Goal: Task Accomplishment & Management: Manage account settings

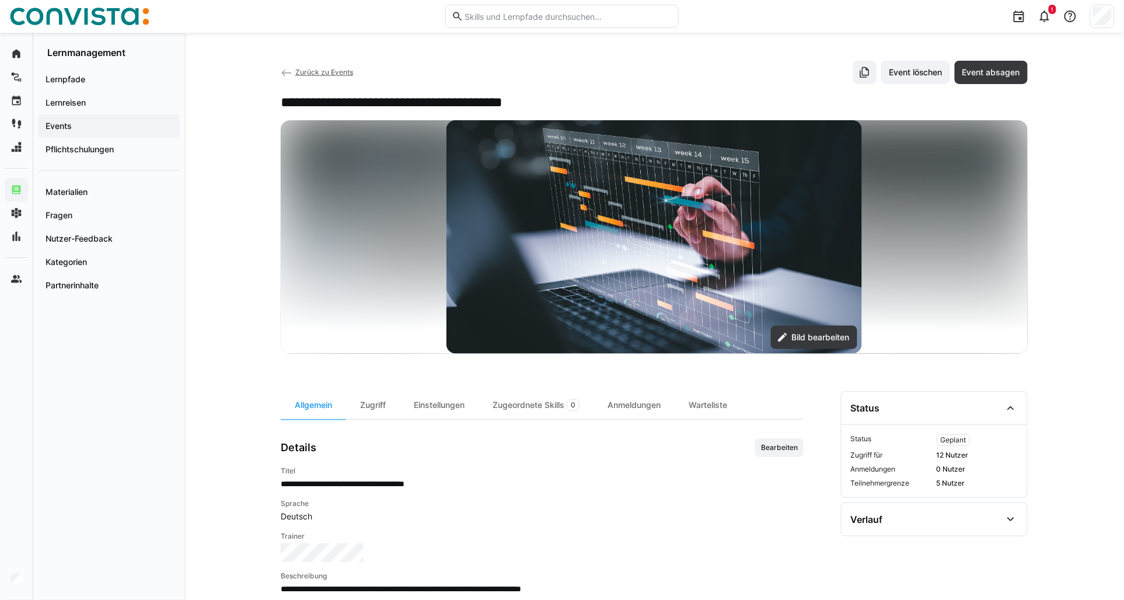
click at [319, 71] on span "Zurück zu Events" at bounding box center [324, 72] width 58 height 9
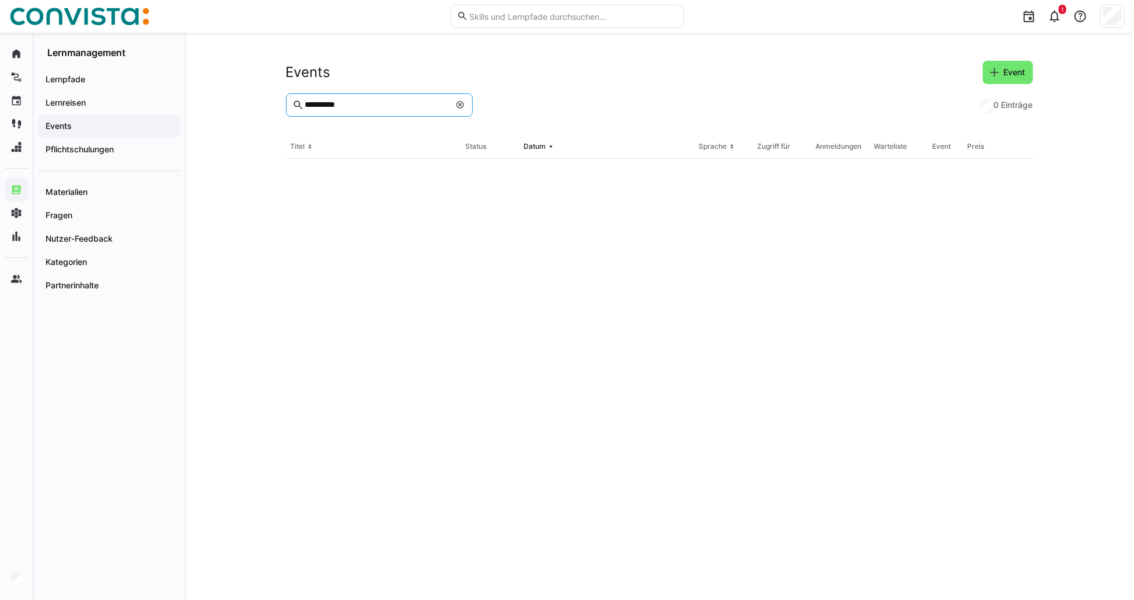
click at [342, 106] on input "**********" at bounding box center [377, 105] width 146 height 11
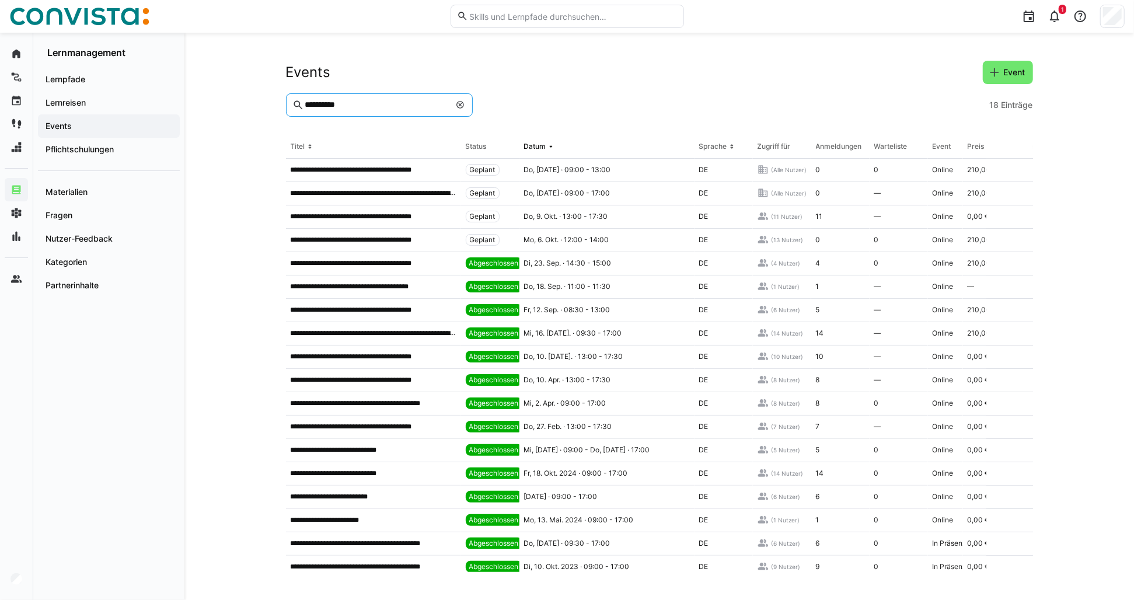
click at [330, 100] on input "**********" at bounding box center [377, 105] width 146 height 11
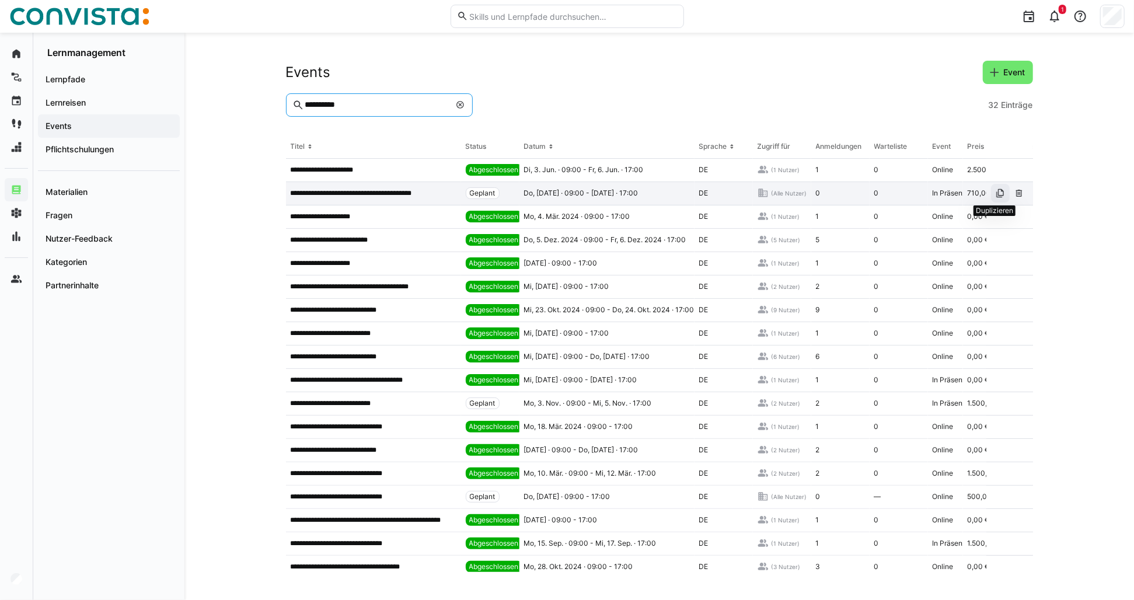
type input "**********"
click at [996, 196] on eds-icon at bounding box center [1000, 193] width 9 height 9
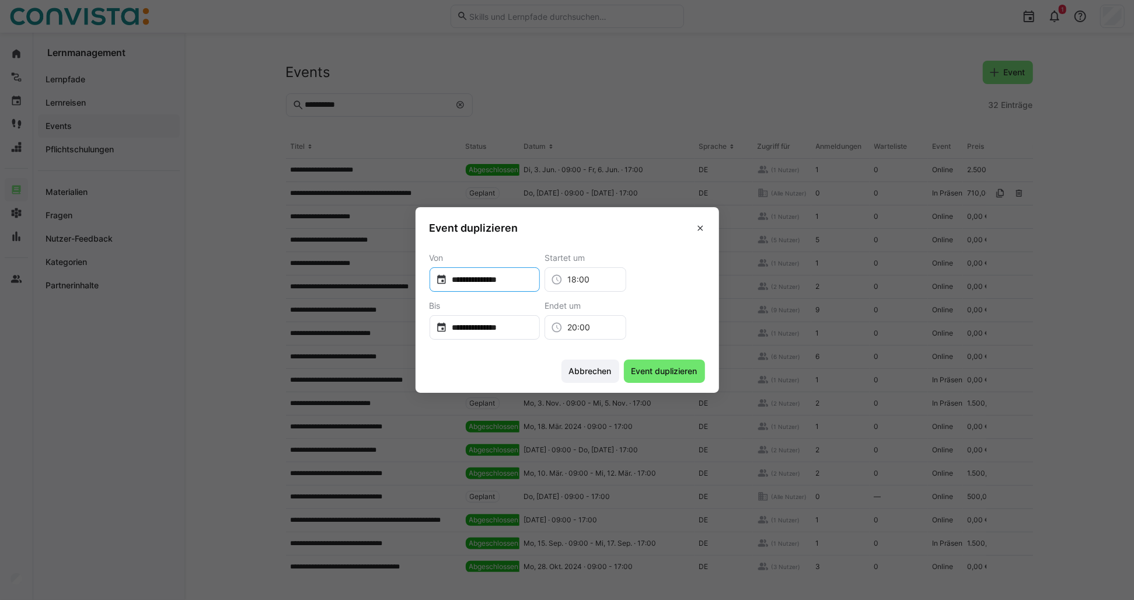
click at [483, 273] on div "**********" at bounding box center [485, 279] width 111 height 25
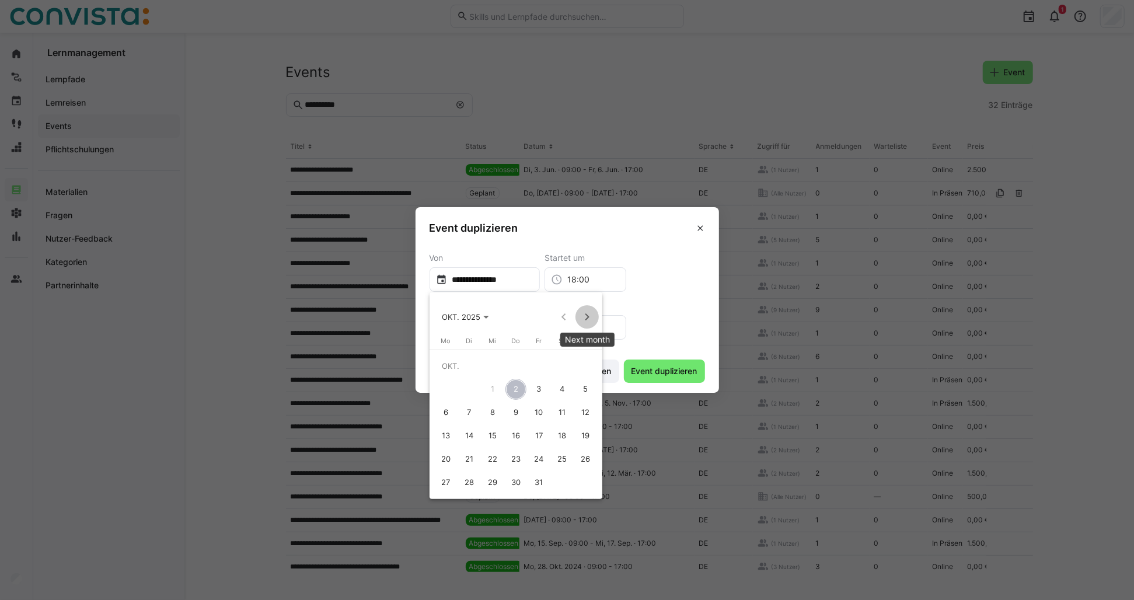
click at [582, 314] on span "Next month" at bounding box center [587, 316] width 23 height 23
click at [585, 315] on span "Next month" at bounding box center [587, 316] width 23 height 23
click at [518, 459] on span "29" at bounding box center [515, 459] width 21 height 21
type input "**********"
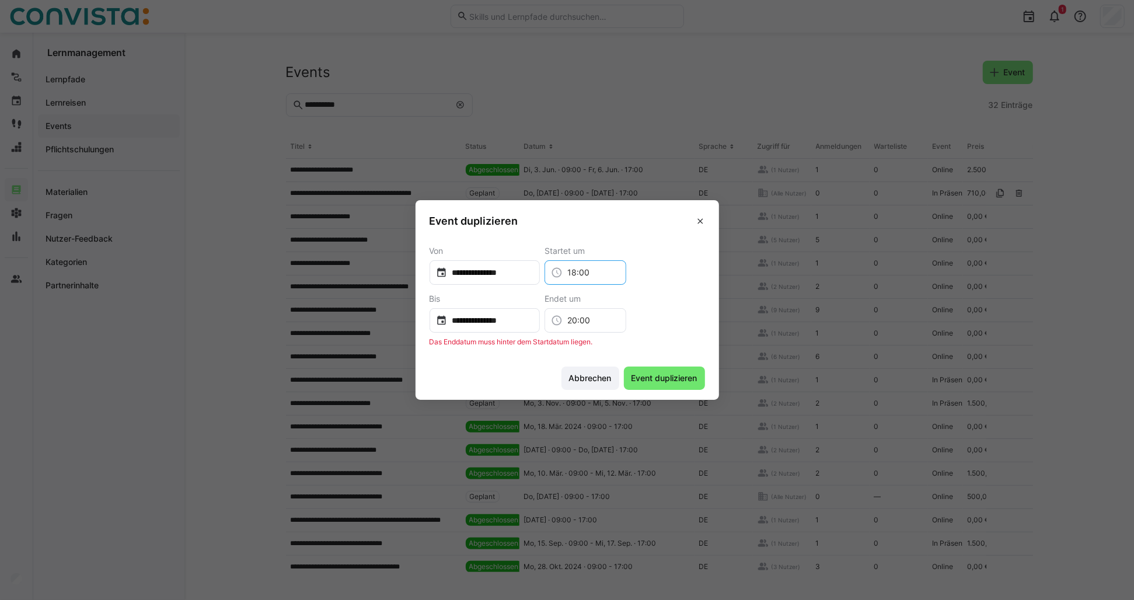
click at [603, 272] on input "18:00" at bounding box center [591, 273] width 57 height 12
drag, startPoint x: 611, startPoint y: 272, endPoint x: 561, endPoint y: 272, distance: 50.2
click at [561, 272] on div "**********" at bounding box center [568, 265] width 276 height 39
click at [517, 318] on input "**********" at bounding box center [490, 321] width 86 height 12
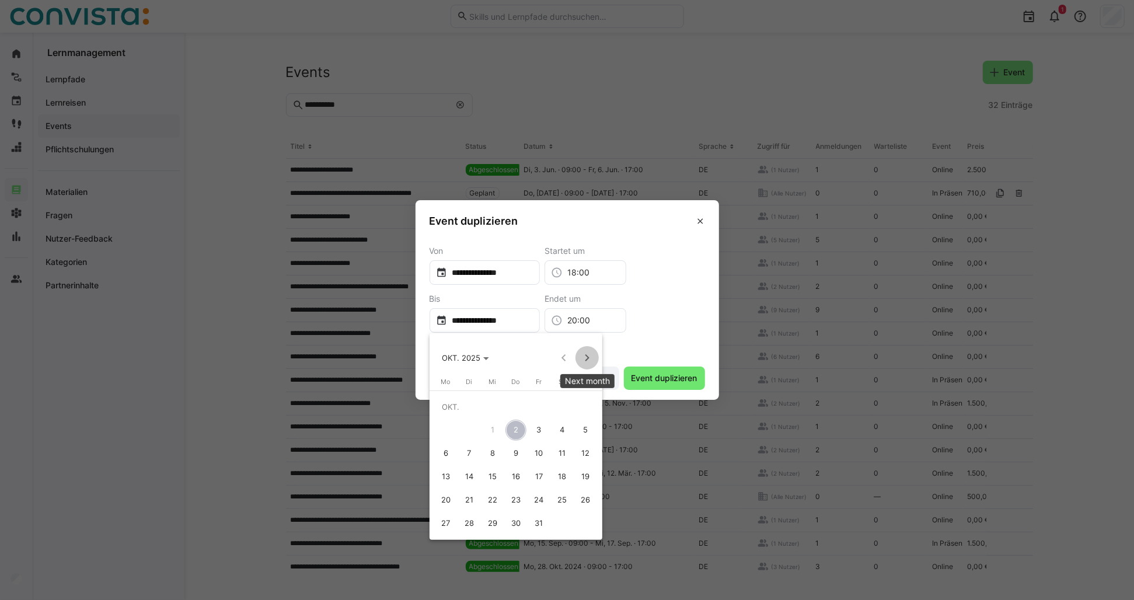
click at [581, 360] on span "Next month" at bounding box center [587, 357] width 23 height 23
click at [540, 500] on span "30" at bounding box center [539, 500] width 21 height 21
type input "**********"
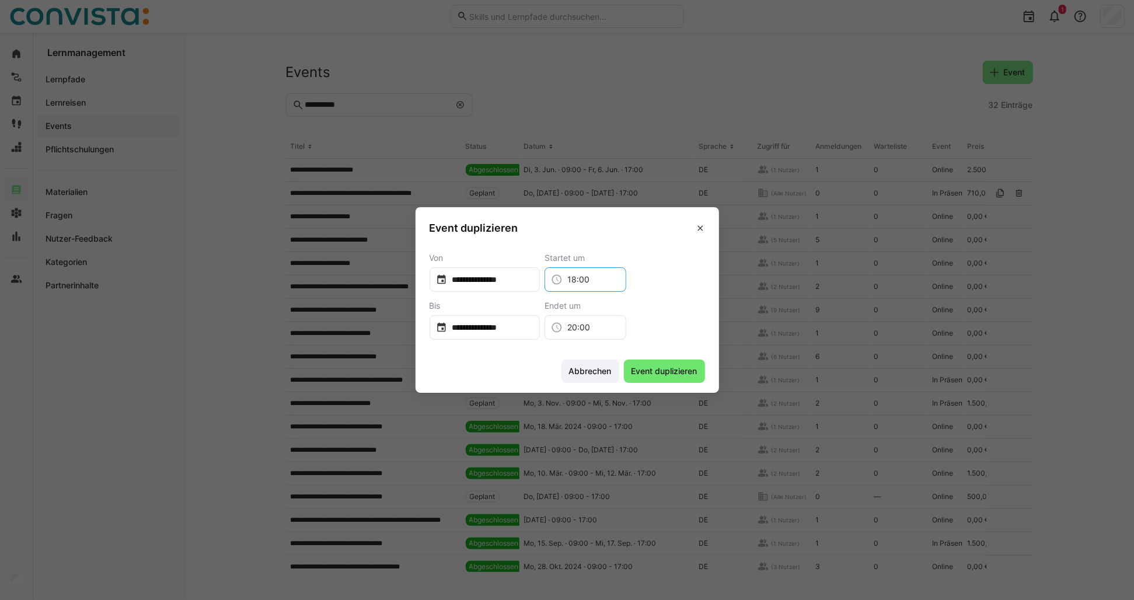
click at [609, 278] on input "18:00" at bounding box center [591, 280] width 57 height 12
drag, startPoint x: 631, startPoint y: 281, endPoint x: 543, endPoint y: 282, distance: 88.1
click at [543, 282] on div "**********" at bounding box center [568, 272] width 276 height 39
type input "09:30"
click at [596, 330] on input "20:00" at bounding box center [591, 328] width 57 height 12
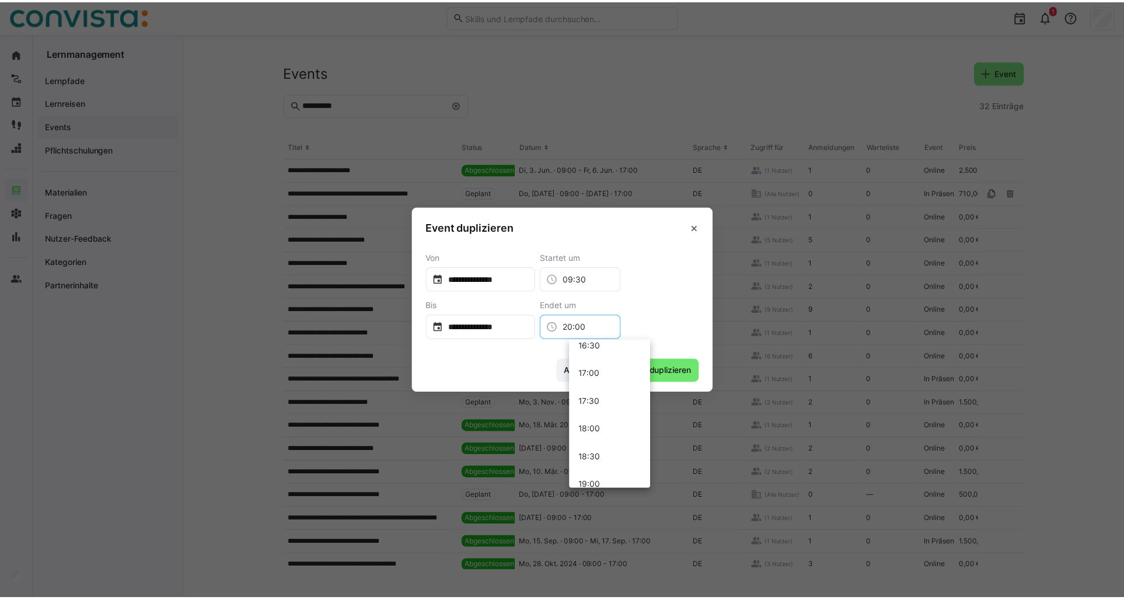
scroll to position [870, 0]
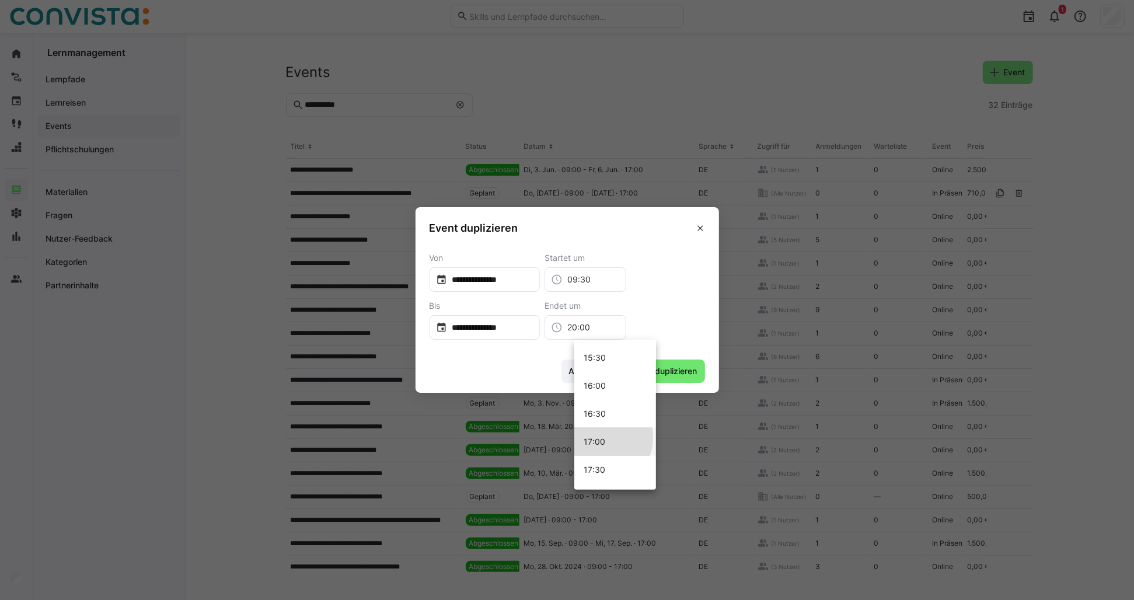
click at [604, 438] on mat-option "17:00" at bounding box center [615, 442] width 82 height 28
type input "17:00"
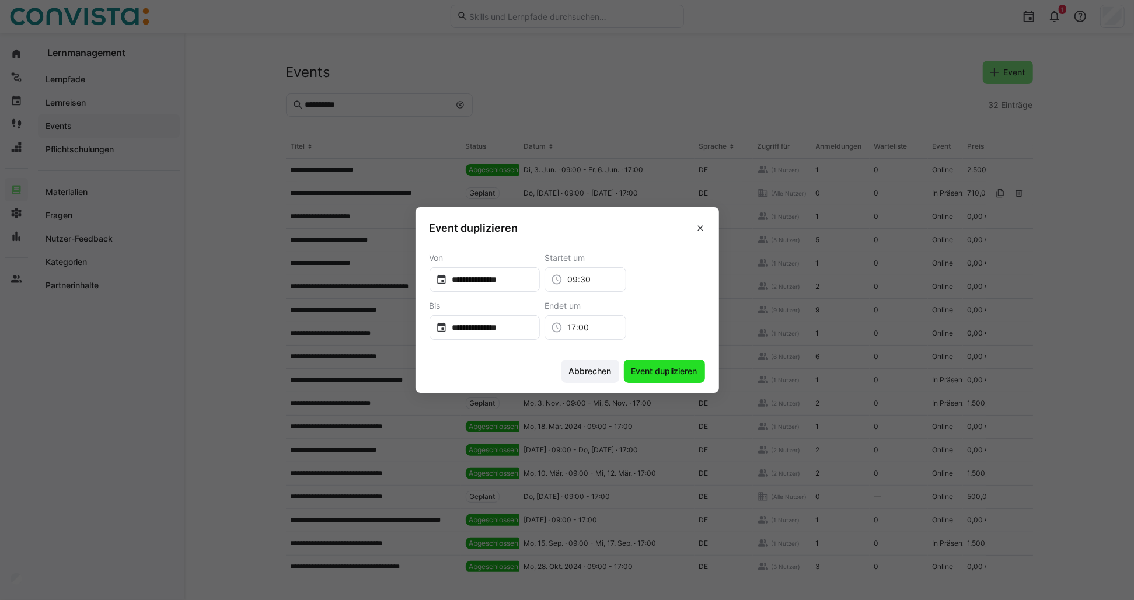
click at [656, 371] on span "Event duplizieren" at bounding box center [664, 371] width 69 height 12
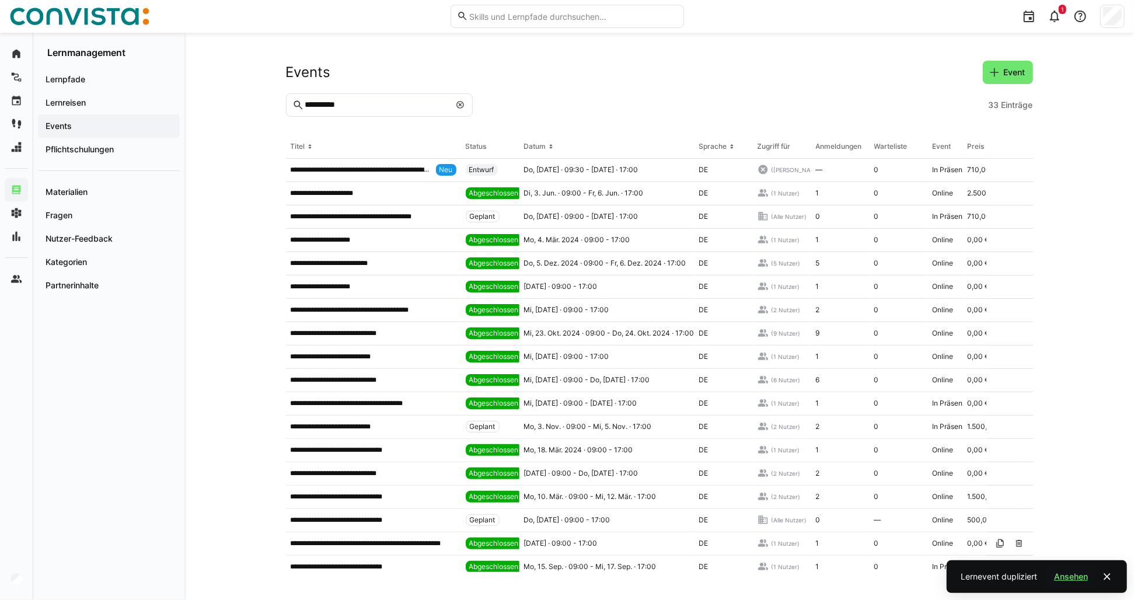
click at [1061, 574] on span "Ansehen" at bounding box center [1070, 577] width 37 height 12
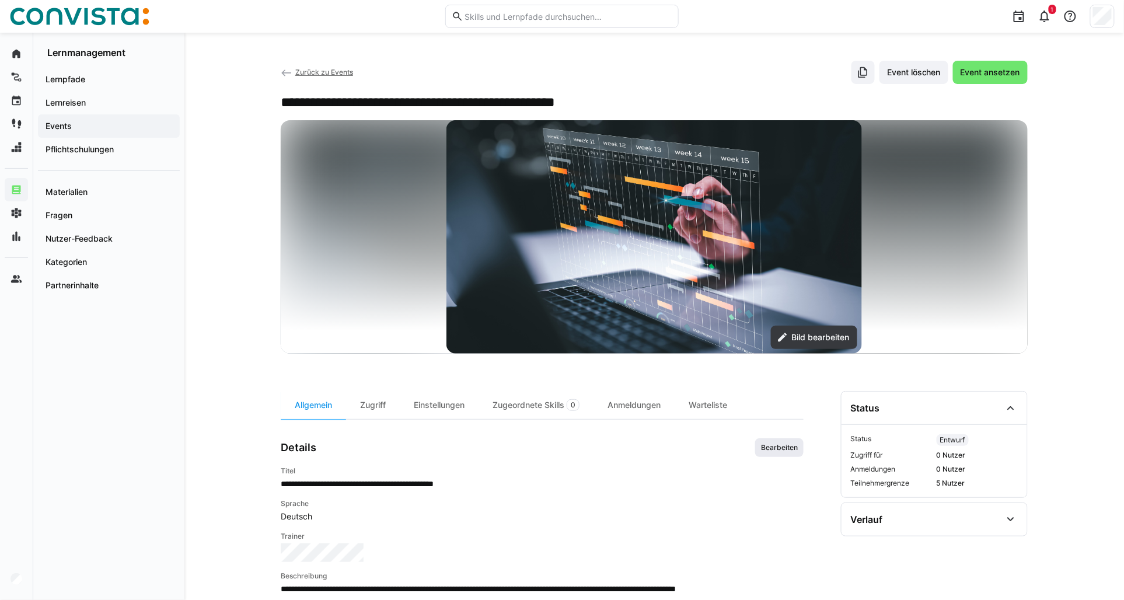
click at [791, 452] on span "Bearbeiten" at bounding box center [779, 447] width 48 height 19
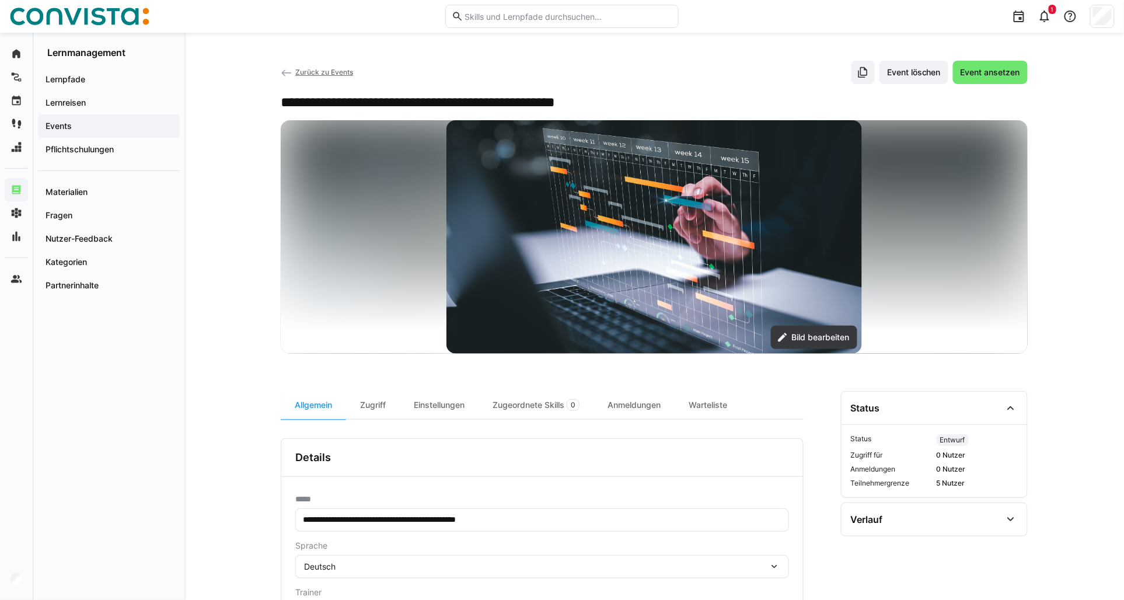
scroll to position [414, 0]
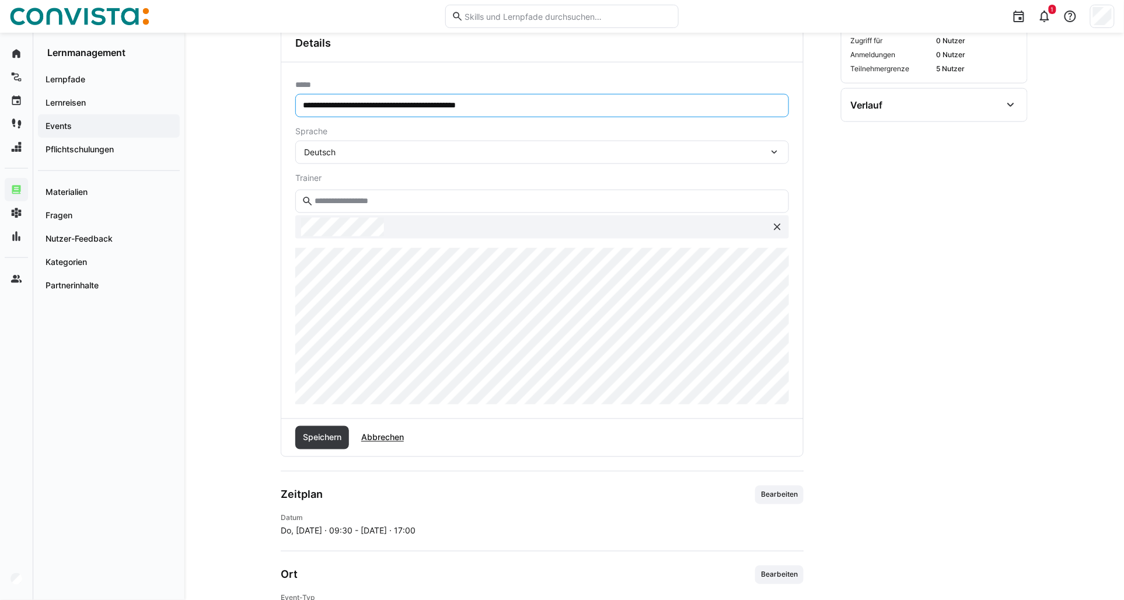
drag, startPoint x: 339, startPoint y: 103, endPoint x: 245, endPoint y: 94, distance: 93.9
click at [245, 94] on div "**********" at bounding box center [654, 204] width 940 height 1172
type input "**********"
click at [333, 441] on span "Speichern" at bounding box center [322, 438] width 42 height 12
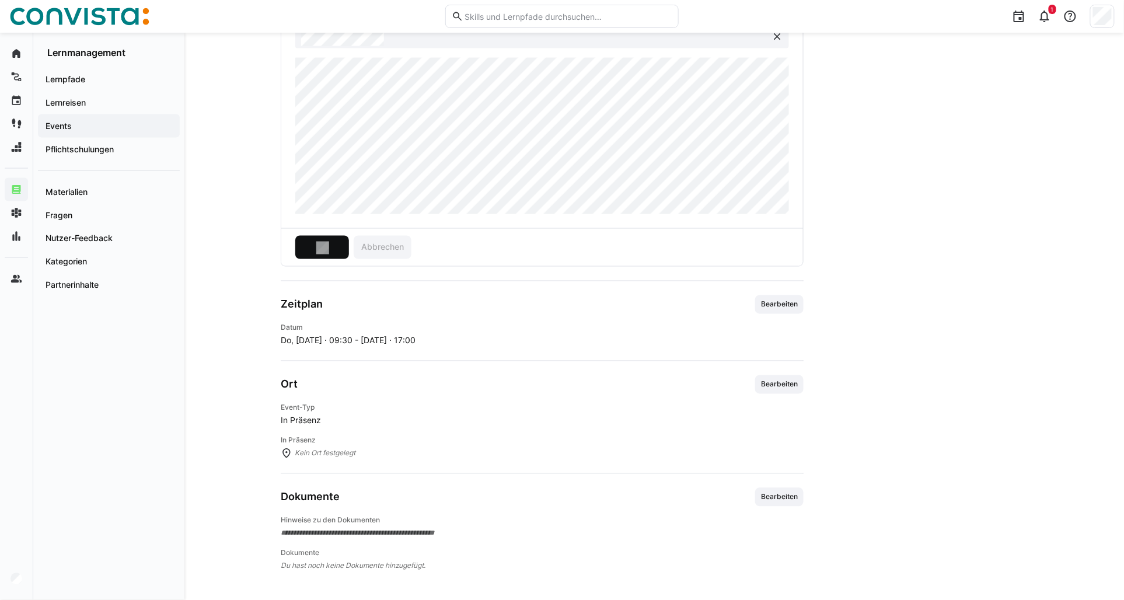
scroll to position [489, 0]
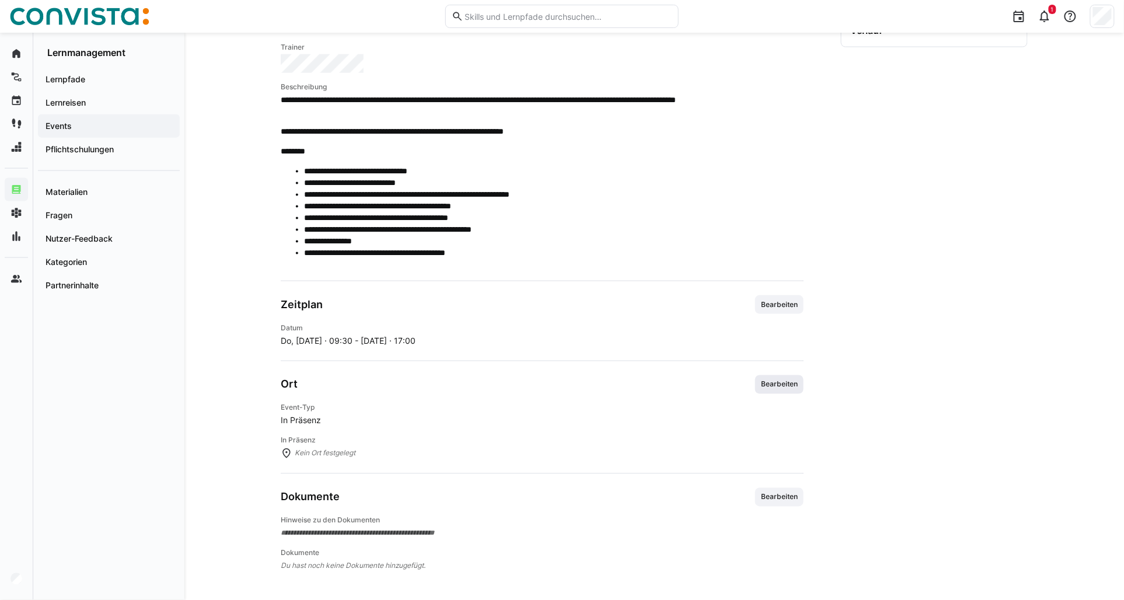
click at [779, 389] on span "Bearbeiten" at bounding box center [779, 384] width 39 height 9
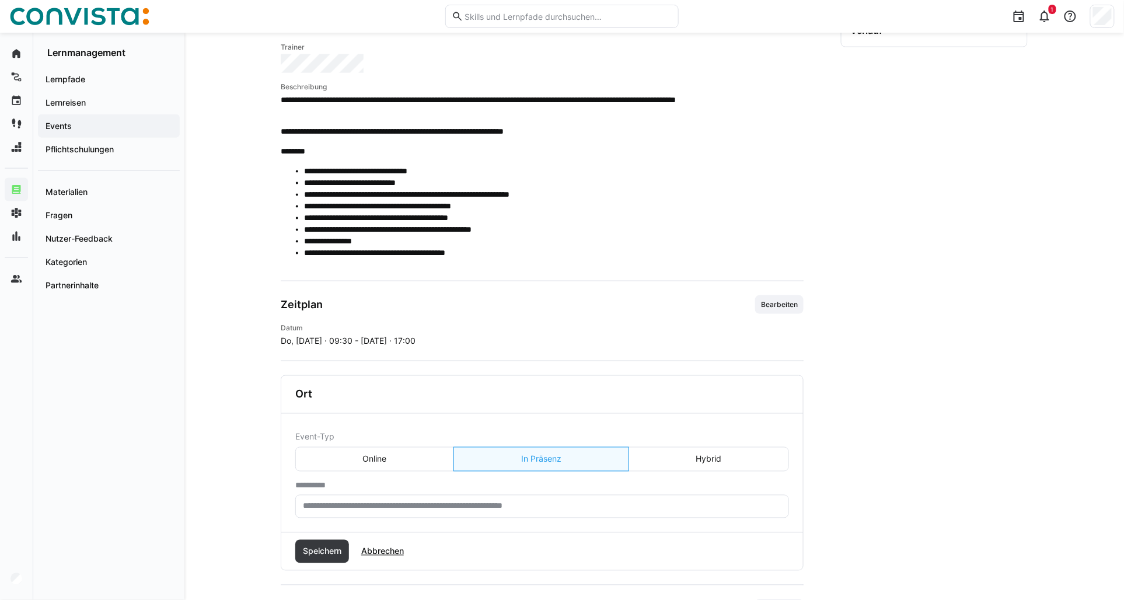
click at [374, 505] on input "text" at bounding box center [542, 506] width 481 height 11
type input "**********"
click at [323, 551] on span "Speichern" at bounding box center [322, 552] width 42 height 12
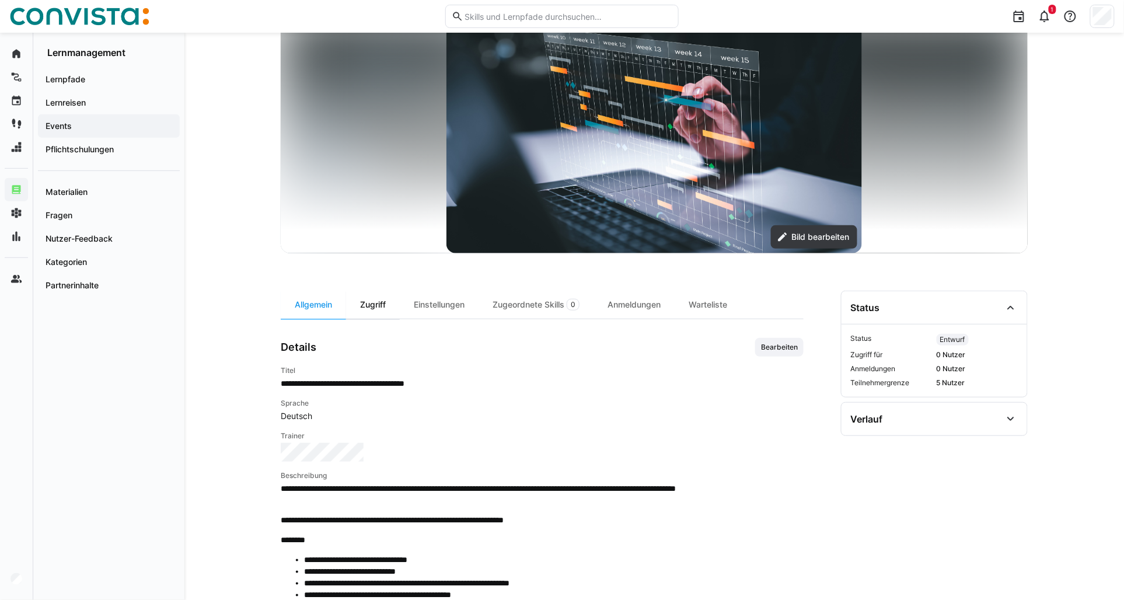
click at [370, 304] on div "Zugriff" at bounding box center [373, 305] width 54 height 28
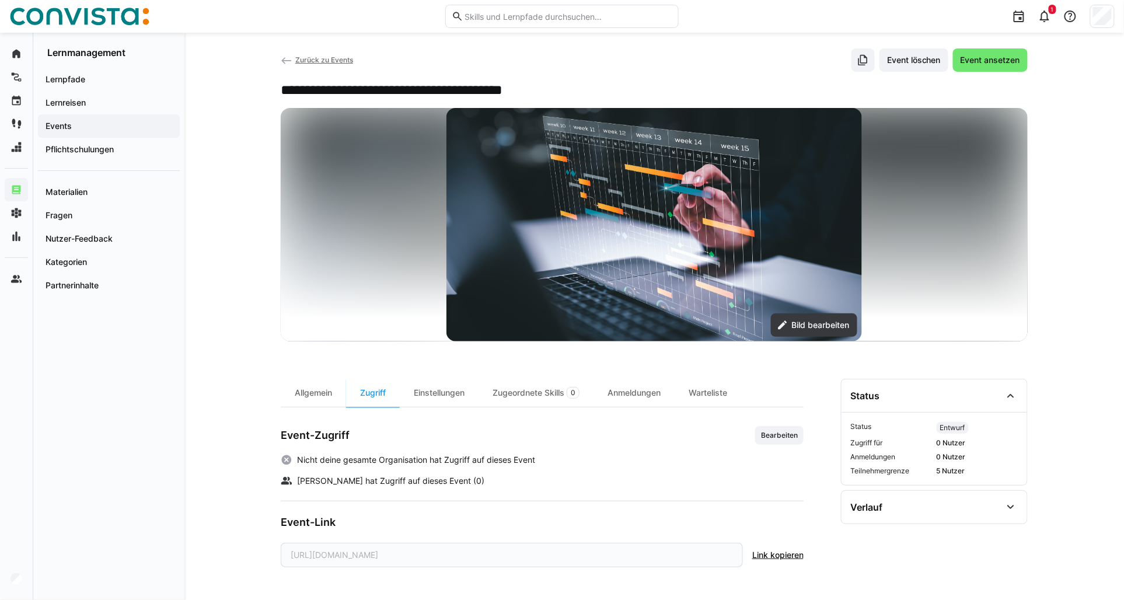
scroll to position [12, 0]
click at [786, 437] on span "Bearbeiten" at bounding box center [779, 435] width 39 height 9
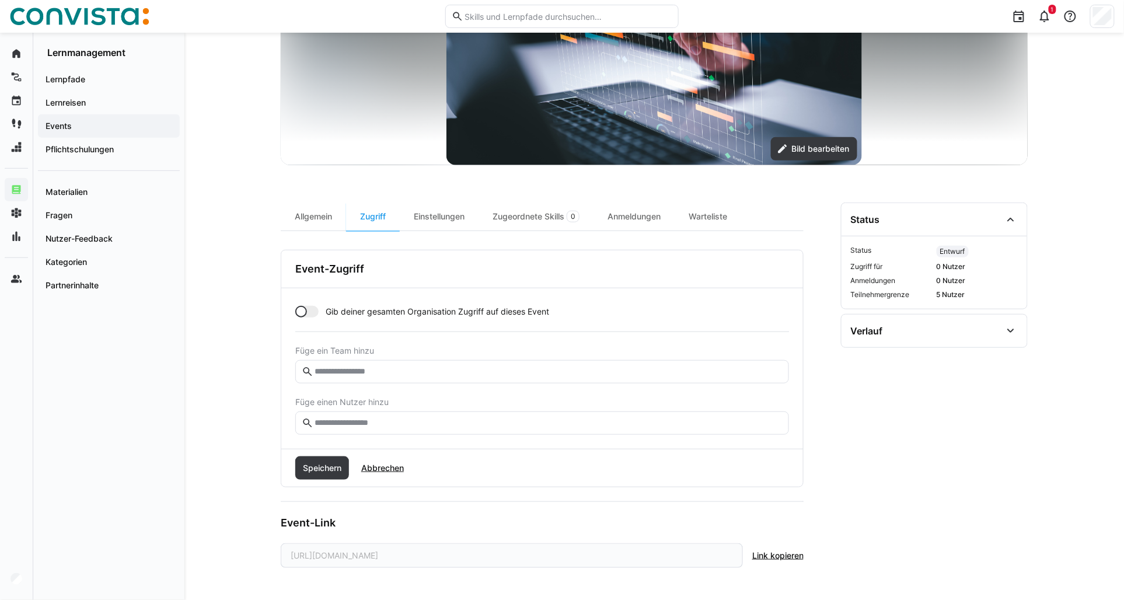
scroll to position [189, 0]
click at [351, 429] on eds-input at bounding box center [542, 422] width 494 height 23
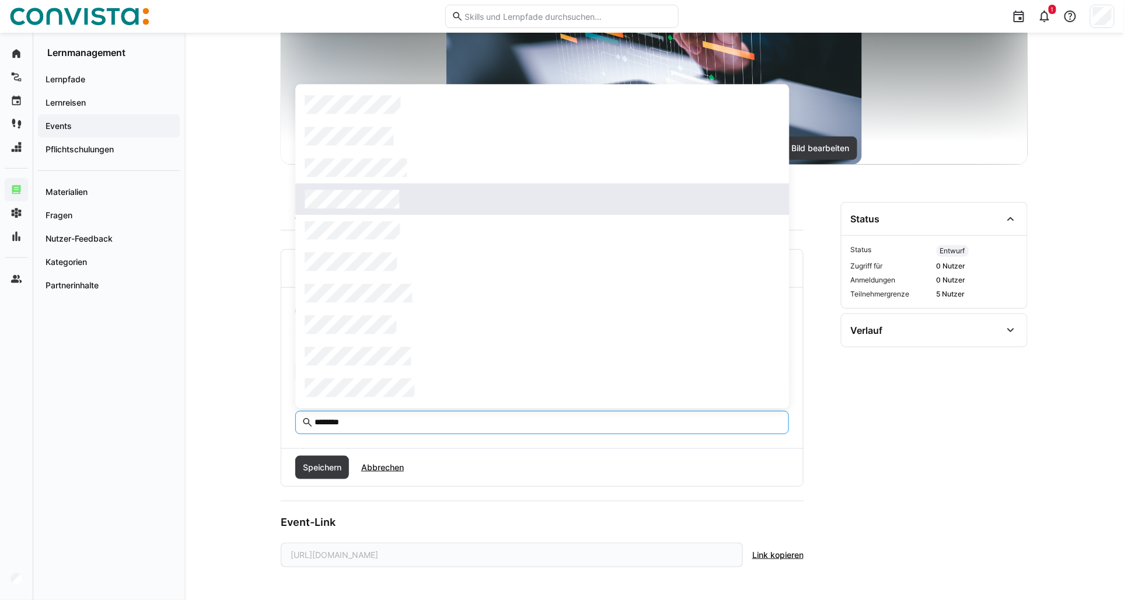
type input "********"
click at [374, 211] on span at bounding box center [542, 199] width 494 height 32
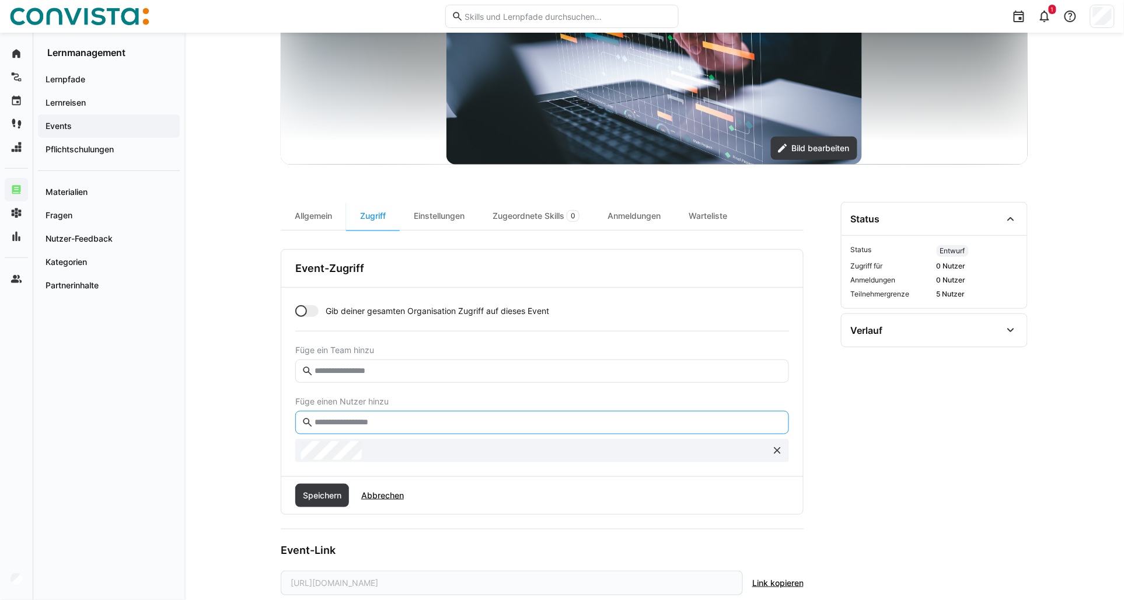
click at [333, 423] on input "text" at bounding box center [547, 422] width 469 height 11
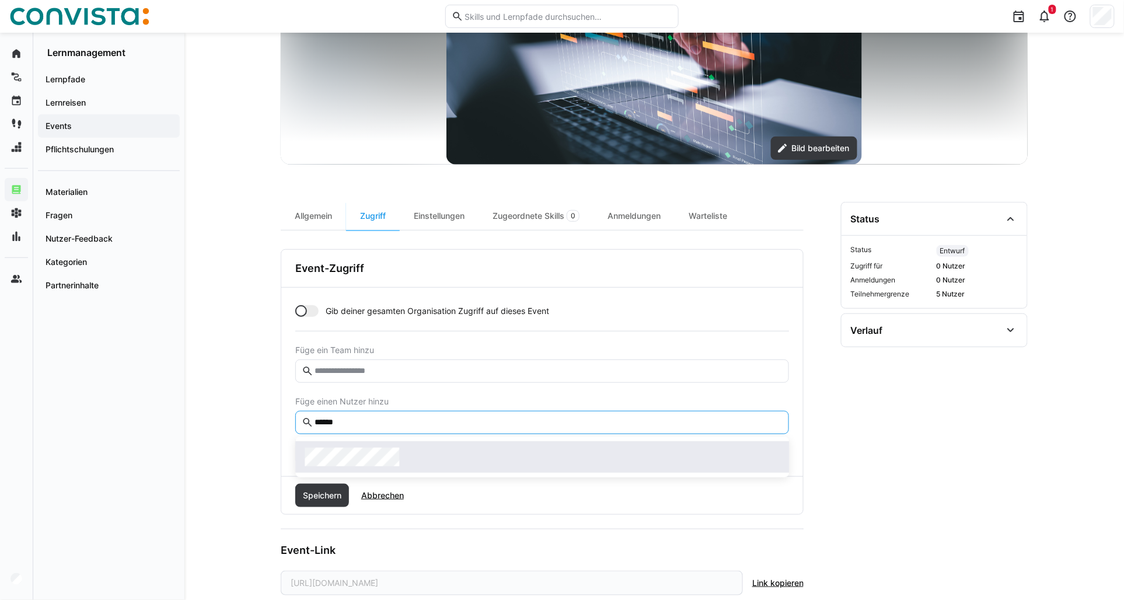
type input "******"
click at [360, 444] on span at bounding box center [542, 457] width 494 height 32
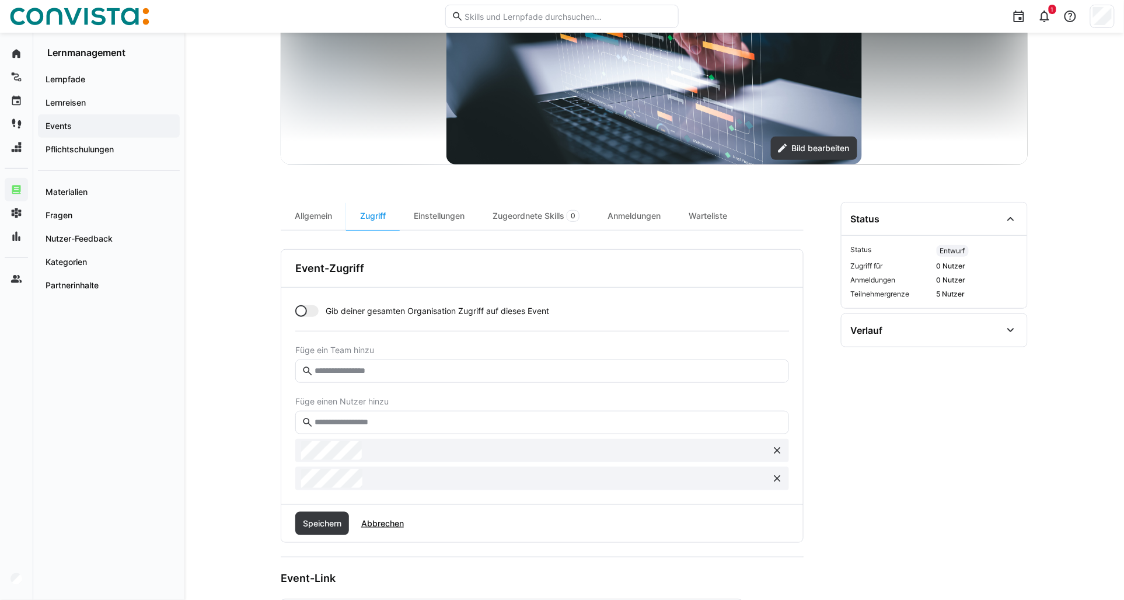
click at [344, 423] on input "text" at bounding box center [547, 422] width 469 height 11
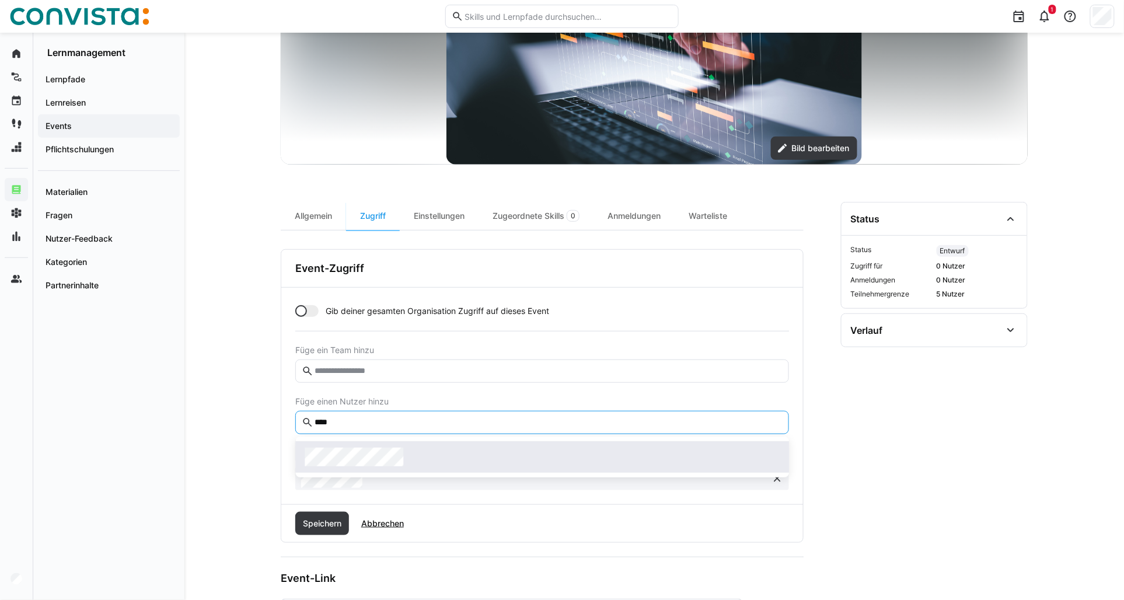
type input "****"
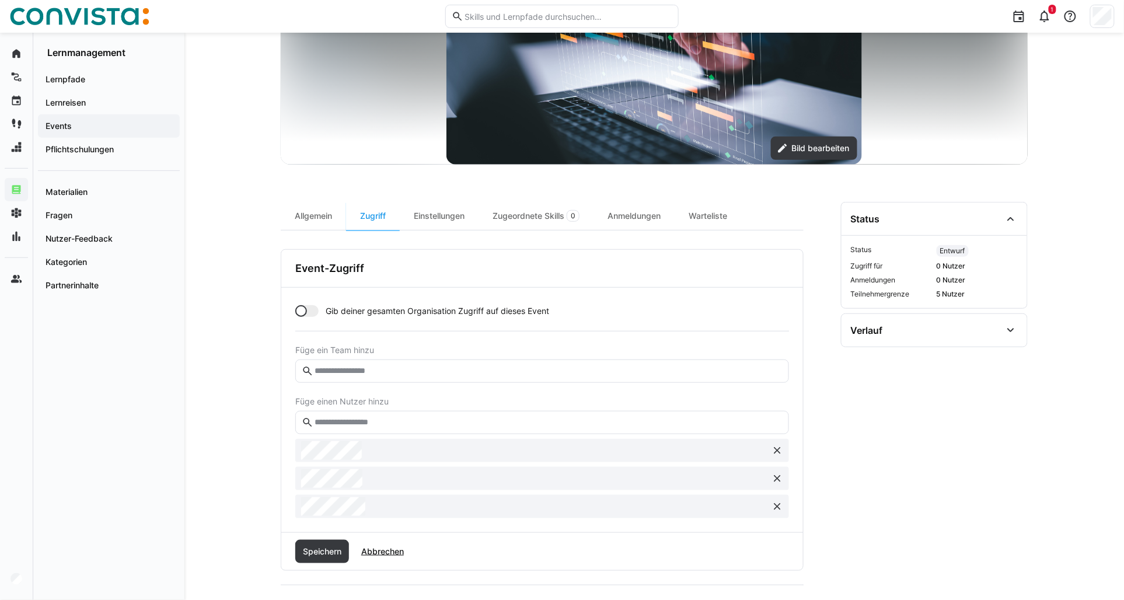
click at [332, 412] on eds-input at bounding box center [542, 422] width 494 height 23
click at [331, 418] on input "text" at bounding box center [547, 422] width 469 height 11
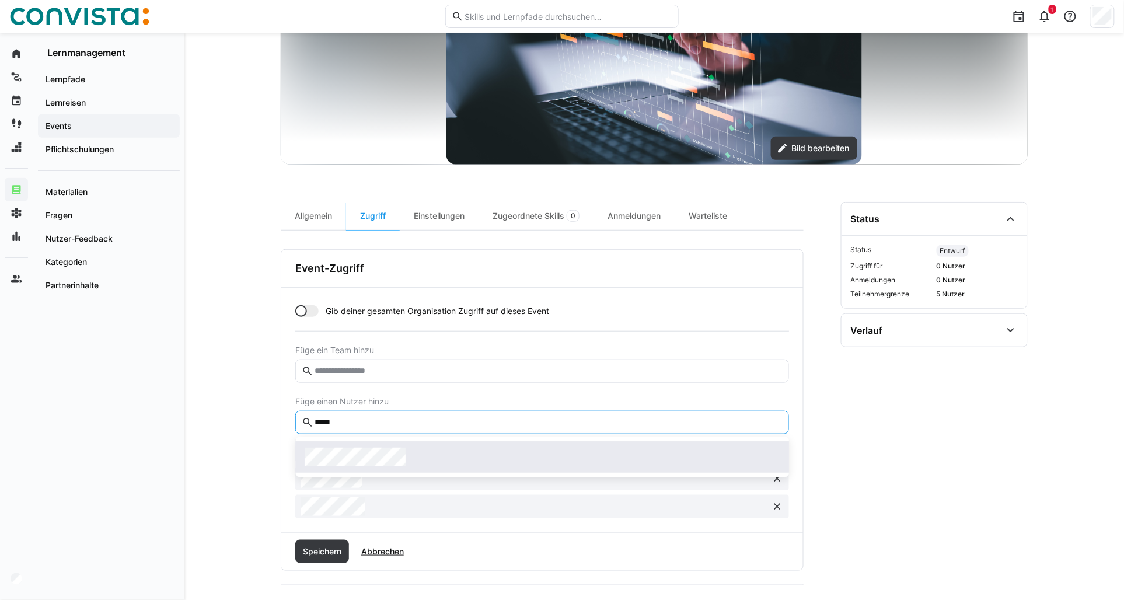
type input "*****"
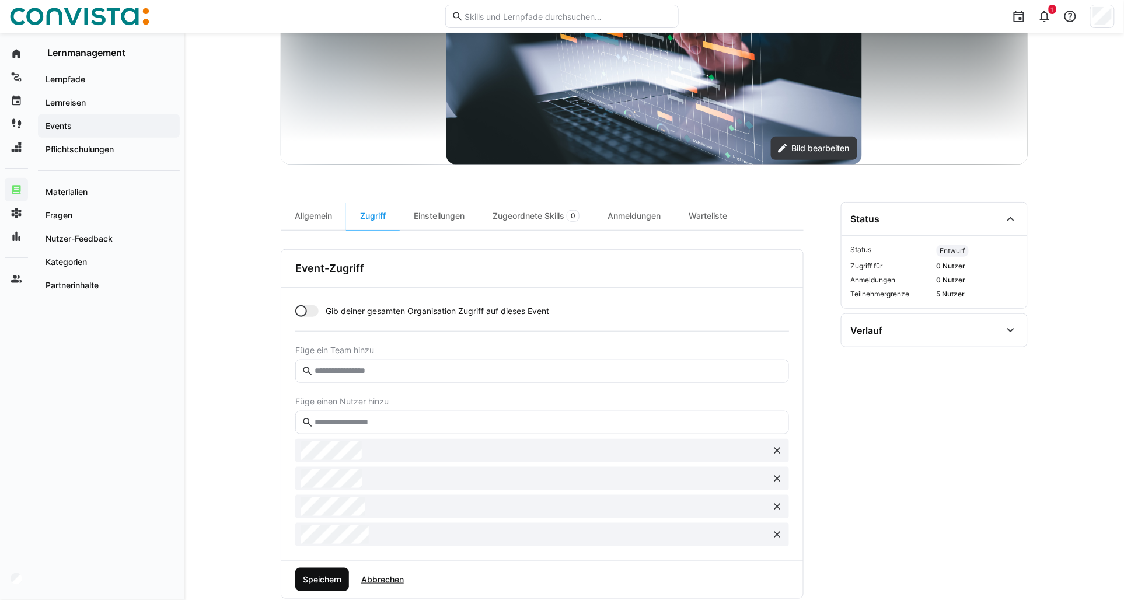
click at [334, 579] on span "Speichern" at bounding box center [322, 580] width 42 height 12
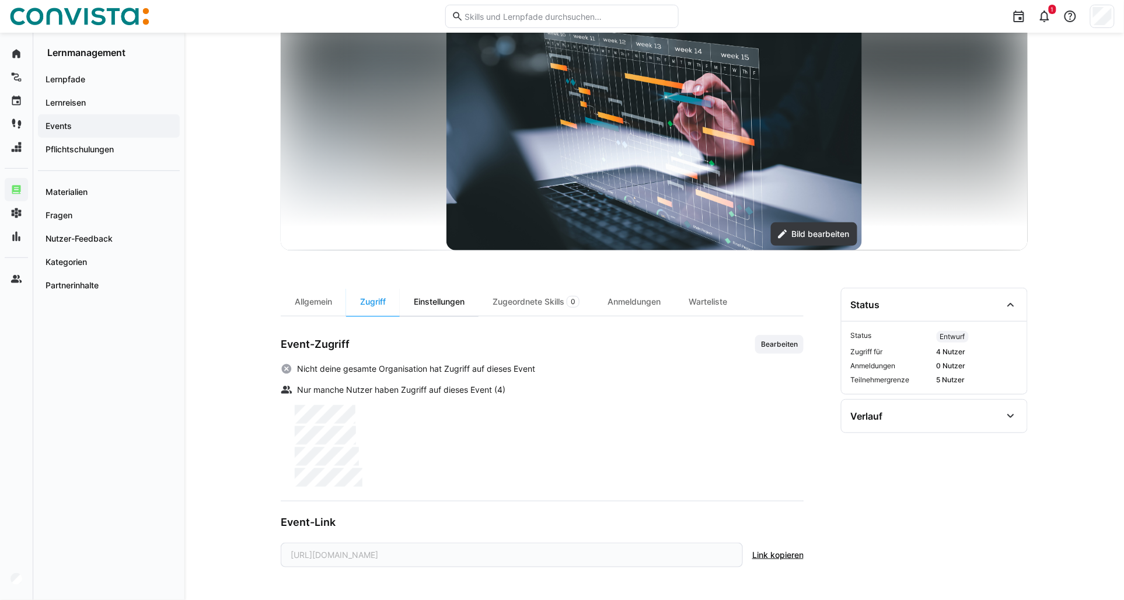
scroll to position [103, 0]
click at [444, 217] on div at bounding box center [654, 134] width 747 height 233
click at [427, 298] on div "Einstellungen" at bounding box center [439, 302] width 79 height 28
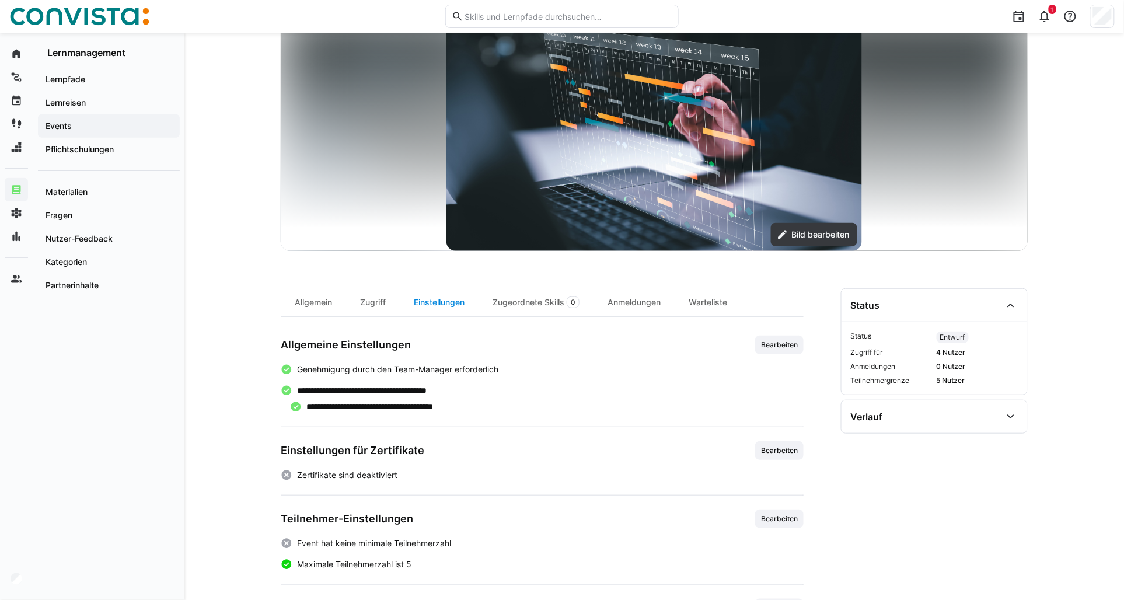
scroll to position [169, 0]
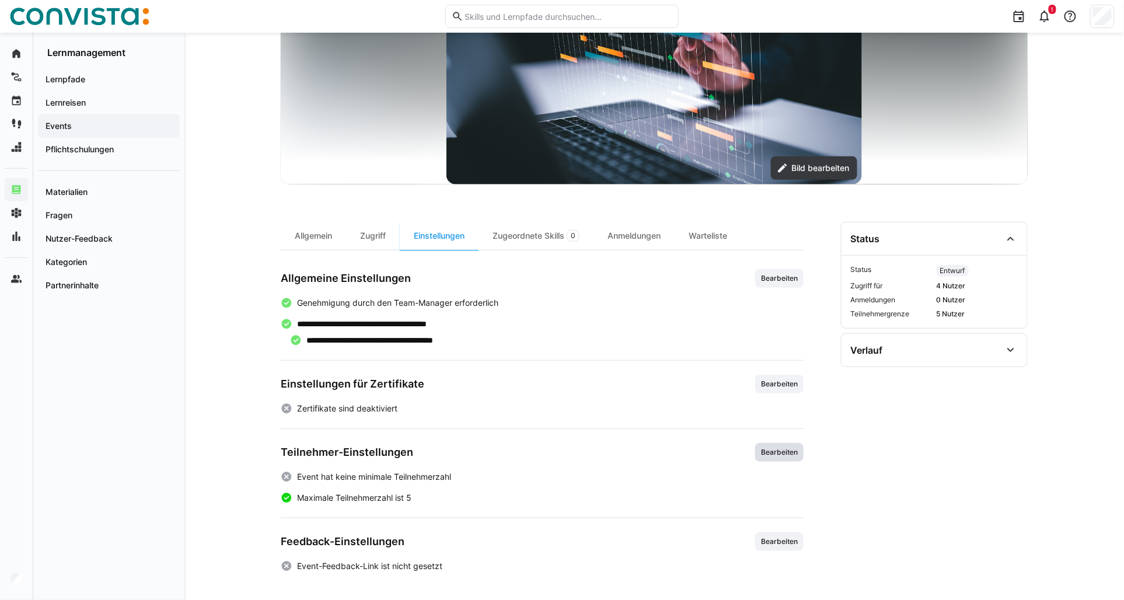
click at [779, 458] on span "Bearbeiten" at bounding box center [779, 452] width 48 height 19
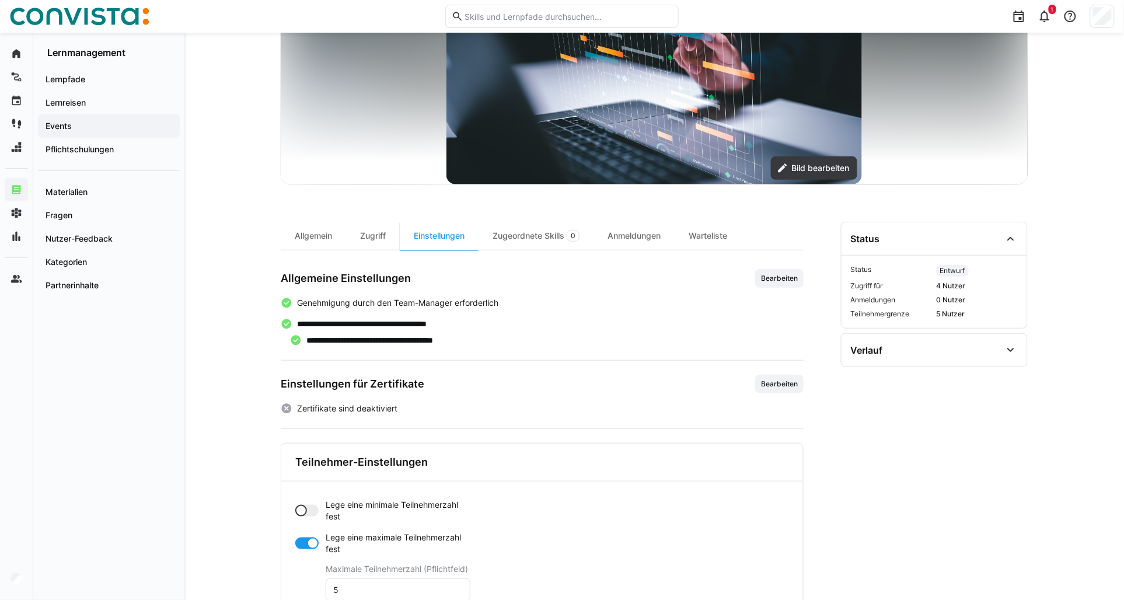
click at [301, 541] on div at bounding box center [306, 544] width 23 height 12
click at [313, 504] on app-toggle "Lege eine minimale Teilnehmerzahl fest" at bounding box center [382, 510] width 175 height 23
click at [357, 553] on input "0" at bounding box center [398, 557] width 132 height 11
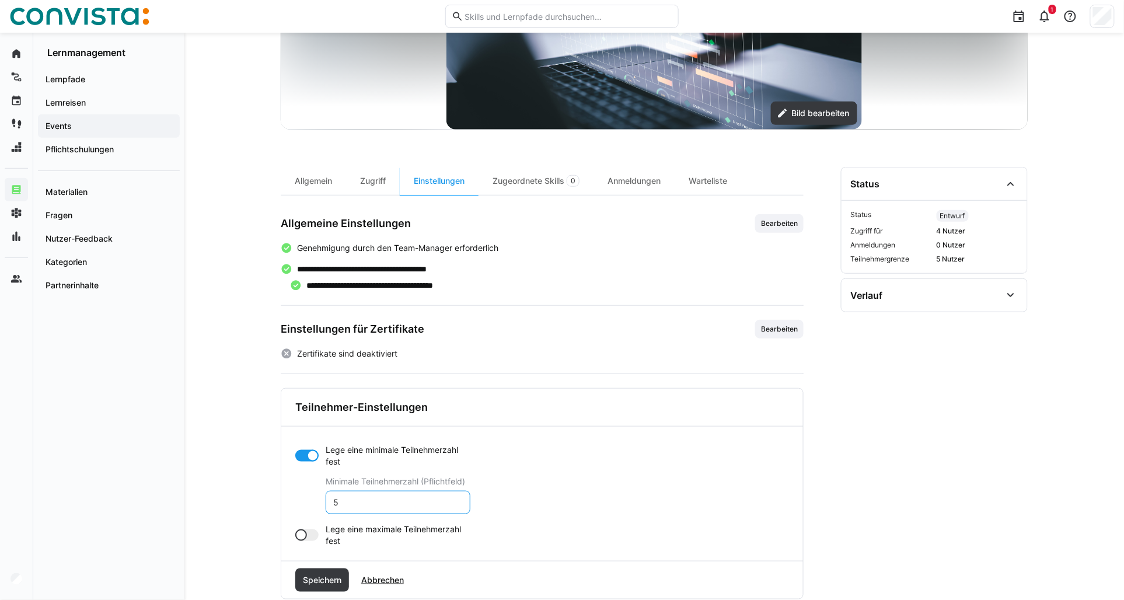
scroll to position [320, 0]
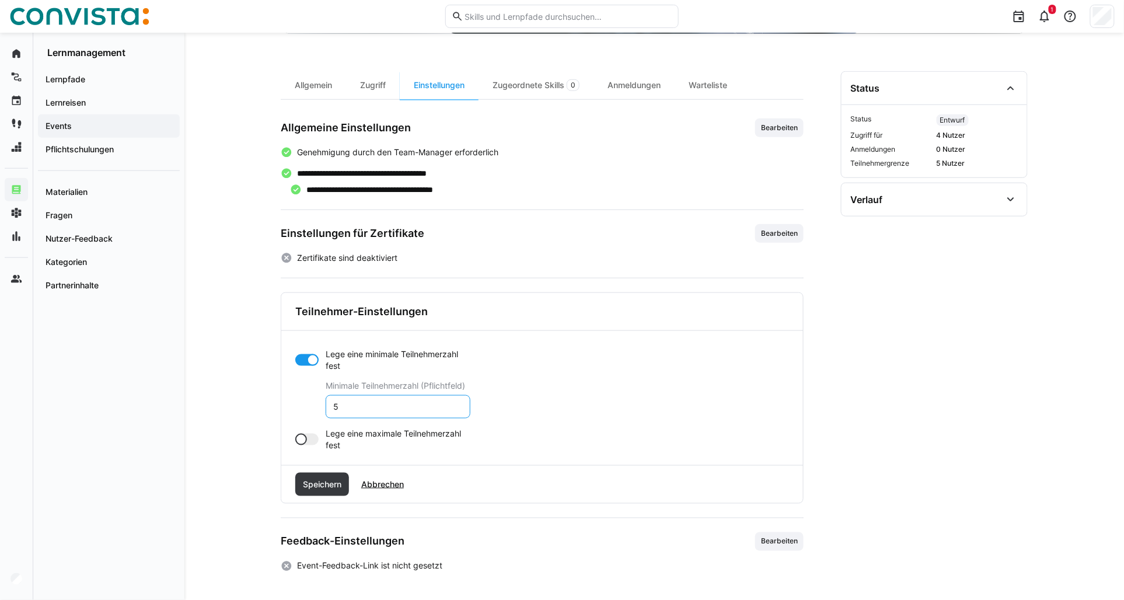
drag, startPoint x: 347, startPoint y: 412, endPoint x: 316, endPoint y: 410, distance: 30.4
click at [316, 410] on app-toggle-and-input "Lege eine minimale Teilnehmerzahl fest Minimale Teilnehmerzahl (Pflichtfeld) 5" at bounding box center [382, 383] width 175 height 70
type input "4"
click at [336, 476] on span "Speichern" at bounding box center [322, 484] width 54 height 23
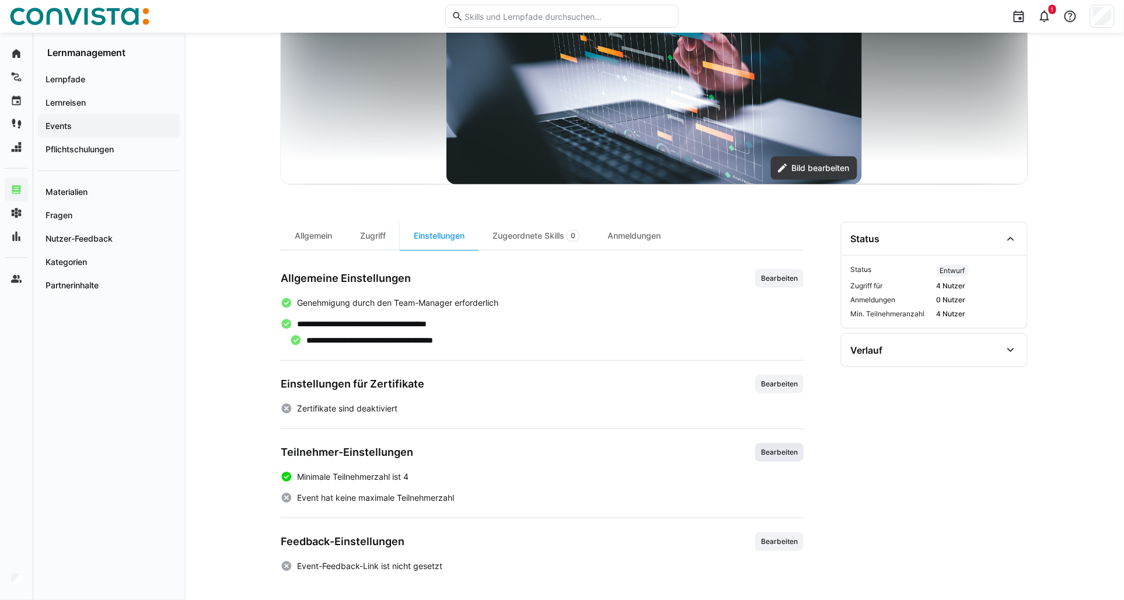
click at [783, 446] on span "Bearbeiten" at bounding box center [779, 452] width 48 height 19
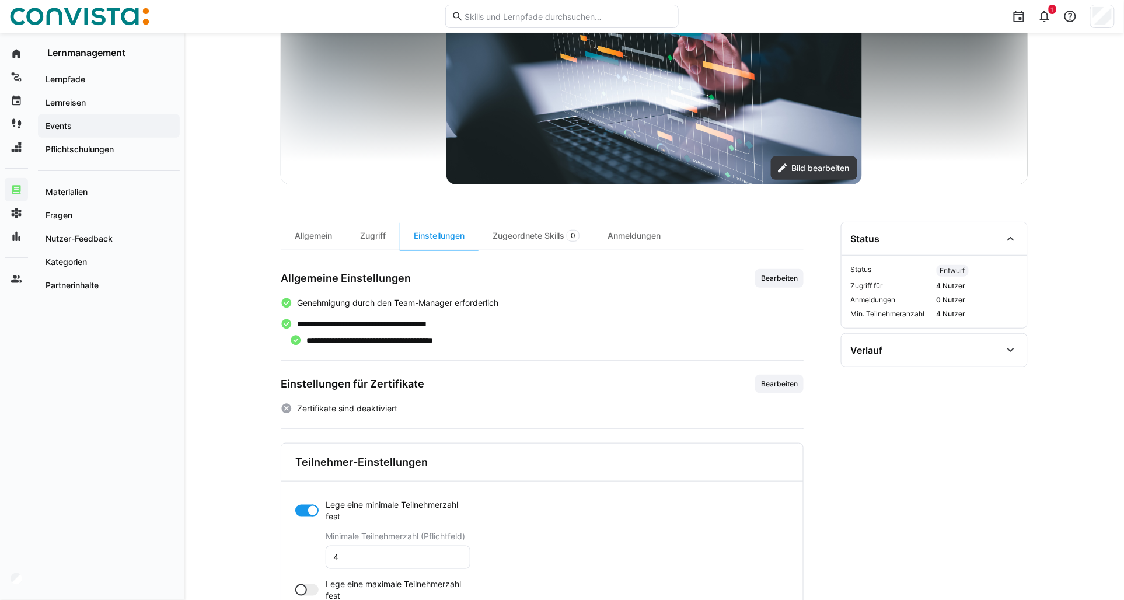
drag, startPoint x: 391, startPoint y: 567, endPoint x: 383, endPoint y: 565, distance: 7.9
click at [386, 567] on eds-input "4" at bounding box center [398, 557] width 145 height 23
drag, startPoint x: 370, startPoint y: 560, endPoint x: 252, endPoint y: 557, distance: 118.5
click at [252, 557] on div "**********" at bounding box center [654, 306] width 940 height 887
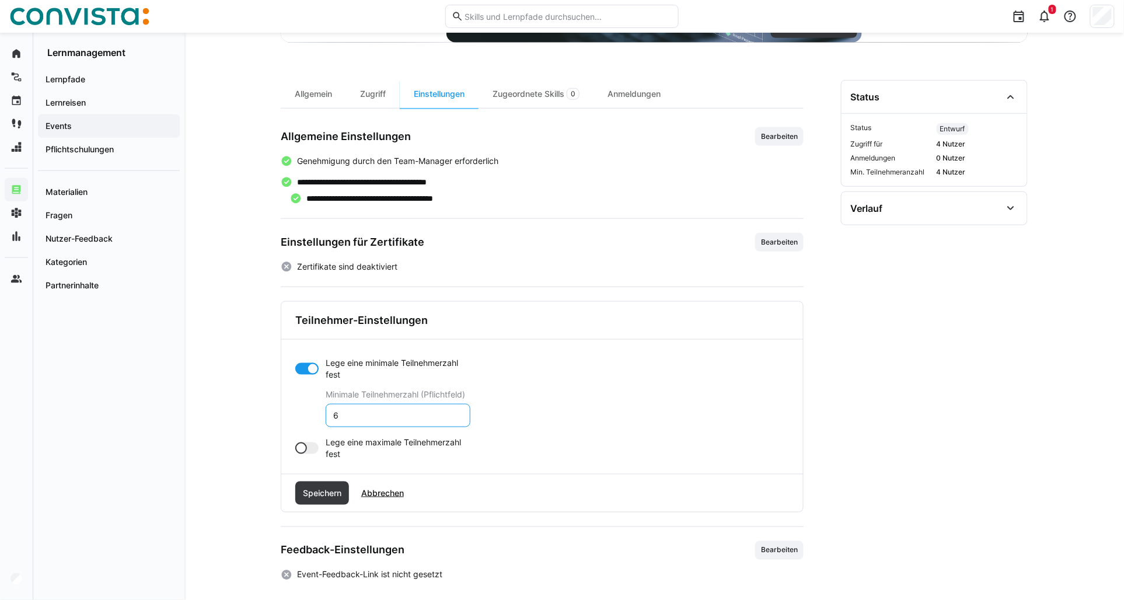
scroll to position [320, 0]
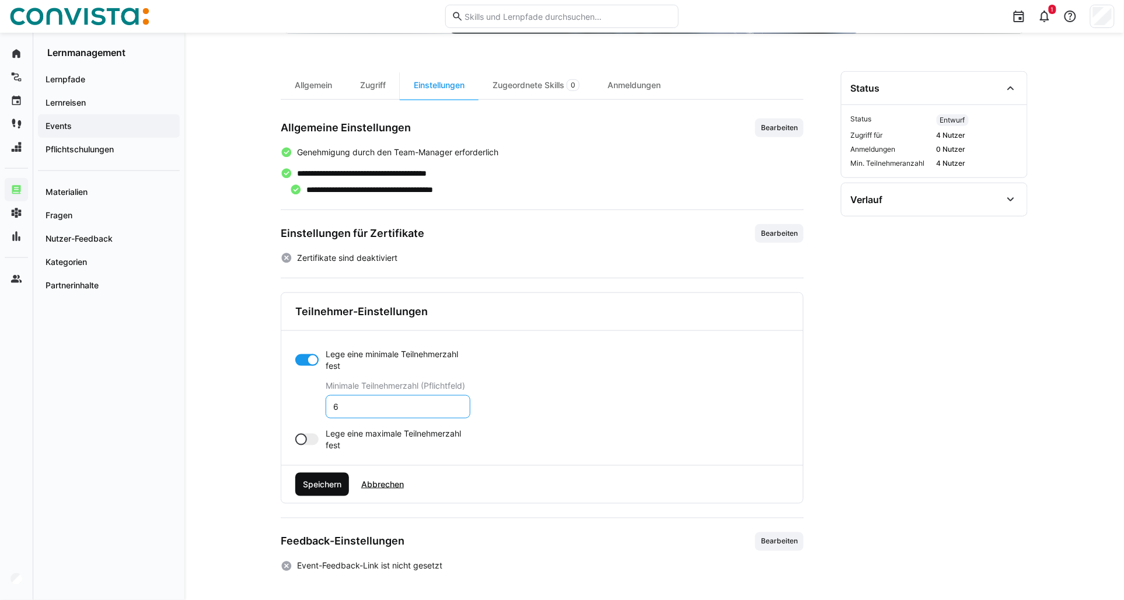
type input "6"
click at [319, 489] on span "Speichern" at bounding box center [322, 485] width 42 height 12
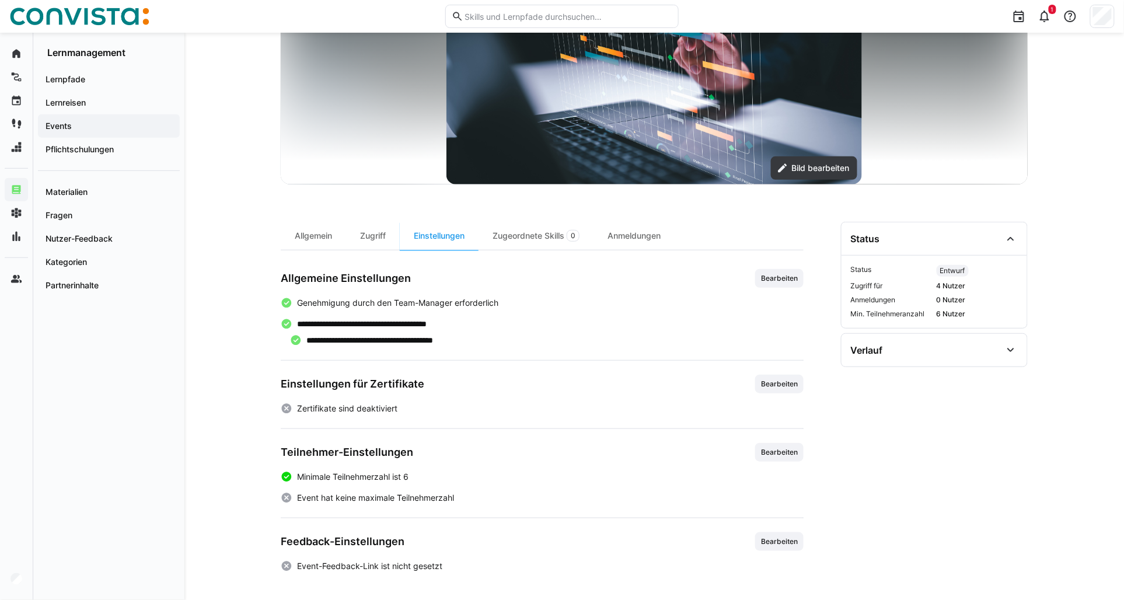
scroll to position [169, 0]
click at [636, 236] on div "Anmeldungen" at bounding box center [634, 236] width 81 height 28
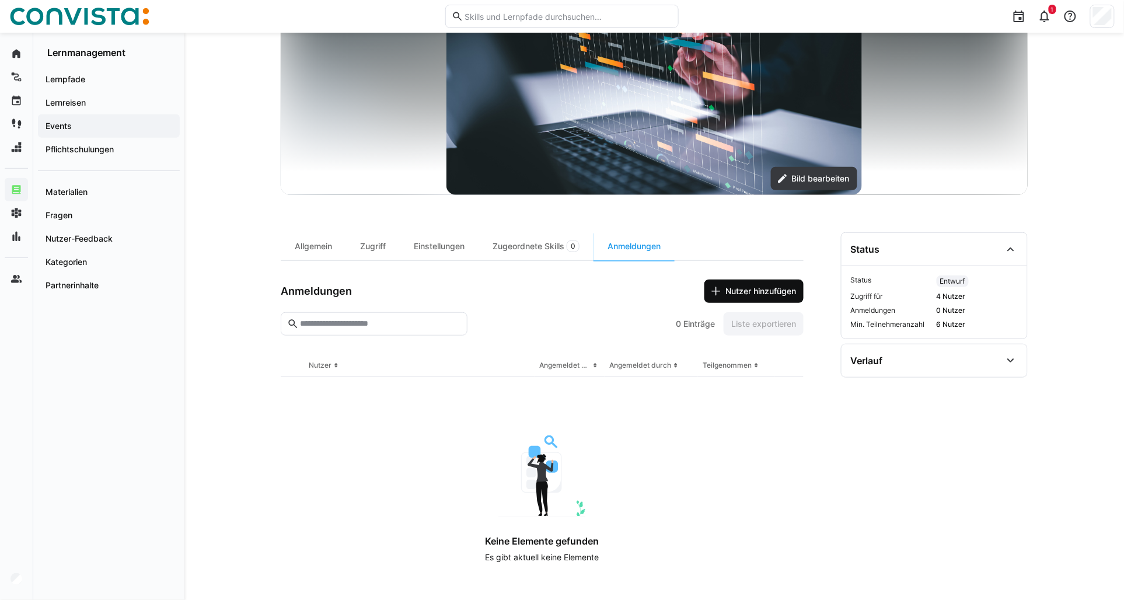
click at [754, 287] on span "Nutzer hinzufügen" at bounding box center [761, 291] width 74 height 12
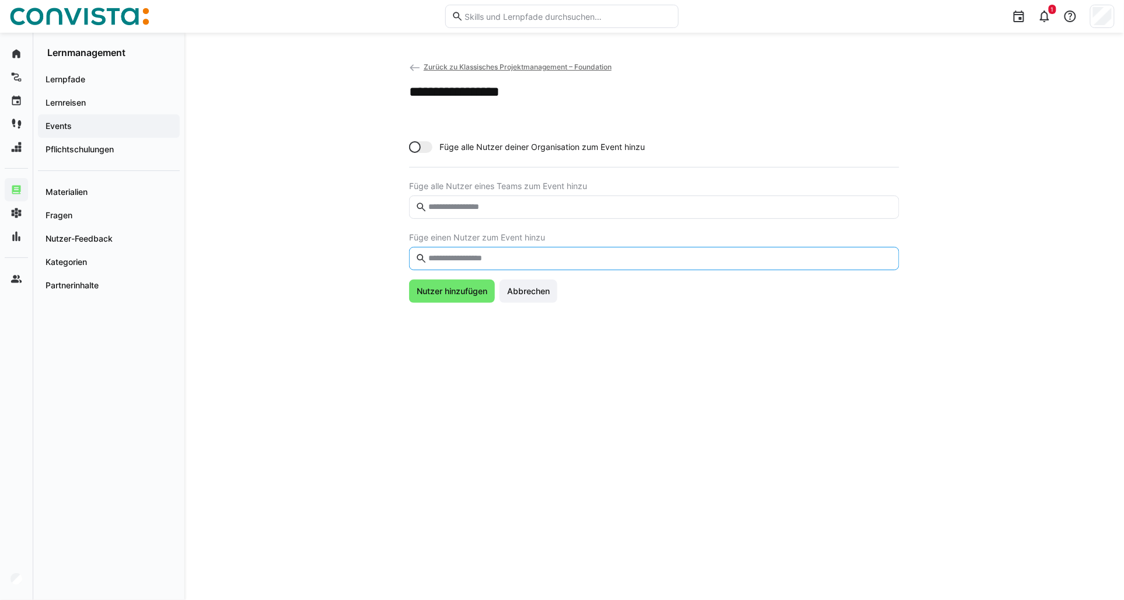
click at [465, 258] on input "text" at bounding box center [660, 258] width 466 height 11
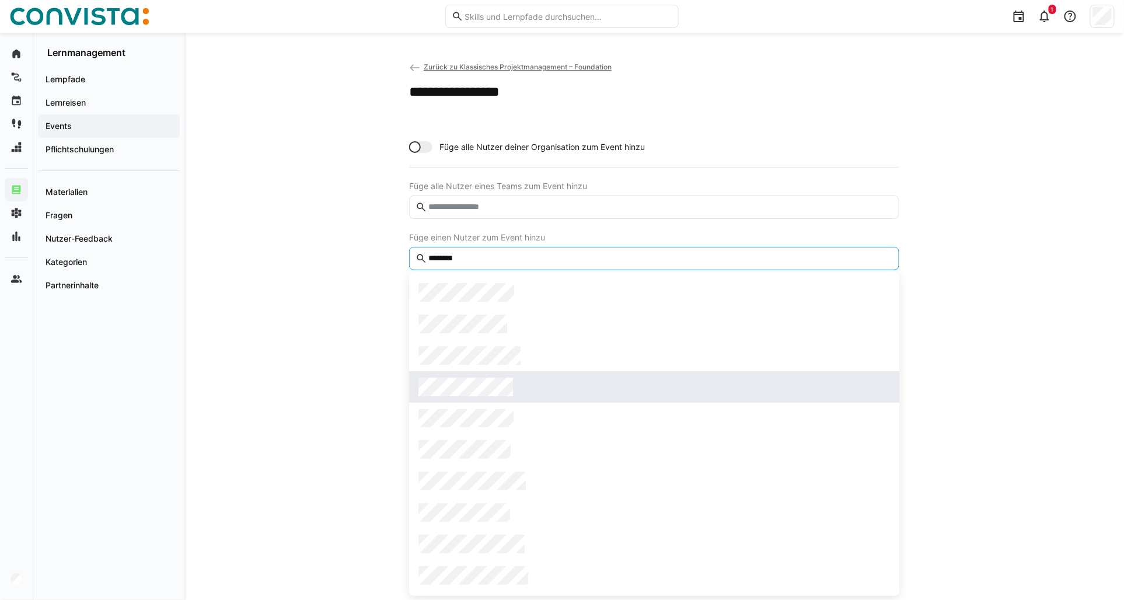
type input "********"
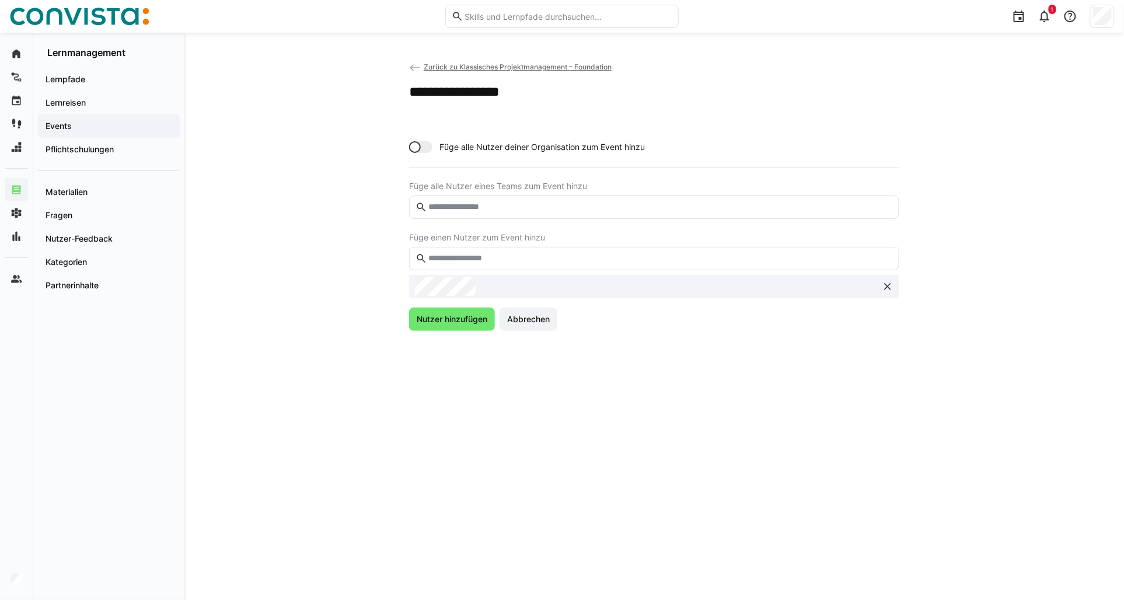
click at [451, 263] on eds-input at bounding box center [654, 258] width 490 height 23
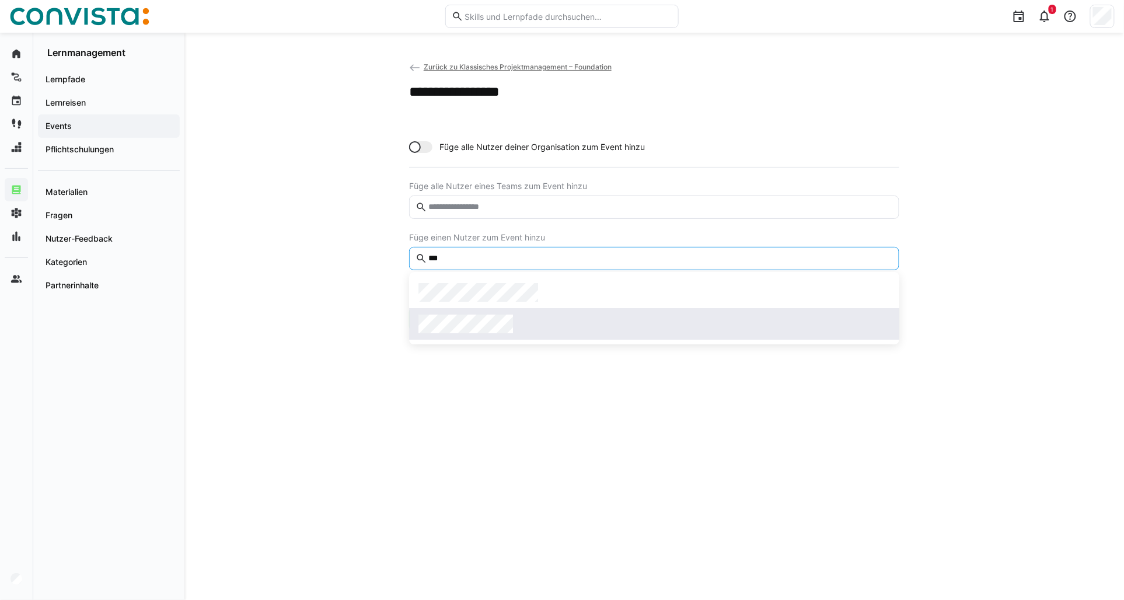
type input "***"
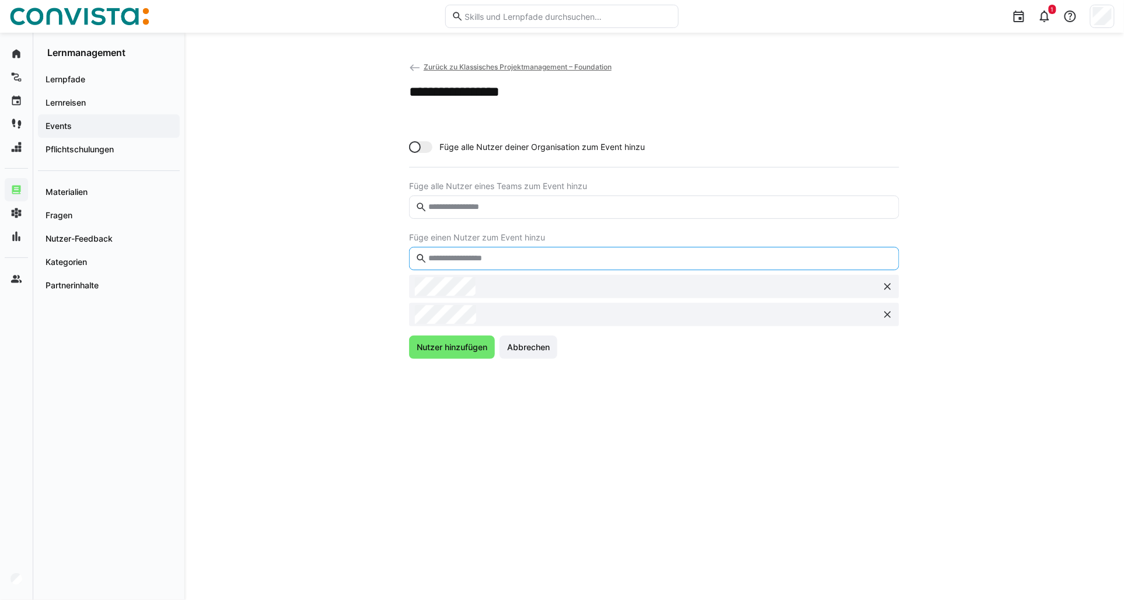
click at [449, 253] on input "text" at bounding box center [660, 258] width 466 height 11
type input "****"
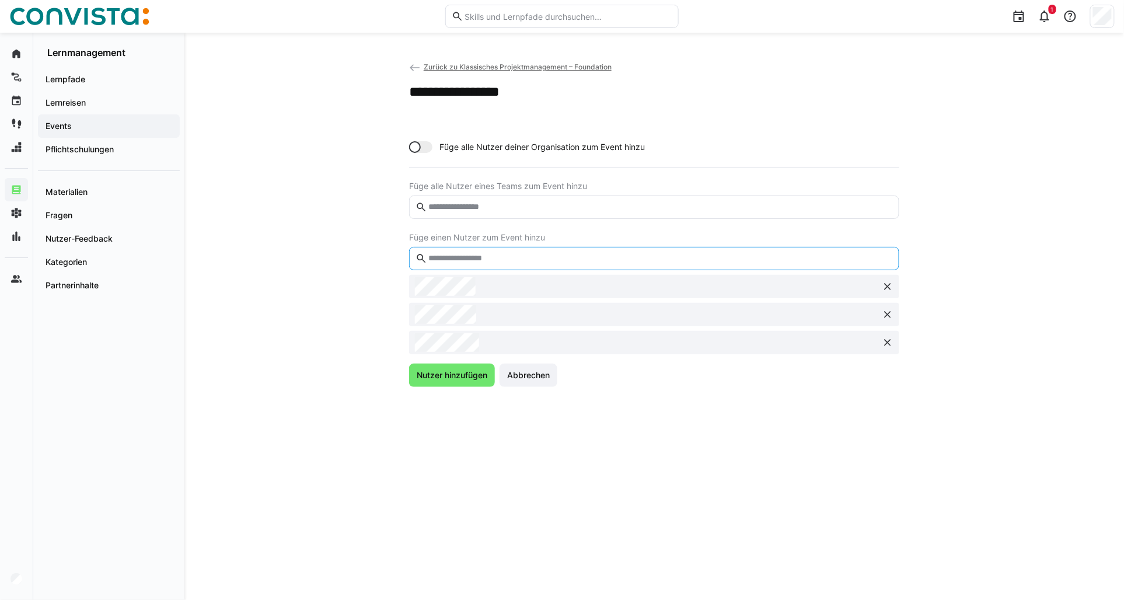
click at [457, 257] on input "text" at bounding box center [660, 258] width 466 height 11
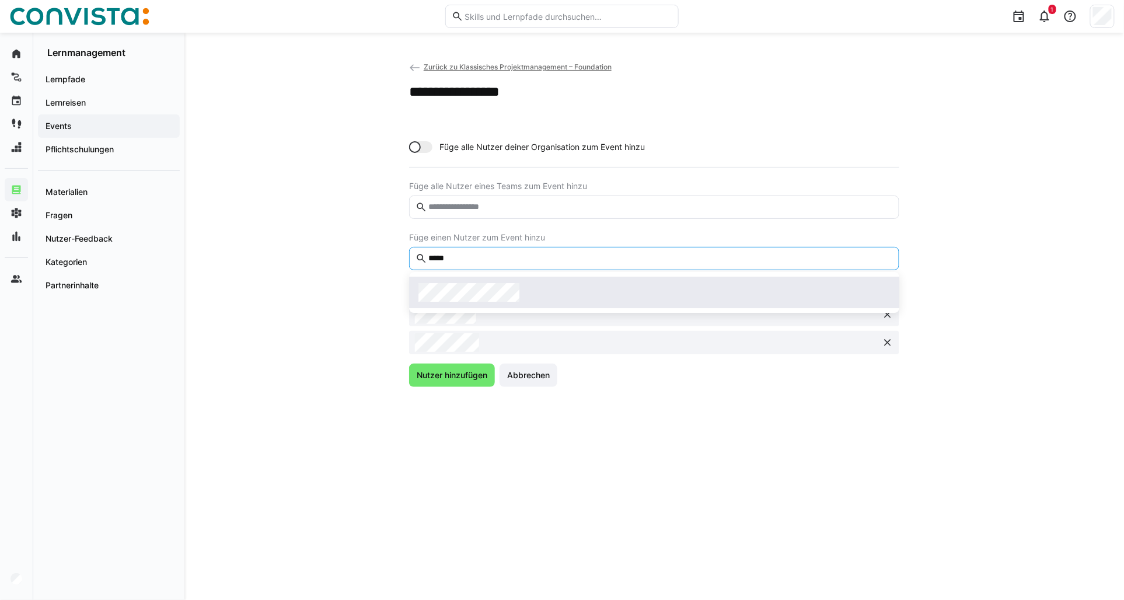
type input "*****"
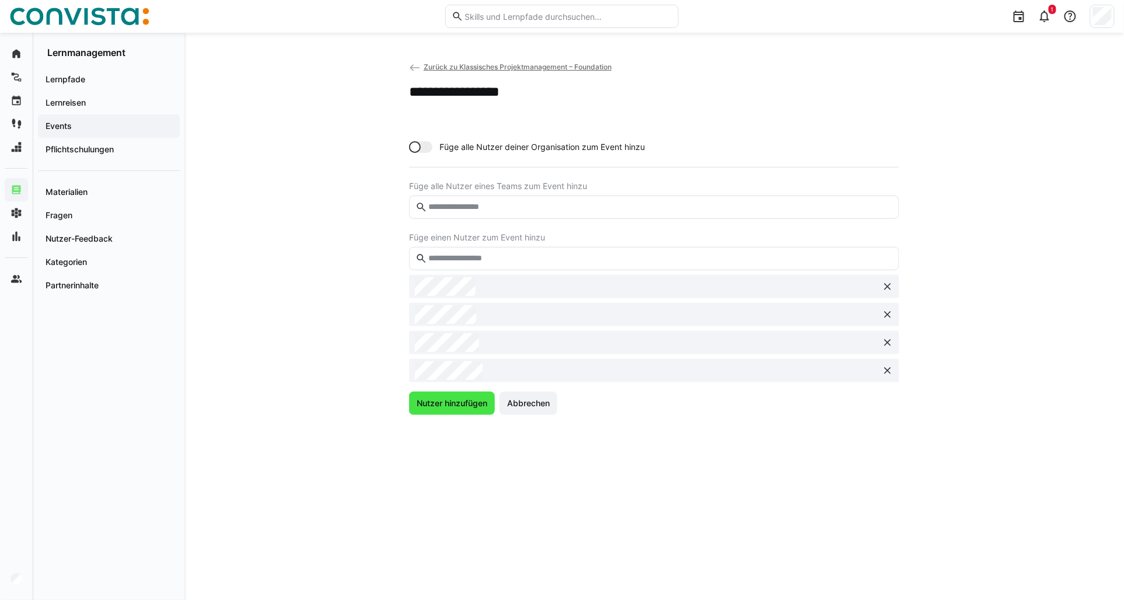
click at [451, 401] on span "Nutzer hinzufügen" at bounding box center [452, 404] width 74 height 12
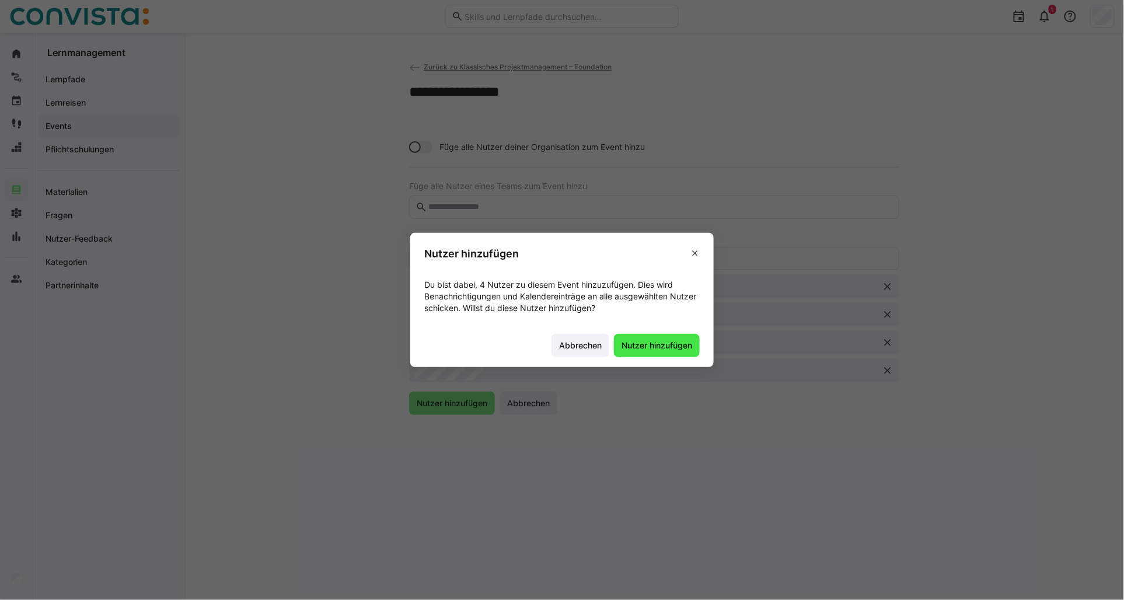
click at [648, 343] on span "Nutzer hinzufügen" at bounding box center [657, 346] width 74 height 12
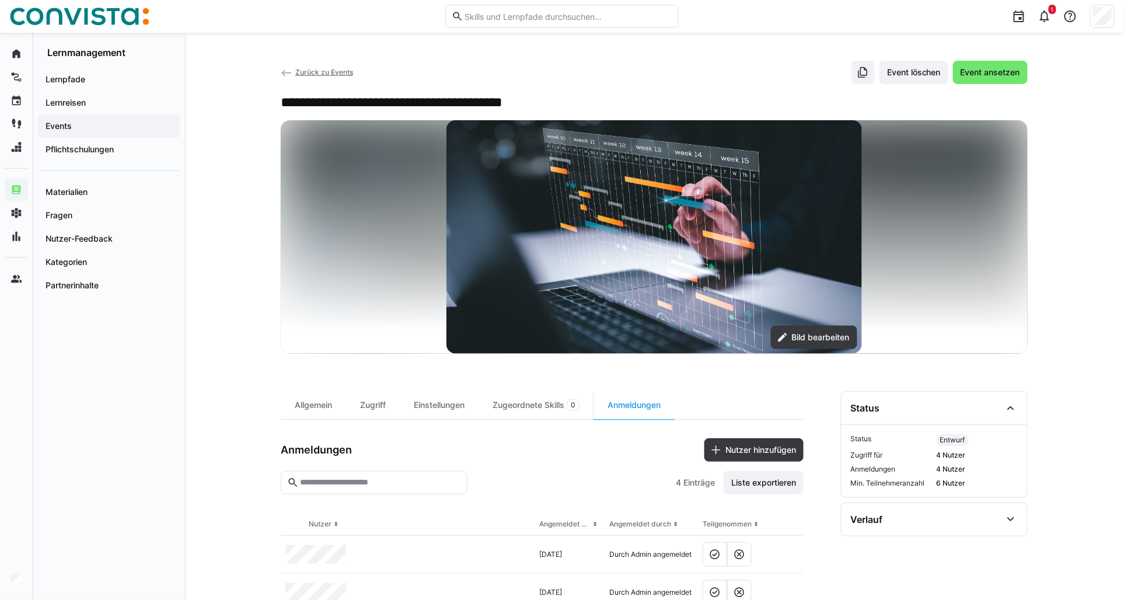
click at [327, 72] on span "Zurück zu Events" at bounding box center [324, 72] width 58 height 9
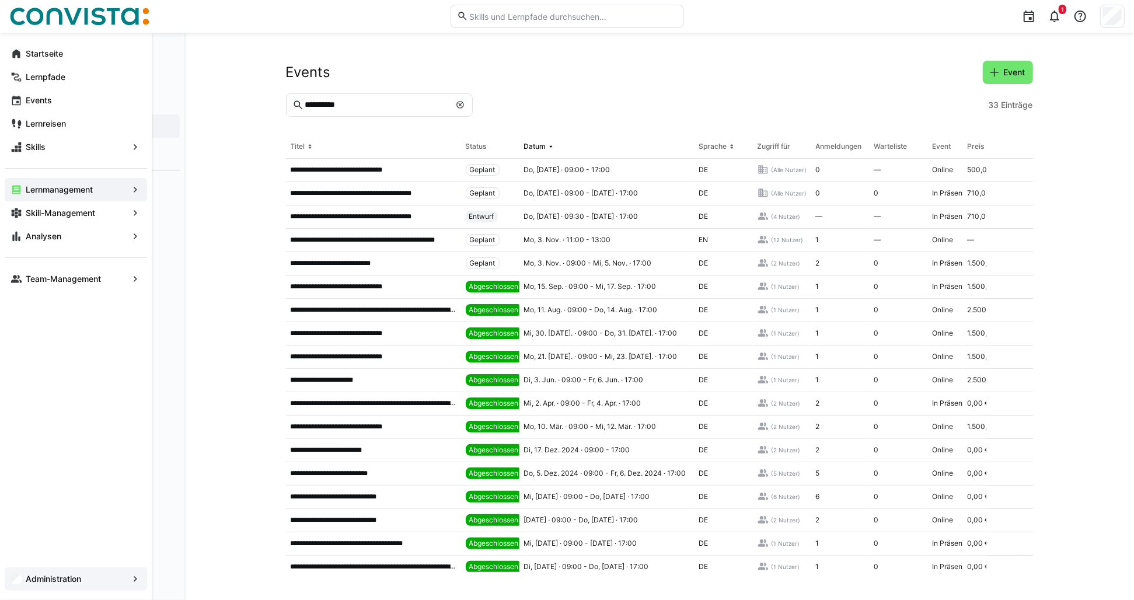
click at [0, 0] on app-navigation-label "Administration" at bounding box center [0, 0] width 0 height 0
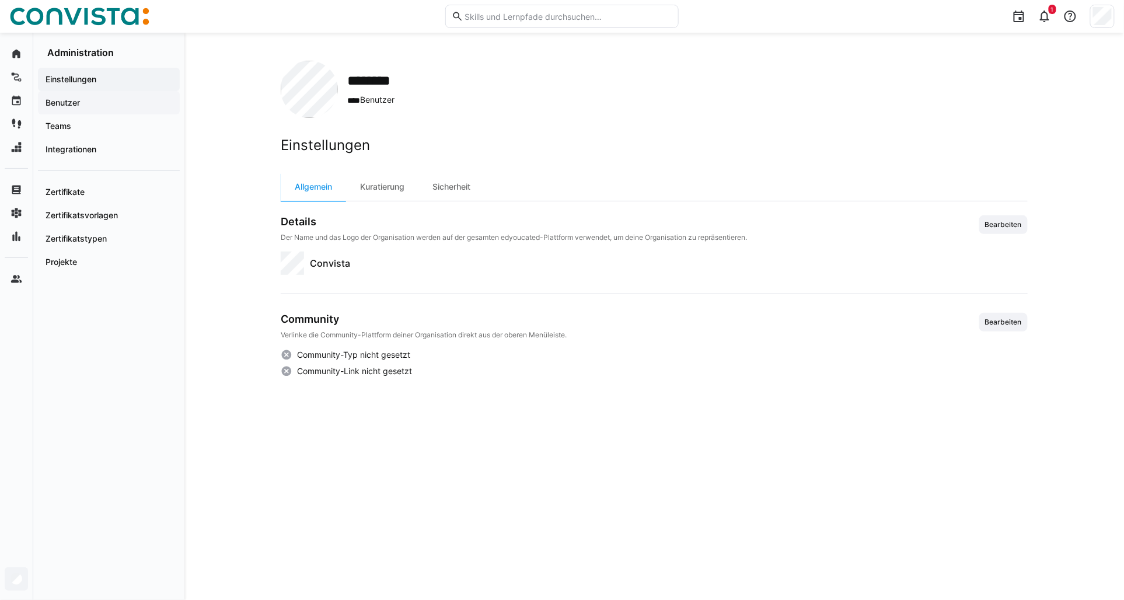
click at [85, 95] on div "Benutzer" at bounding box center [109, 102] width 142 height 23
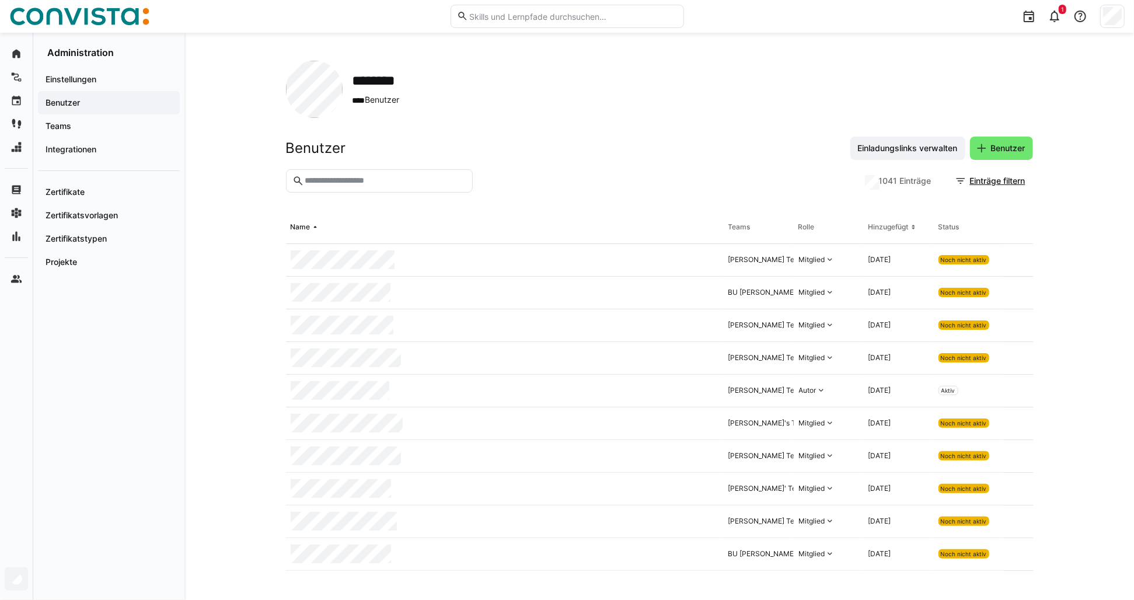
click at [333, 177] on input "text" at bounding box center [385, 181] width 162 height 11
type input "**********"
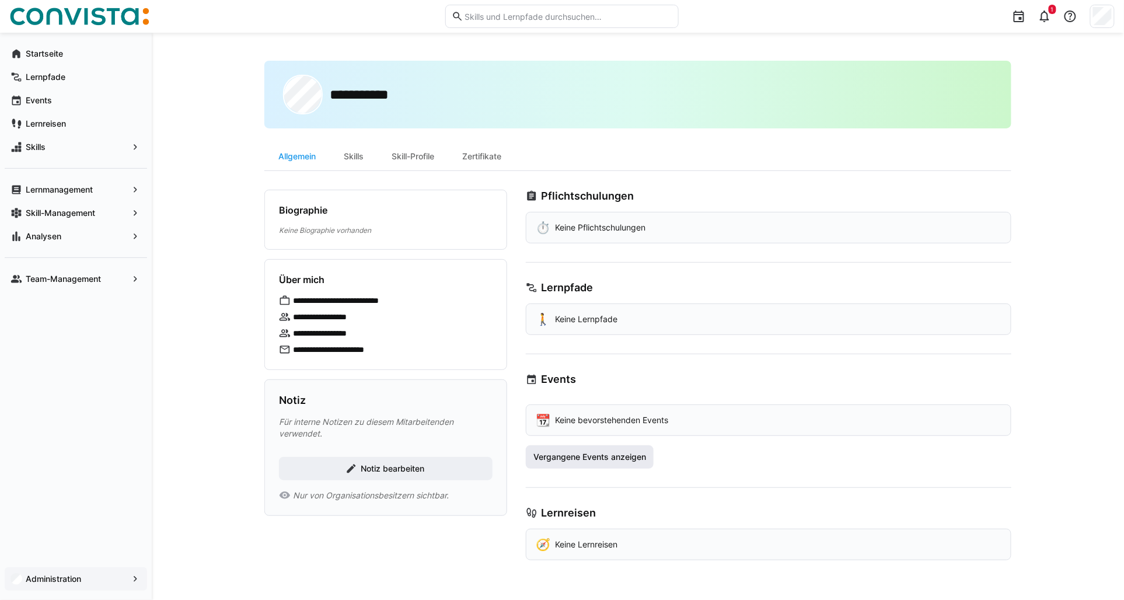
click at [619, 454] on span "Vergangene Events anzeigen" at bounding box center [590, 457] width 116 height 12
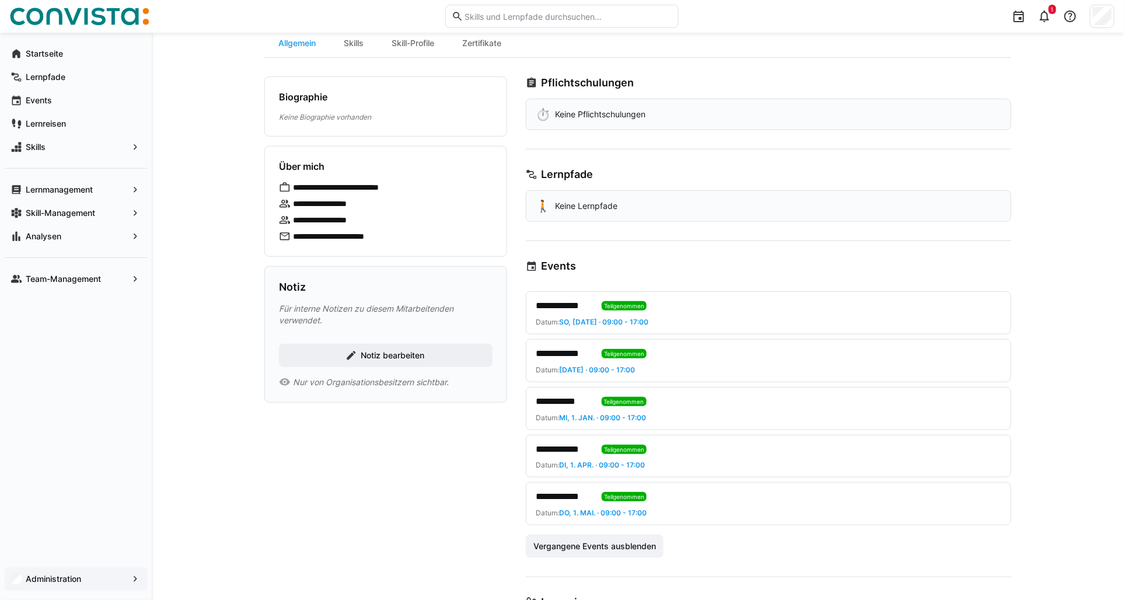
scroll to position [130, 0]
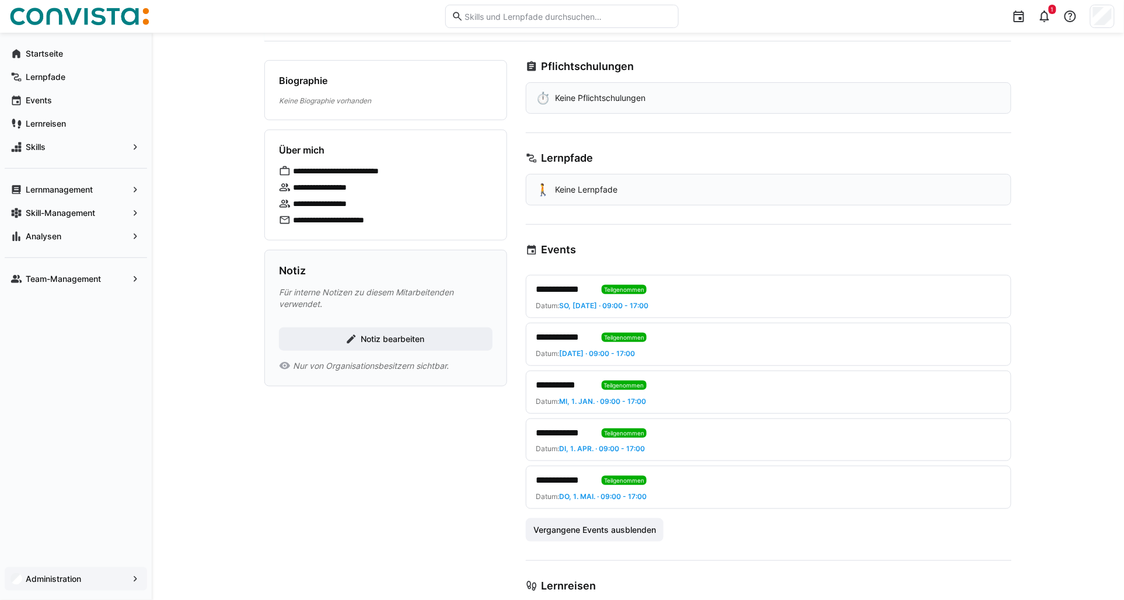
click at [559, 385] on span "**********" at bounding box center [564, 385] width 57 height 14
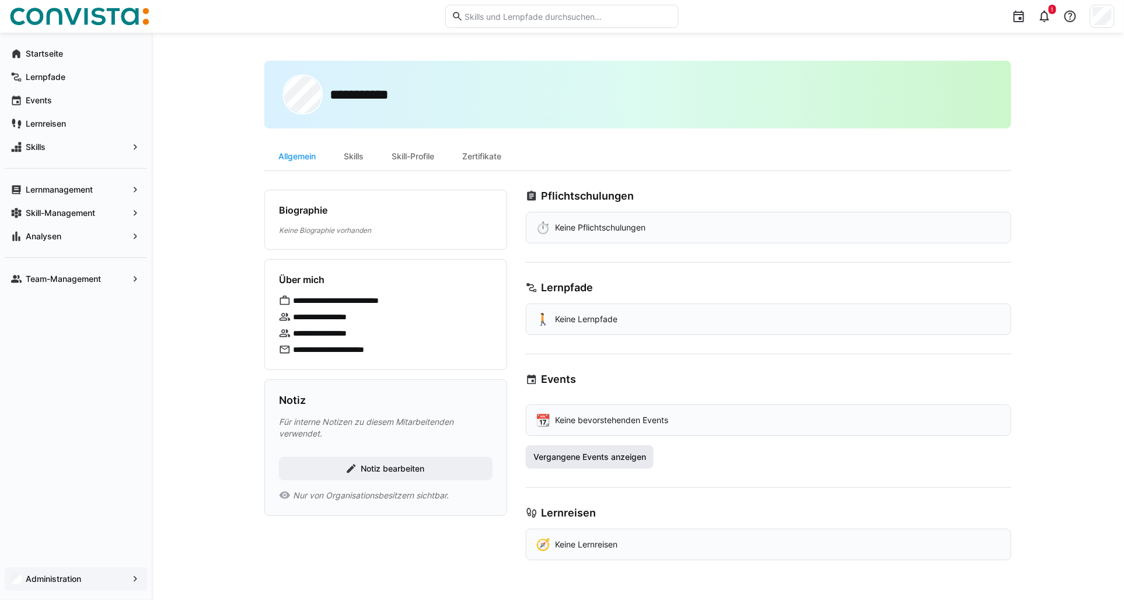
click at [636, 458] on span "Vergangene Events anzeigen" at bounding box center [590, 457] width 116 height 12
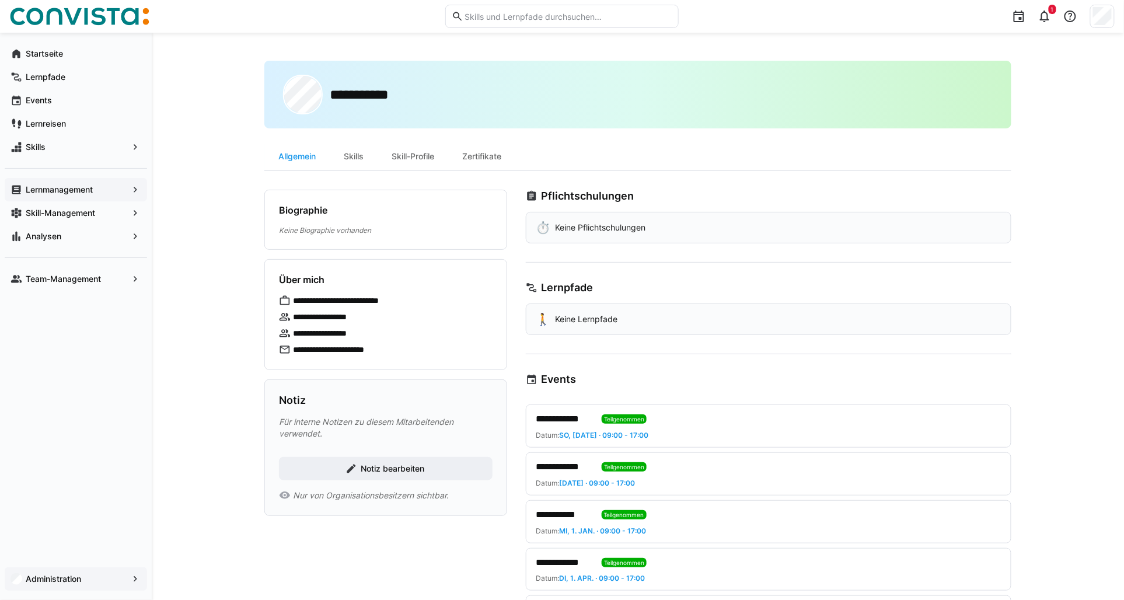
click at [0, 0] on app-navigation-label "Lernmanagement" at bounding box center [0, 0] width 0 height 0
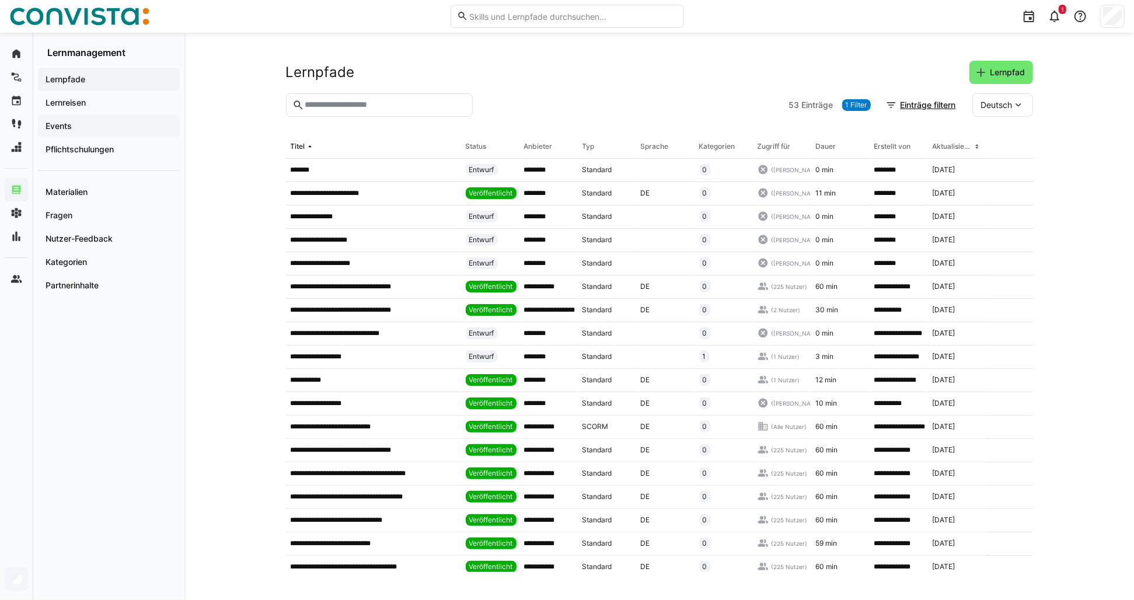
click at [84, 117] on div "Events" at bounding box center [109, 125] width 142 height 23
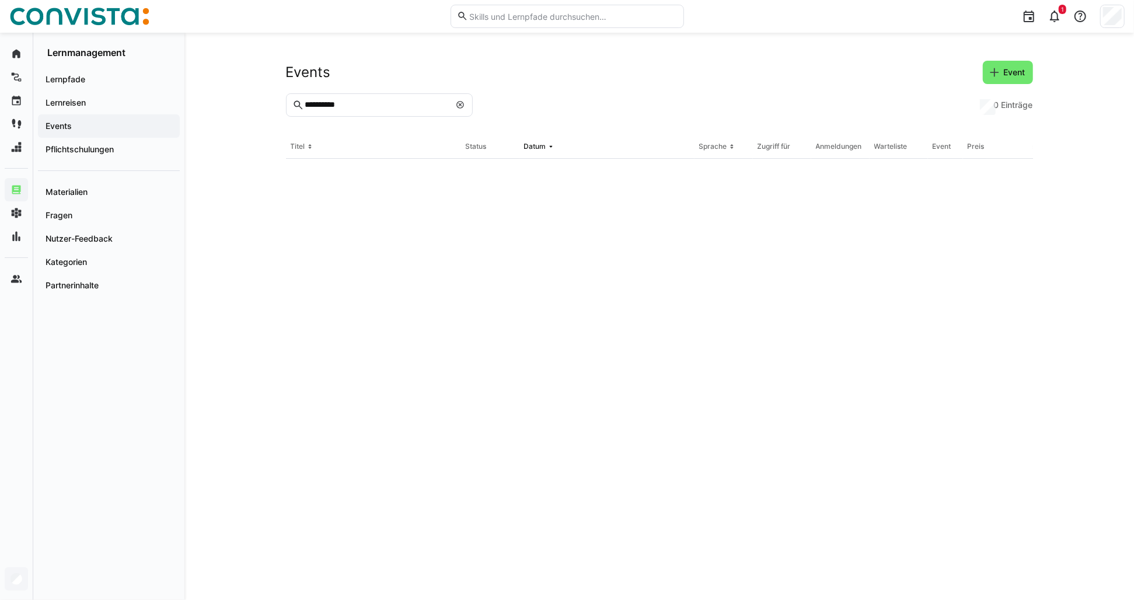
drag, startPoint x: 350, startPoint y: 102, endPoint x: 344, endPoint y: 104, distance: 6.1
click at [349, 102] on input "**********" at bounding box center [377, 105] width 146 height 11
click at [334, 102] on input "**********" at bounding box center [377, 105] width 146 height 11
click at [326, 106] on input "**********" at bounding box center [377, 105] width 146 height 11
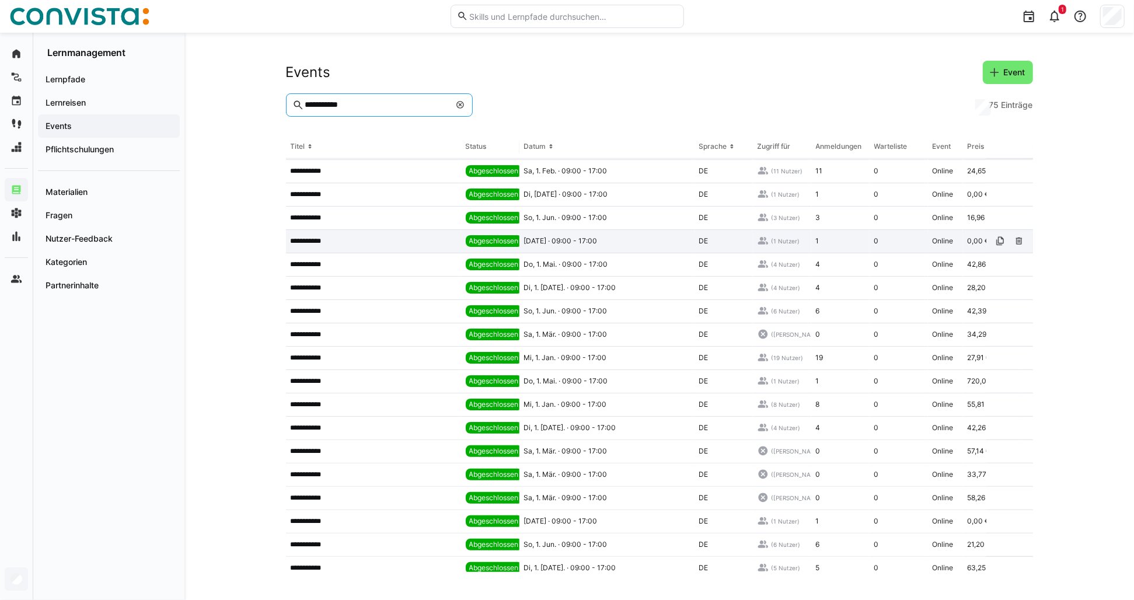
scroll to position [759, 0]
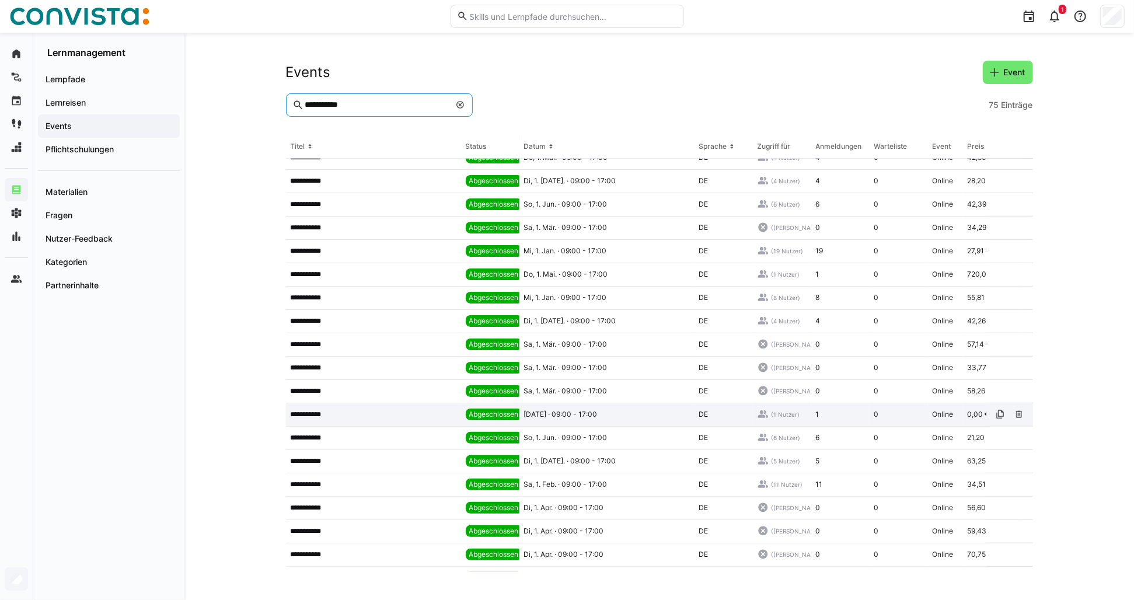
type input "**********"
click at [587, 416] on span "[DATE] · 09:00 - 17:00" at bounding box center [561, 414] width 74 height 9
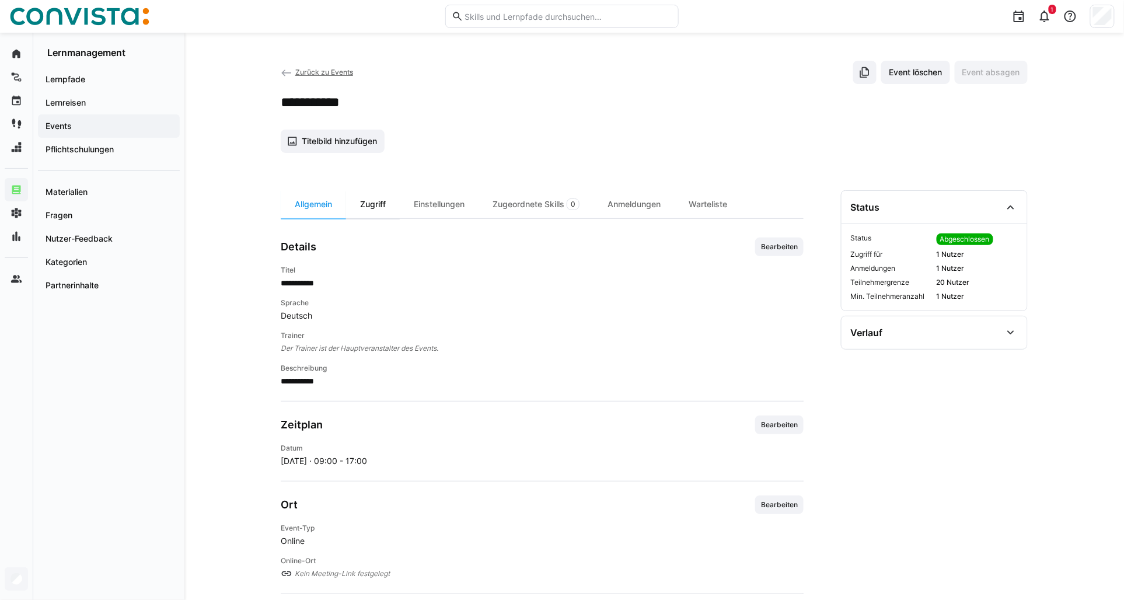
click at [369, 197] on div "Zugriff" at bounding box center [373, 204] width 54 height 28
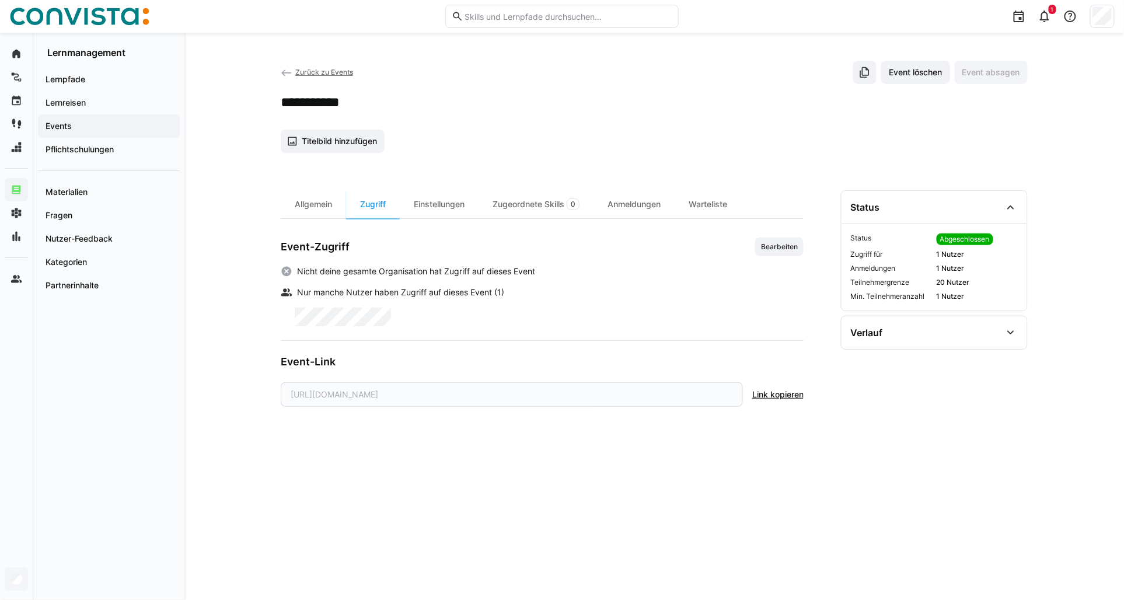
click at [327, 76] on span "Zurück zu Events" at bounding box center [324, 72] width 58 height 9
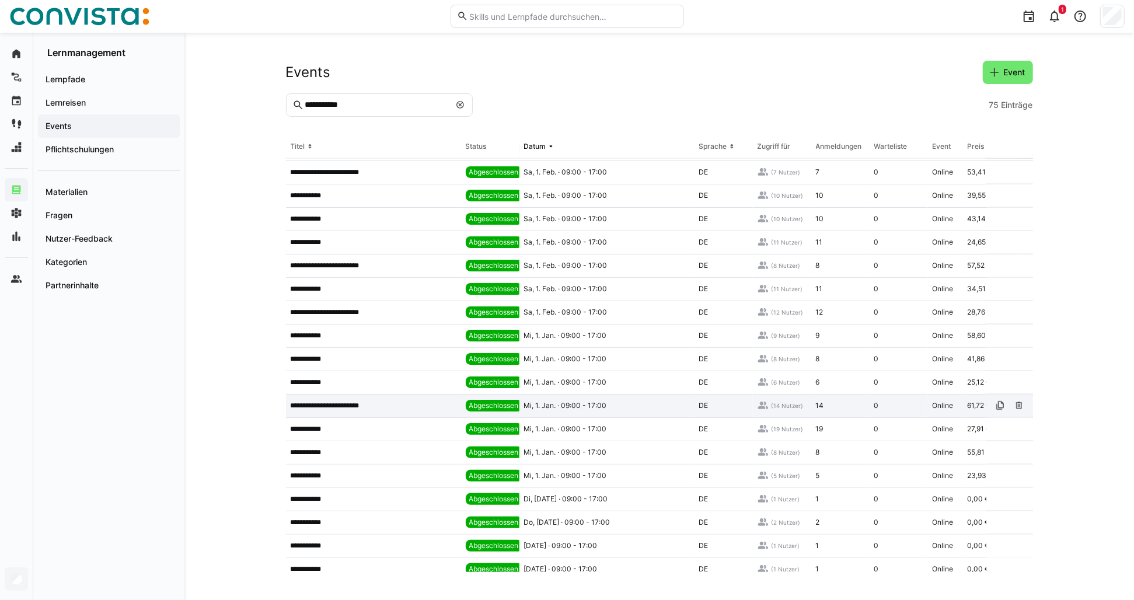
scroll to position [1343, 0]
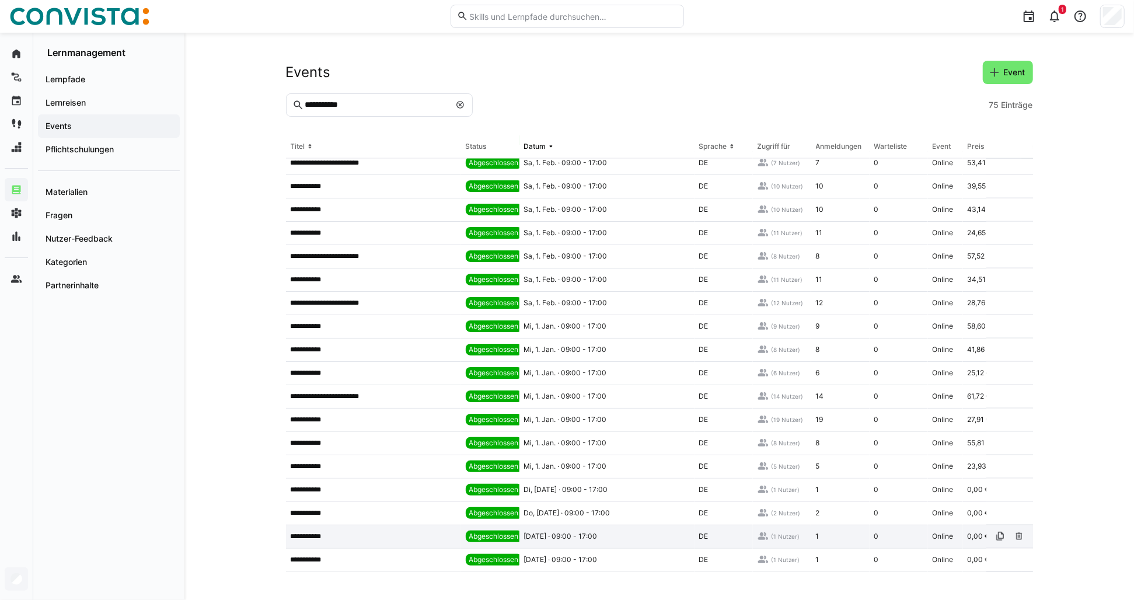
click at [393, 534] on app-table-first-column "**********" at bounding box center [374, 536] width 166 height 9
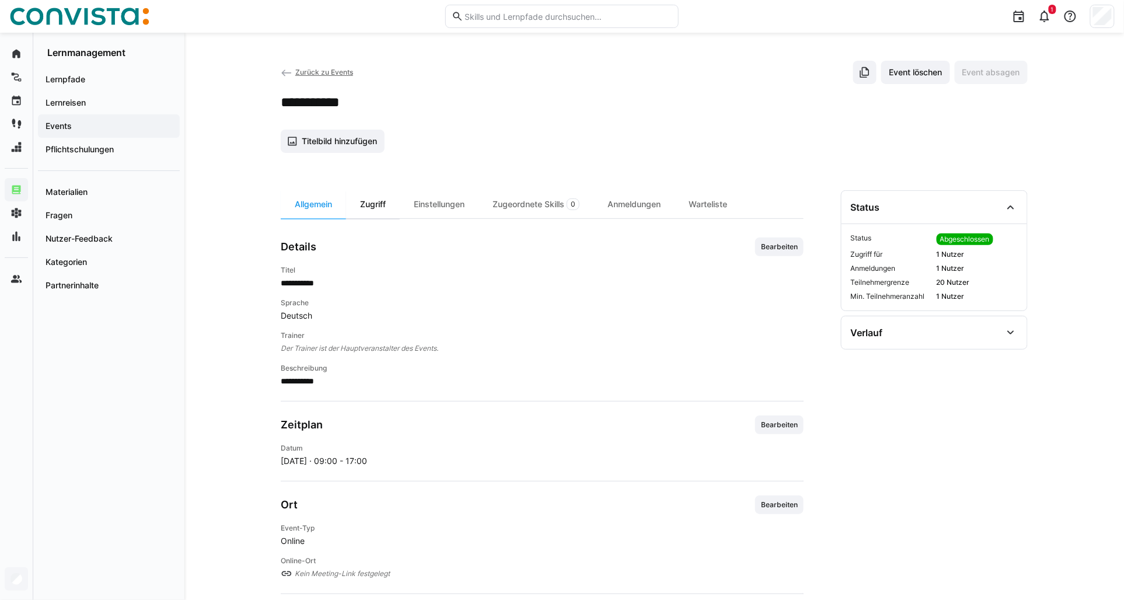
click at [384, 207] on div "Zugriff" at bounding box center [373, 204] width 54 height 28
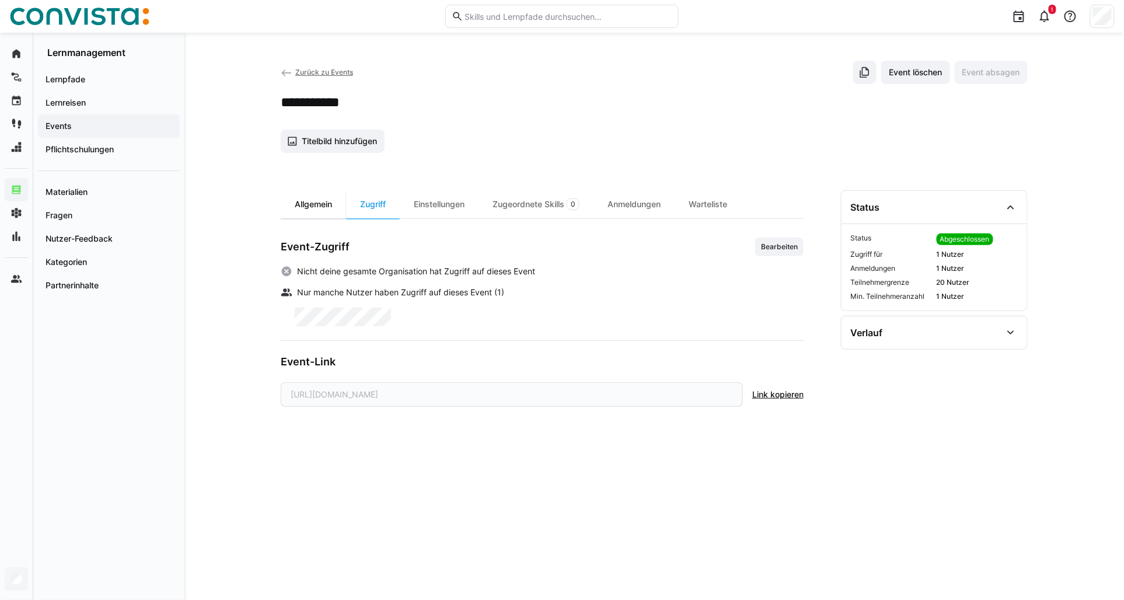
click at [308, 211] on div "Allgemein" at bounding box center [313, 204] width 65 height 28
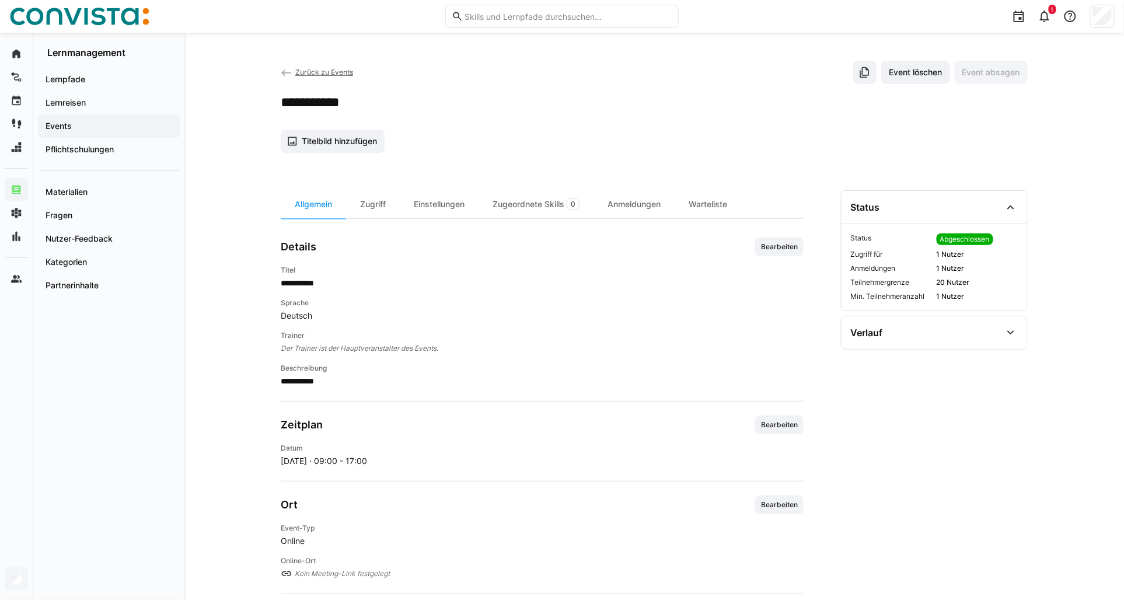
click at [302, 74] on span "Zurück zu Events" at bounding box center [324, 72] width 58 height 9
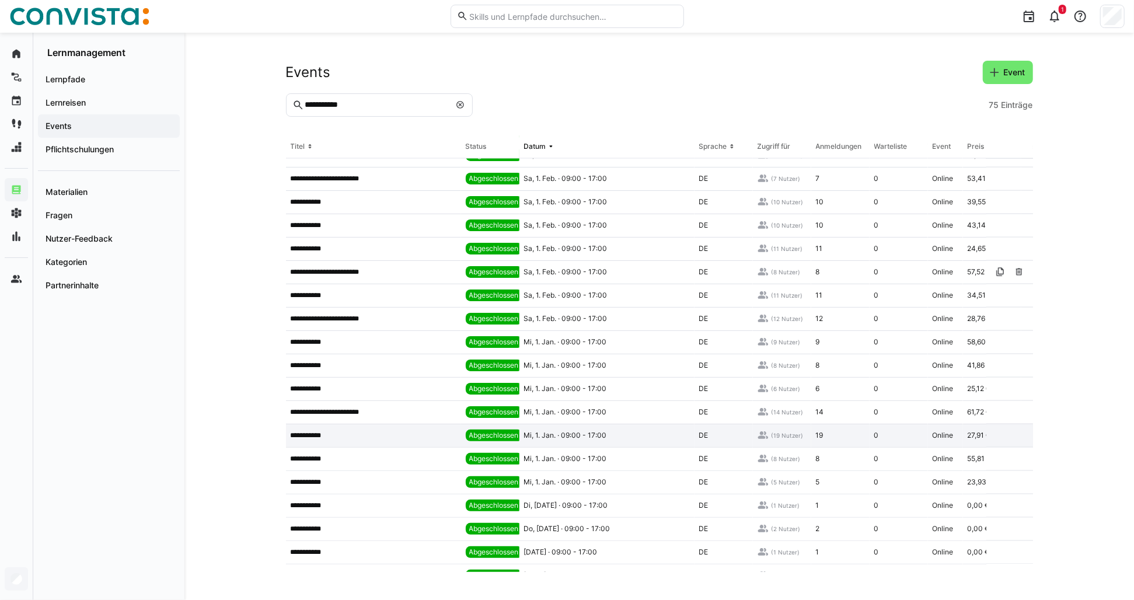
scroll to position [1343, 0]
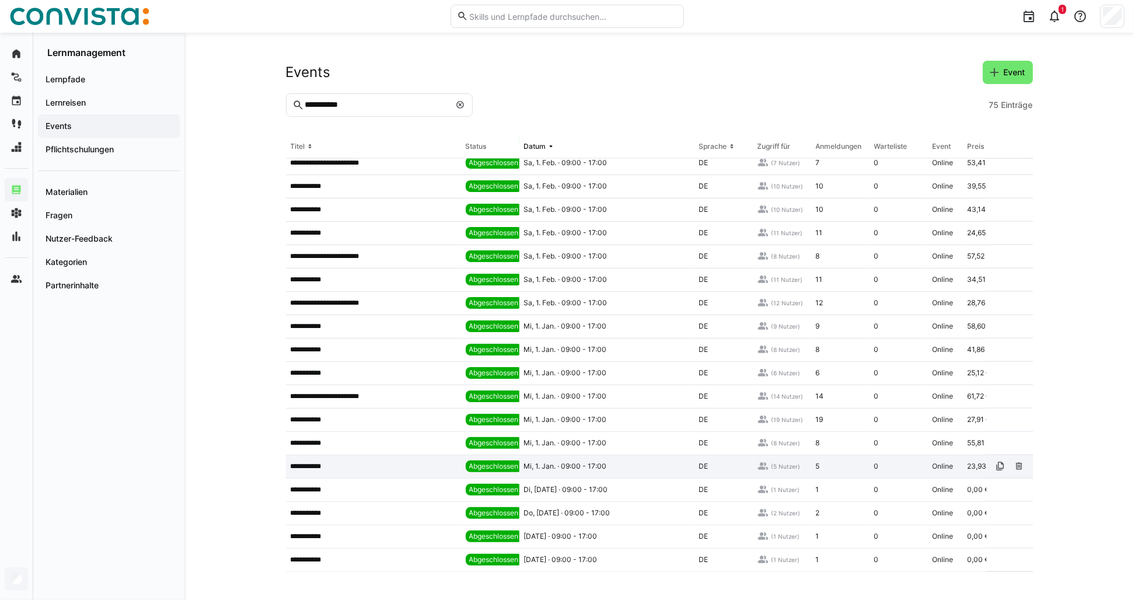
click at [573, 465] on span "Mi, 1. Jan. · 09:00 - 17:00" at bounding box center [565, 466] width 83 height 9
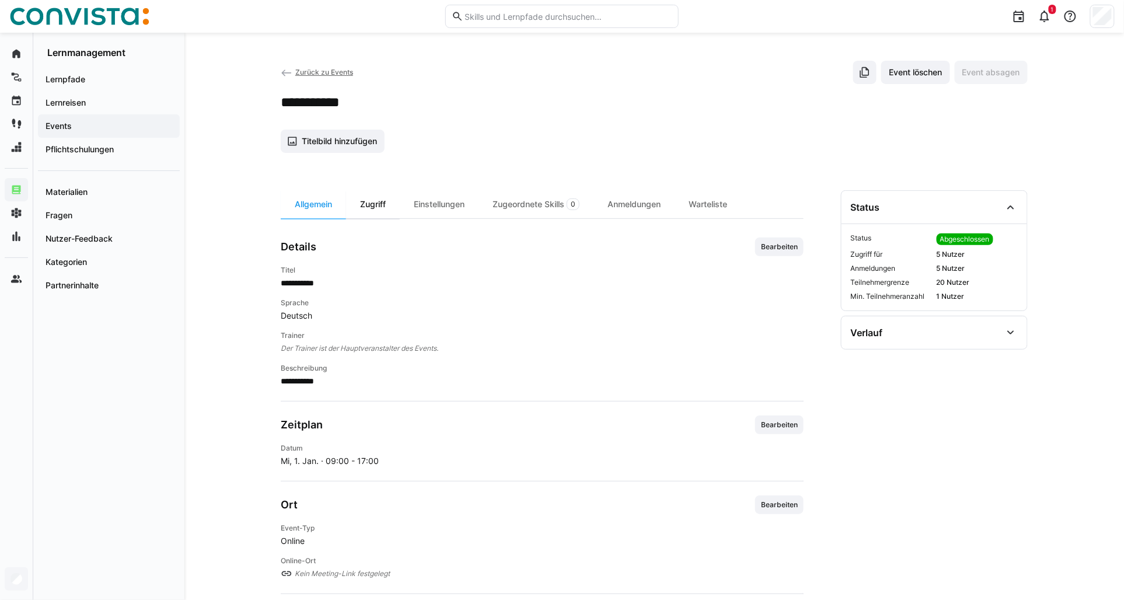
click at [394, 203] on div "Zugriff" at bounding box center [373, 204] width 54 height 28
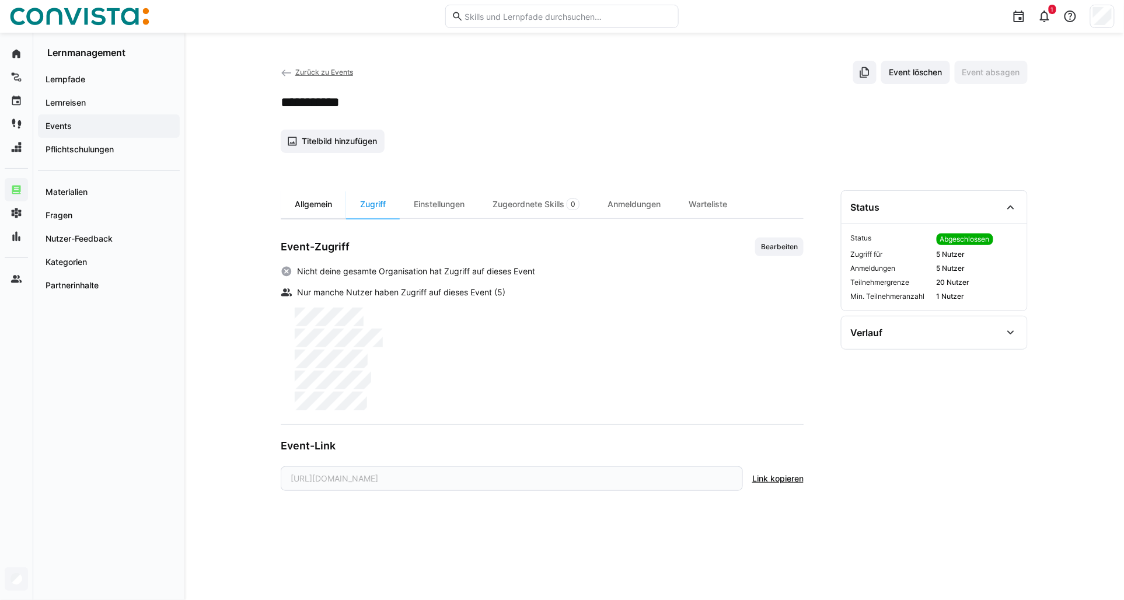
click at [302, 201] on div "Allgemein" at bounding box center [313, 204] width 65 height 28
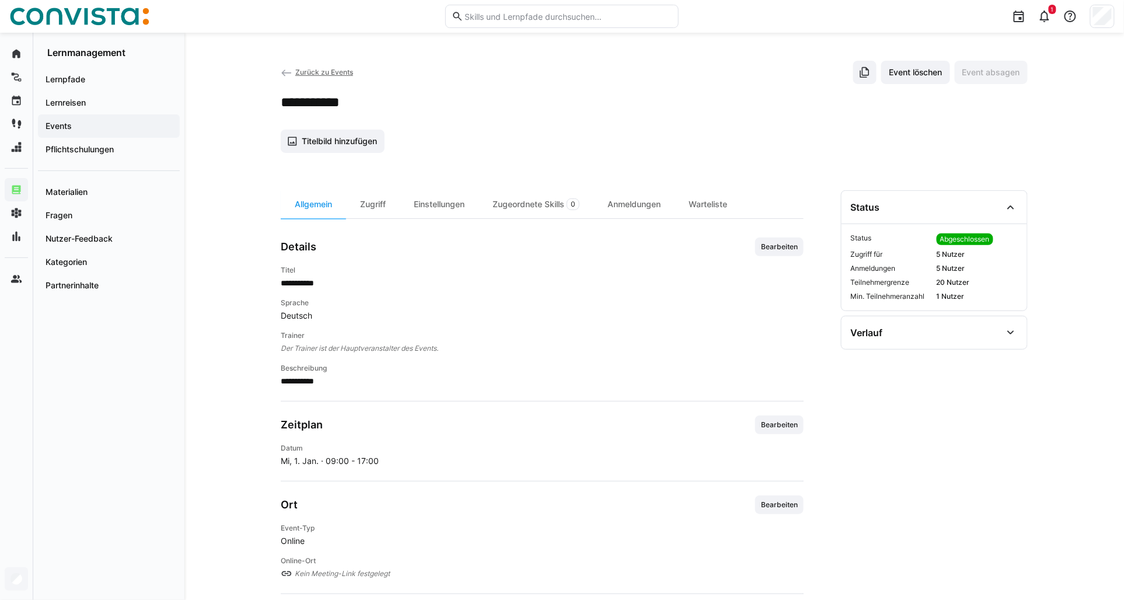
click at [299, 69] on span "Zurück zu Events" at bounding box center [324, 72] width 58 height 9
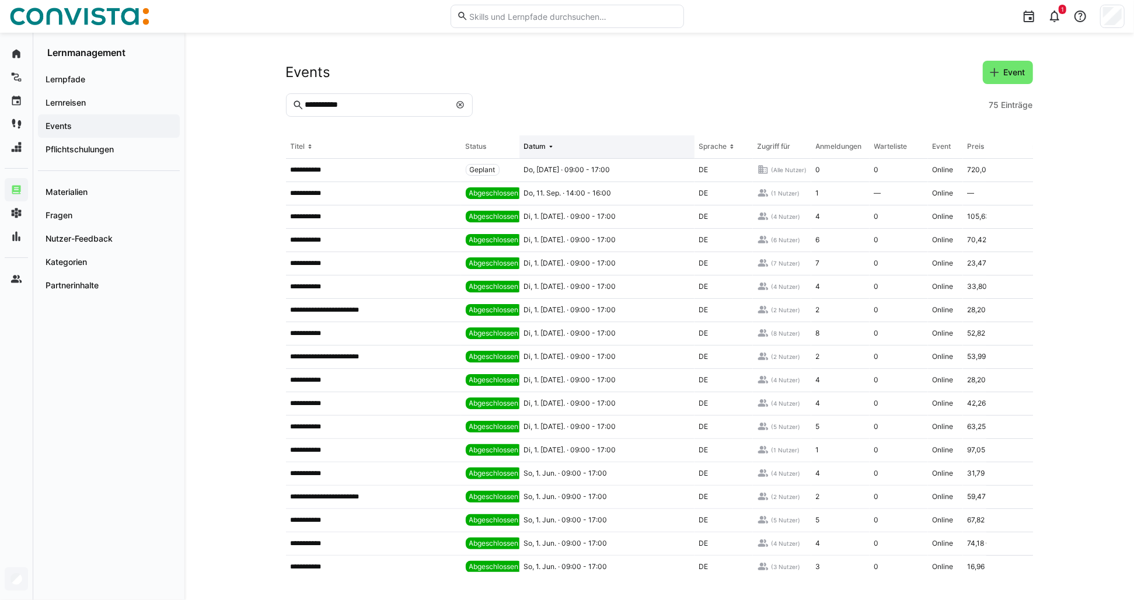
click at [546, 137] on th "Datum" at bounding box center [606, 146] width 175 height 23
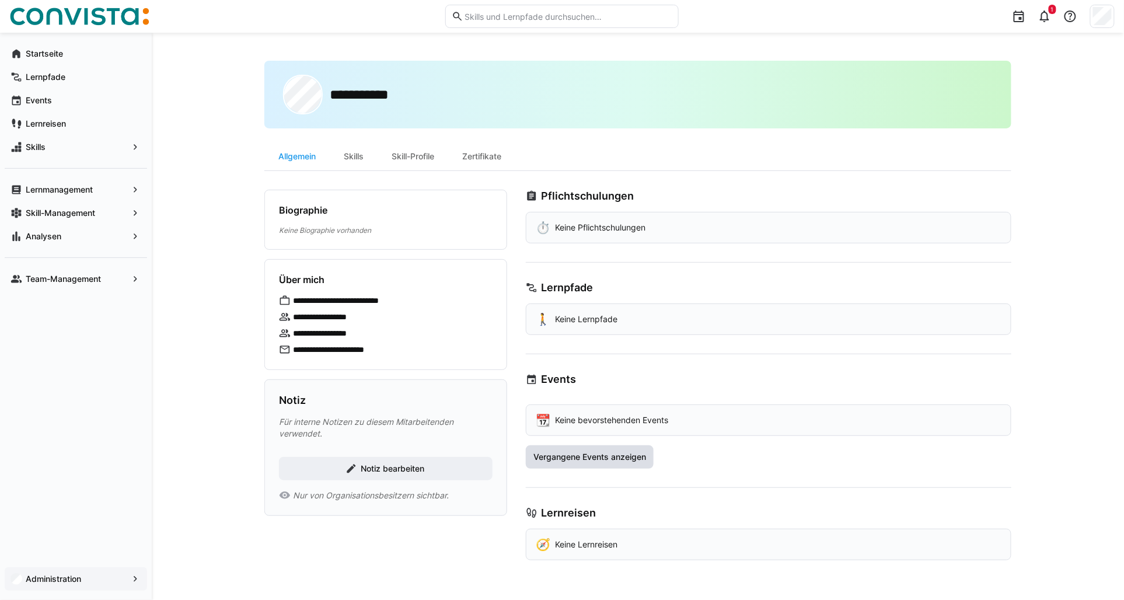
click at [599, 462] on span "Vergangene Events anzeigen" at bounding box center [590, 457] width 116 height 12
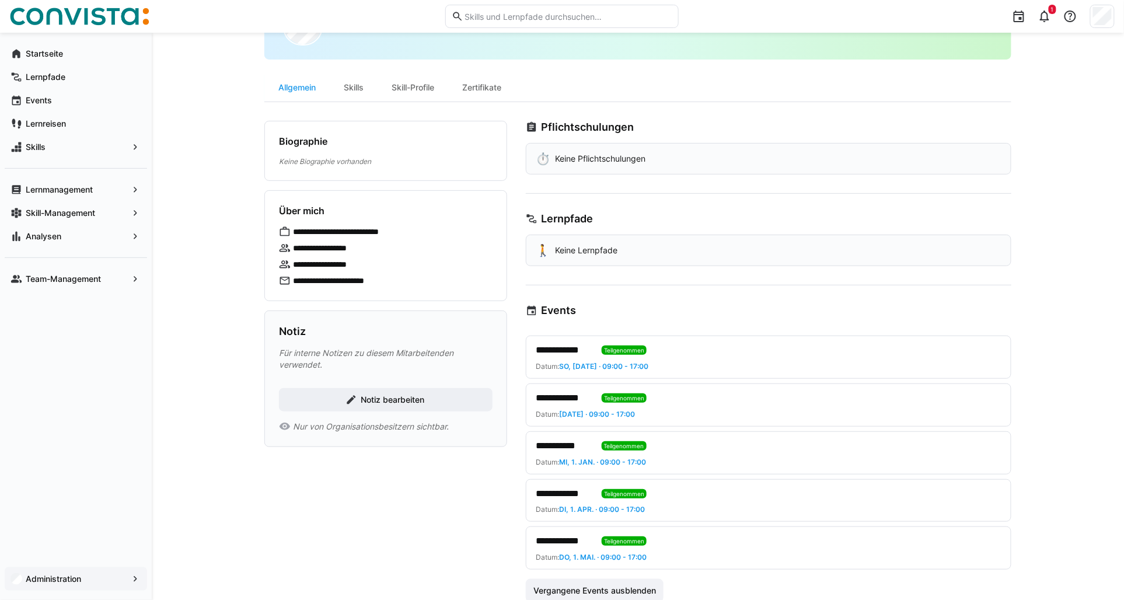
scroll to position [191, 0]
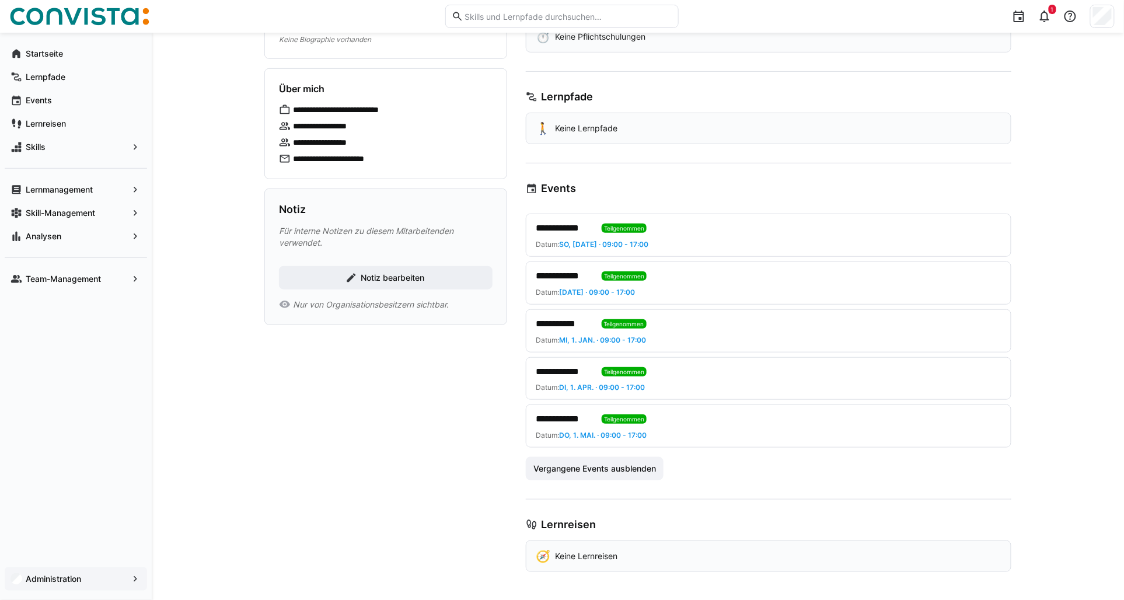
click at [574, 324] on span "**********" at bounding box center [564, 324] width 57 height 14
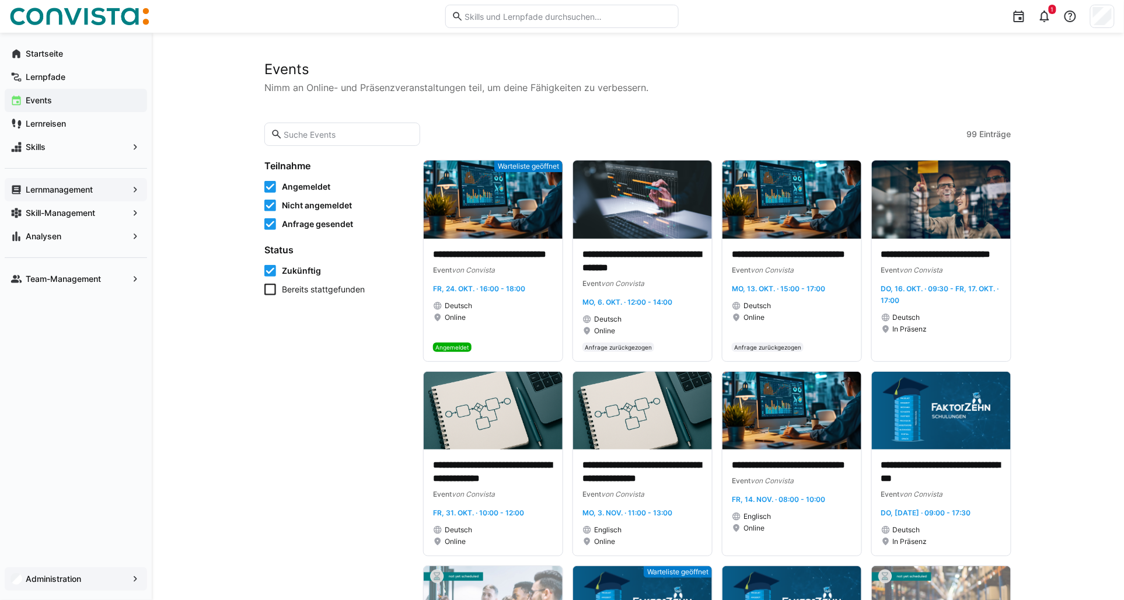
click at [0, 0] on app-navigation-label "Lernmanagement" at bounding box center [0, 0] width 0 height 0
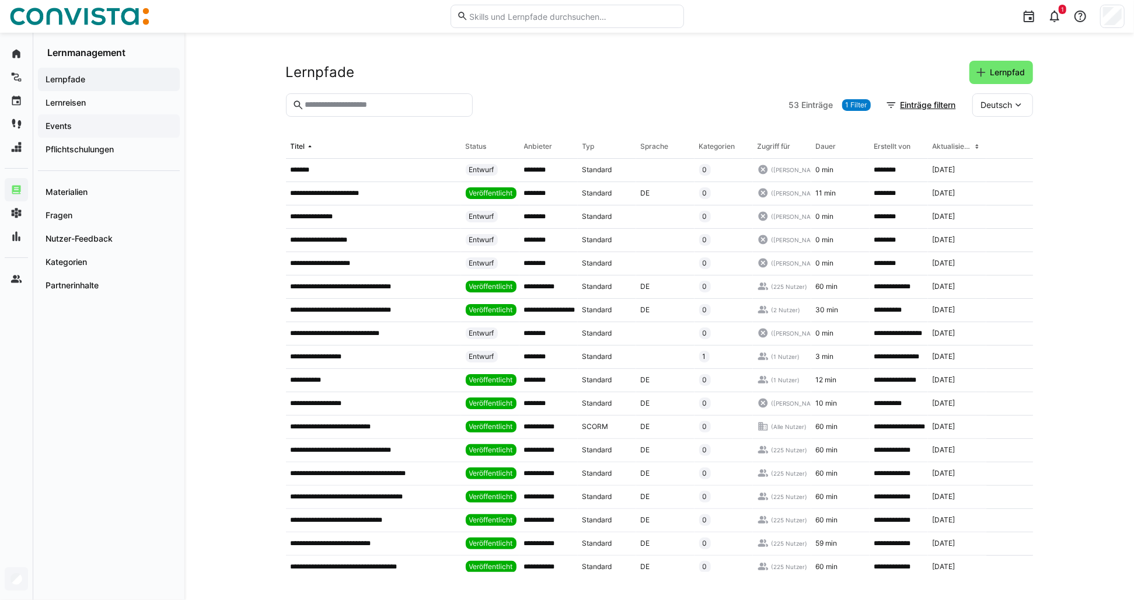
click at [111, 129] on span "Events" at bounding box center [109, 126] width 130 height 12
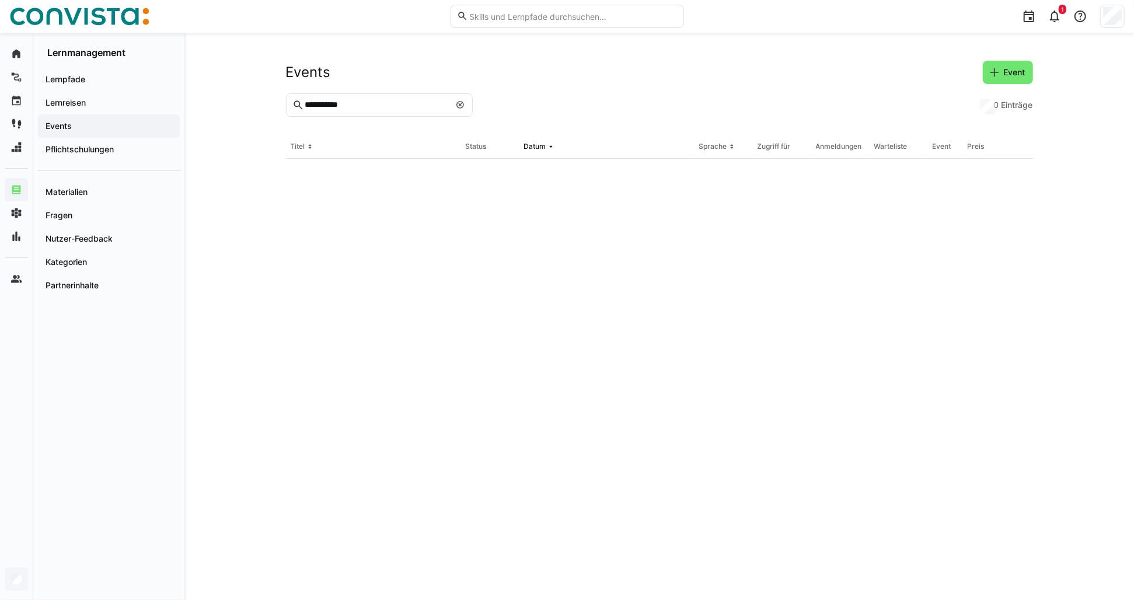
click at [369, 106] on input "**********" at bounding box center [377, 105] width 146 height 11
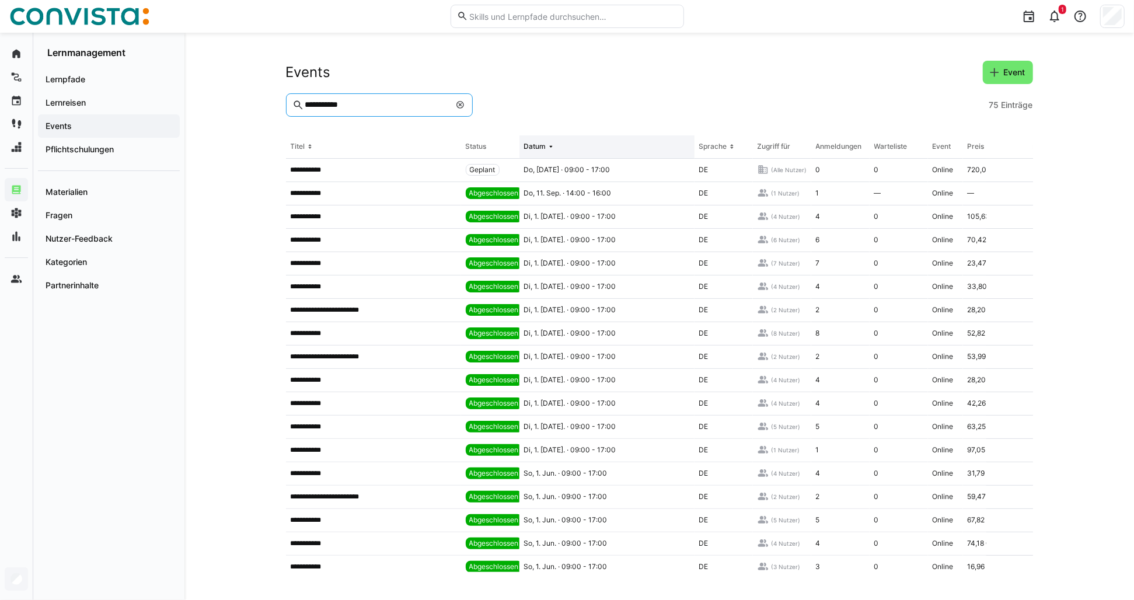
click at [541, 145] on div "Datum" at bounding box center [535, 146] width 22 height 9
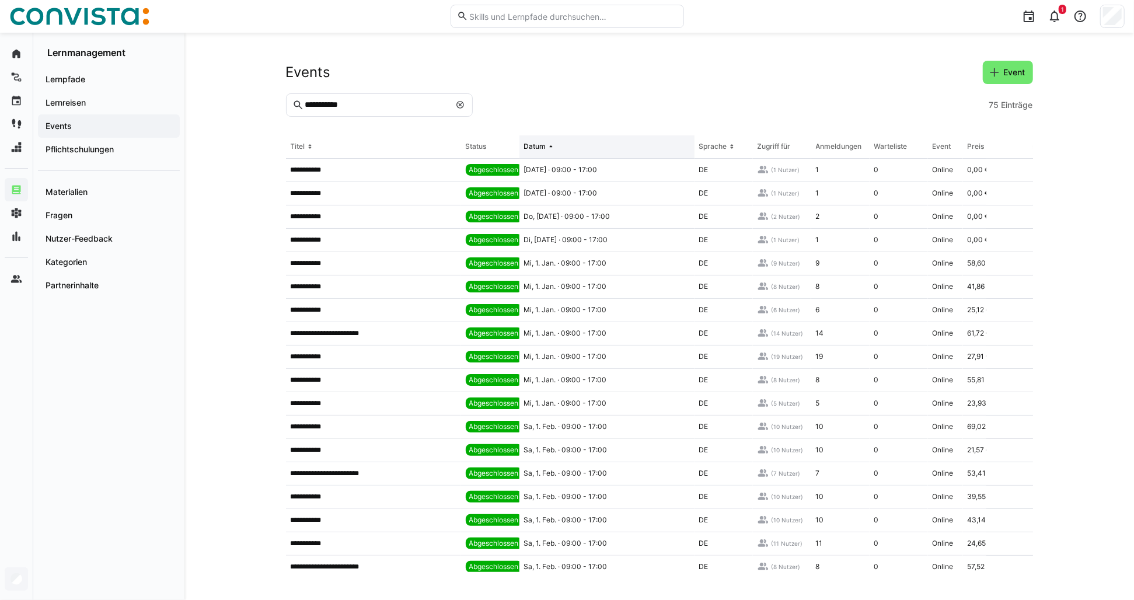
click at [538, 153] on th "Datum" at bounding box center [606, 146] width 175 height 23
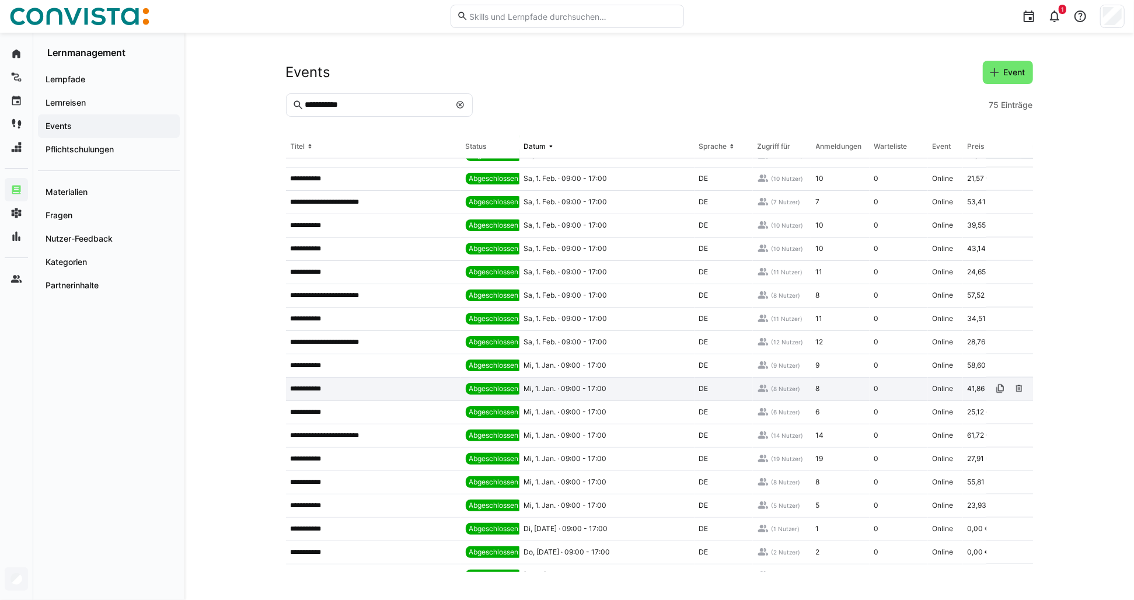
scroll to position [1343, 0]
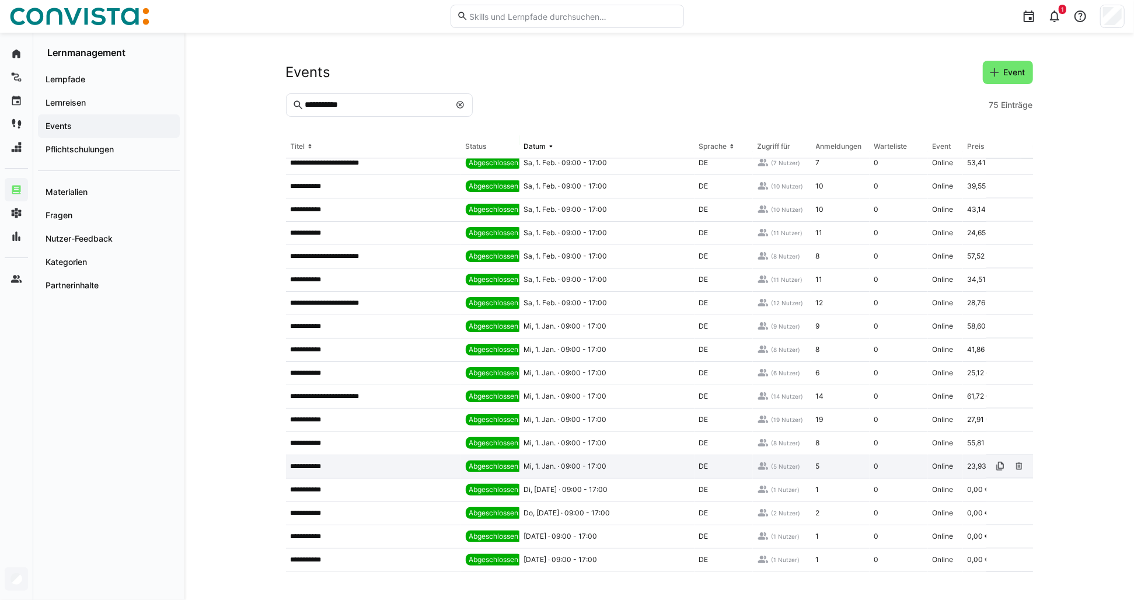
click at [604, 463] on span "Mi, 1. Jan. · 09:00 - 17:00" at bounding box center [565, 466] width 83 height 9
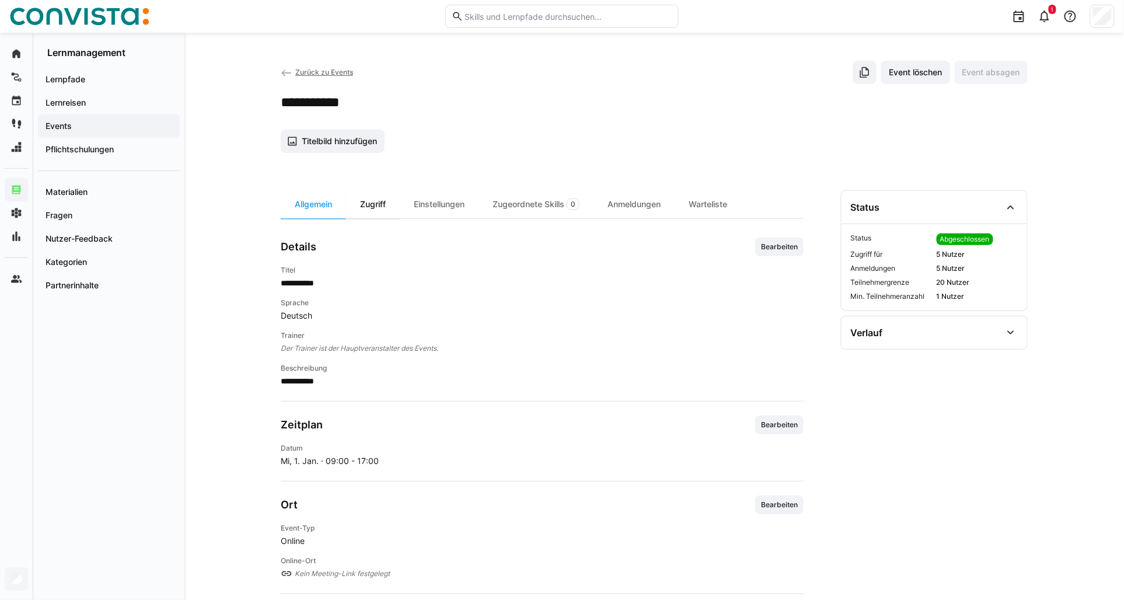
click at [383, 207] on div "Zugriff" at bounding box center [373, 204] width 54 height 28
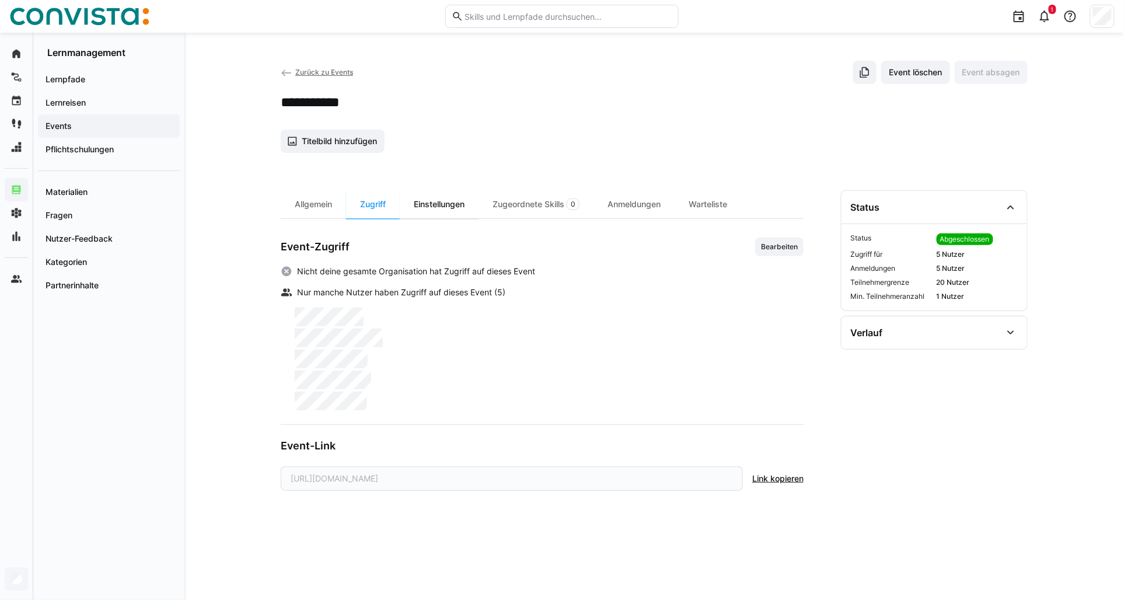
click at [470, 210] on div "Einstellungen" at bounding box center [439, 204] width 79 height 28
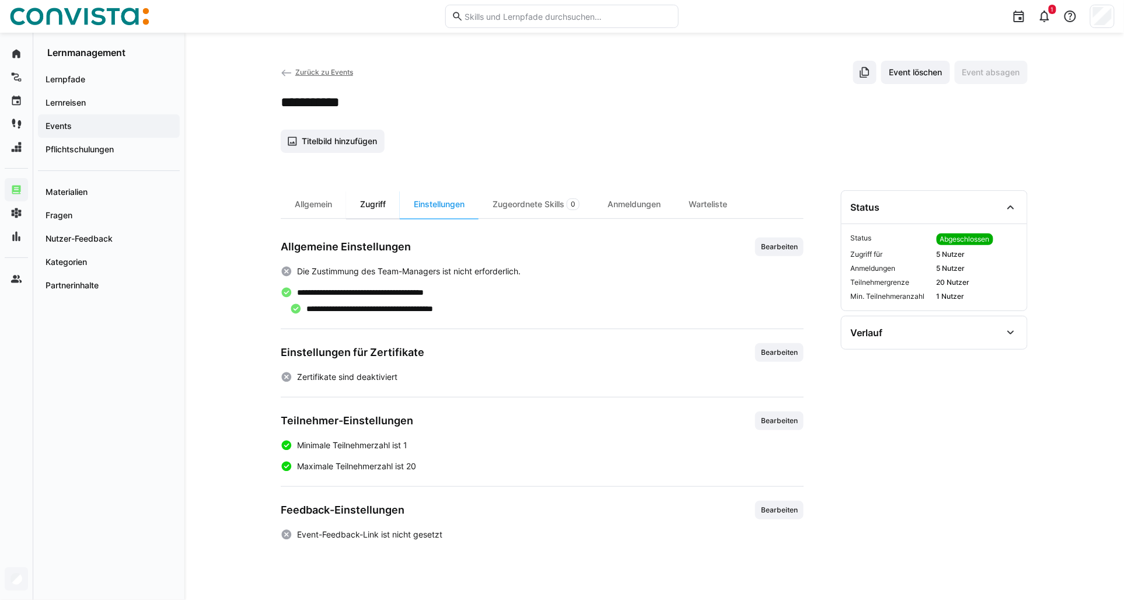
click at [370, 196] on div "Zugriff" at bounding box center [373, 204] width 54 height 28
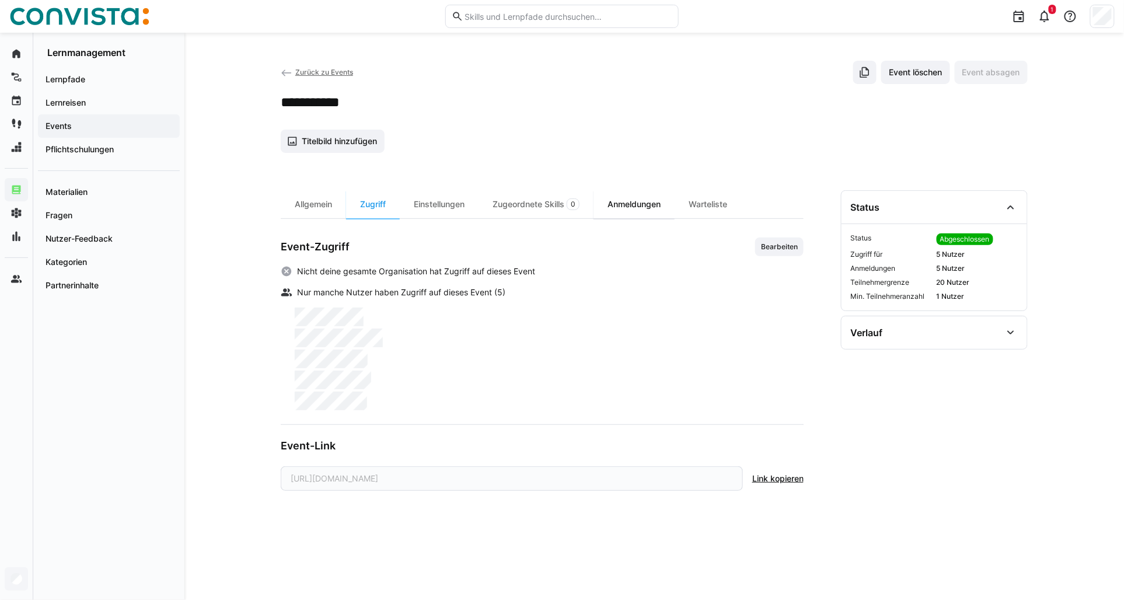
click at [631, 203] on div "Anmeldungen" at bounding box center [634, 204] width 81 height 28
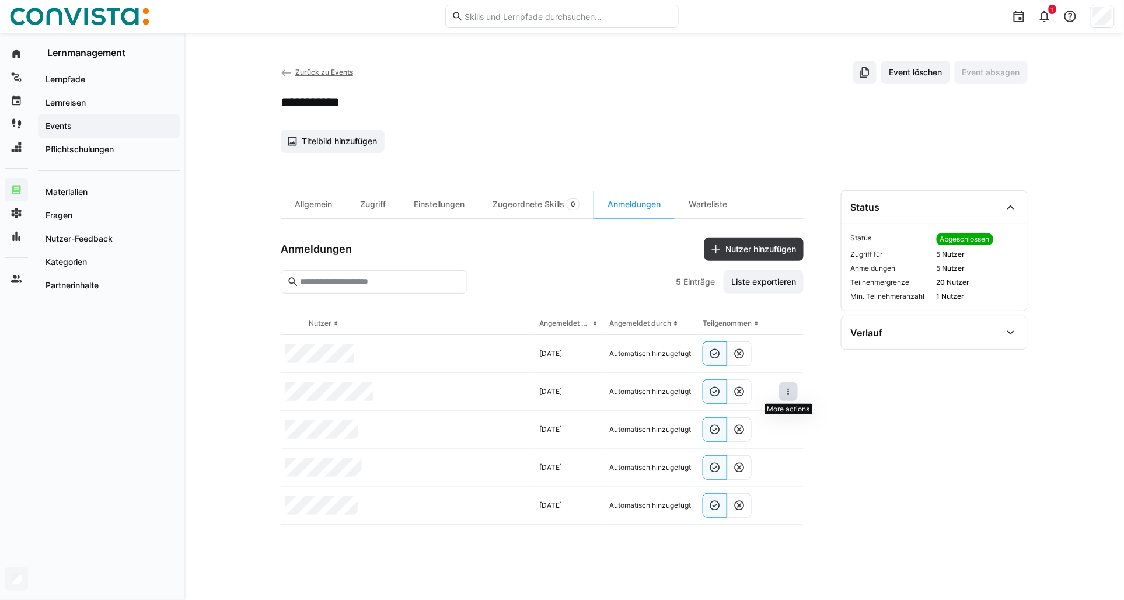
click at [790, 392] on eds-icon at bounding box center [788, 391] width 9 height 9
click at [773, 423] on span "Teilnehmer entfernen" at bounding box center [753, 418] width 90 height 22
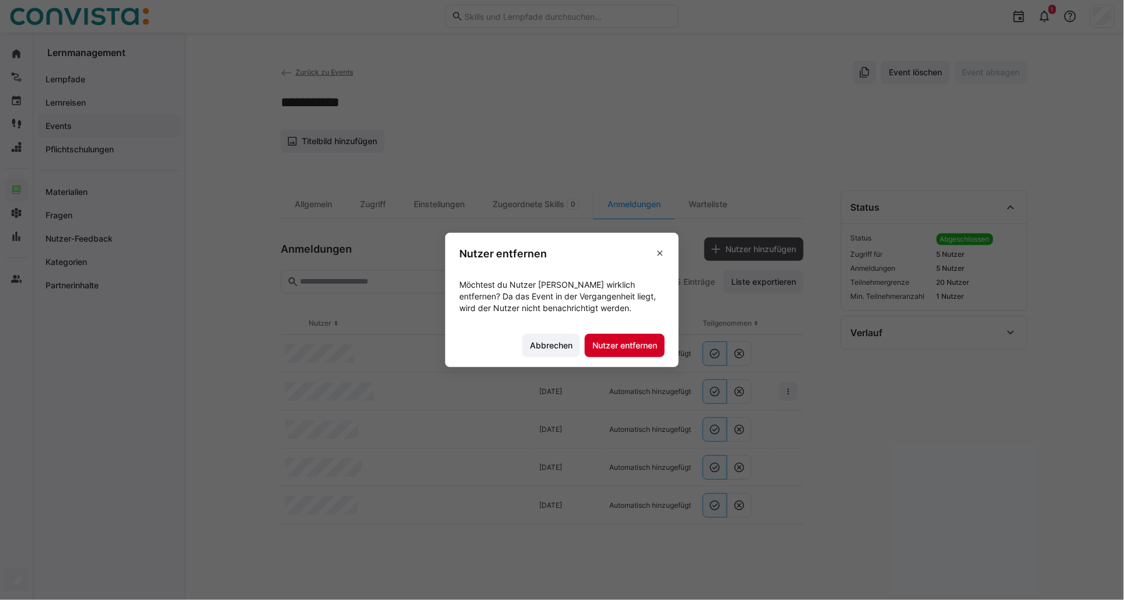
click at [626, 347] on span "Nutzer entfernen" at bounding box center [625, 346] width 68 height 12
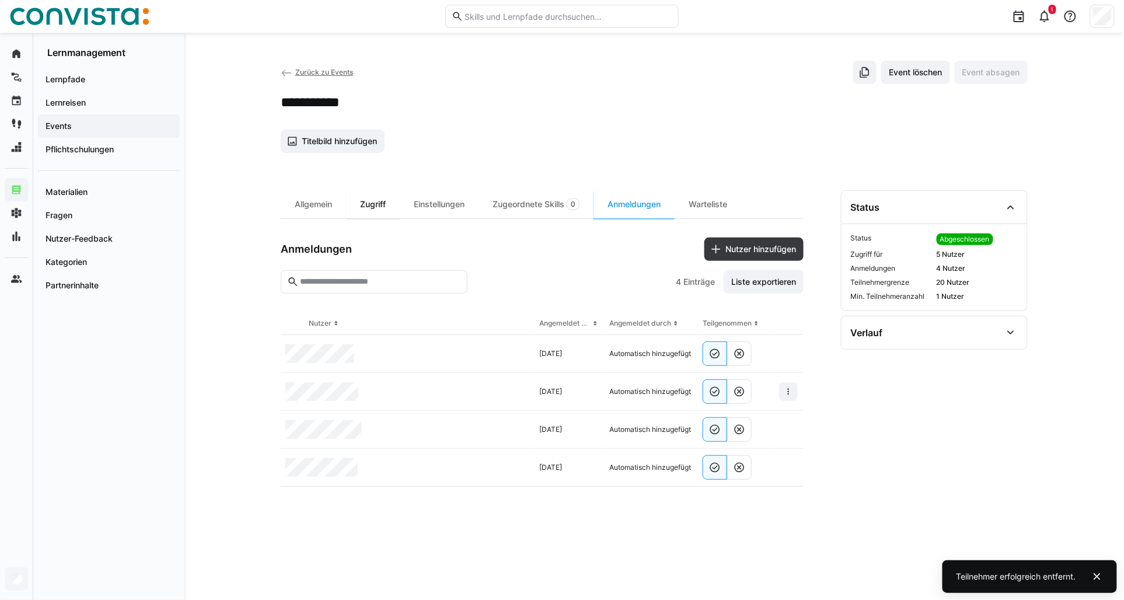
click at [360, 203] on div "Zugriff" at bounding box center [373, 204] width 54 height 28
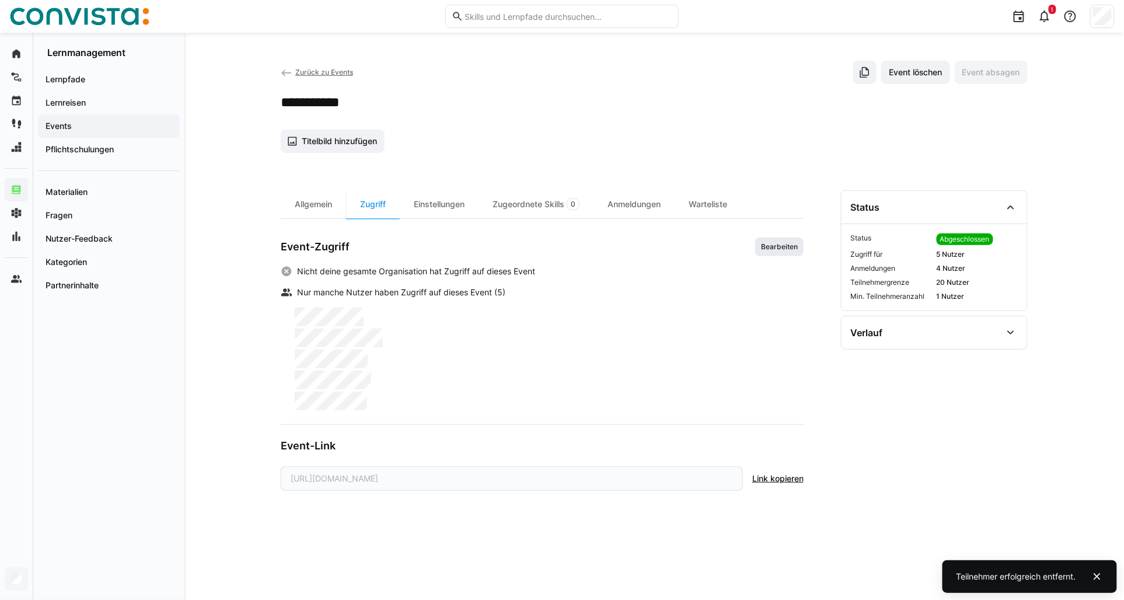
click at [773, 238] on span "Bearbeiten" at bounding box center [779, 247] width 48 height 19
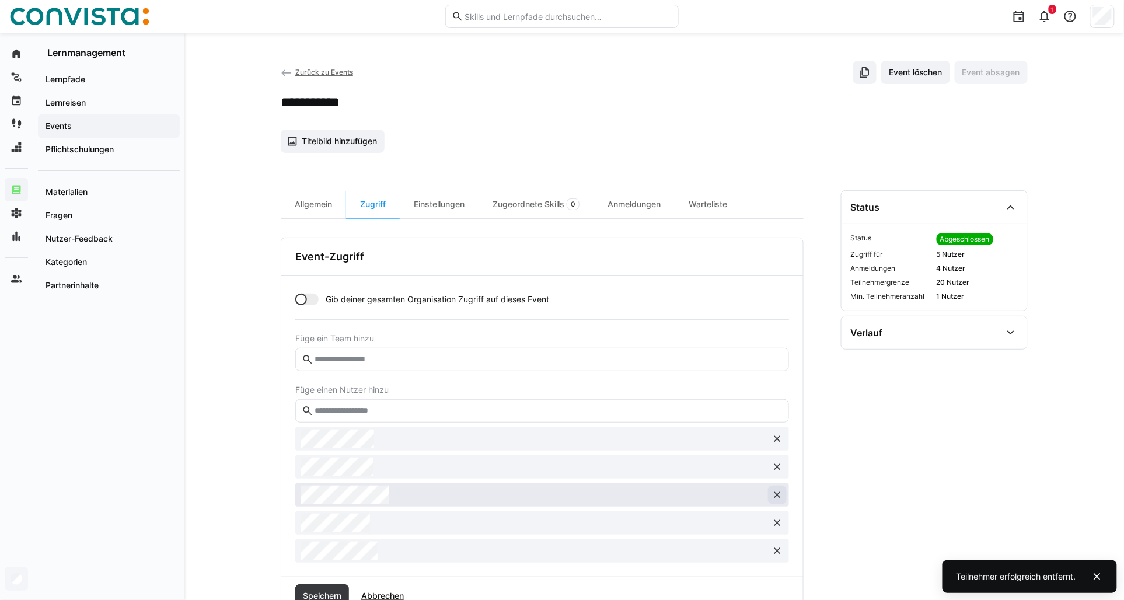
click at [782, 500] on eds-icon at bounding box center [778, 495] width 12 height 12
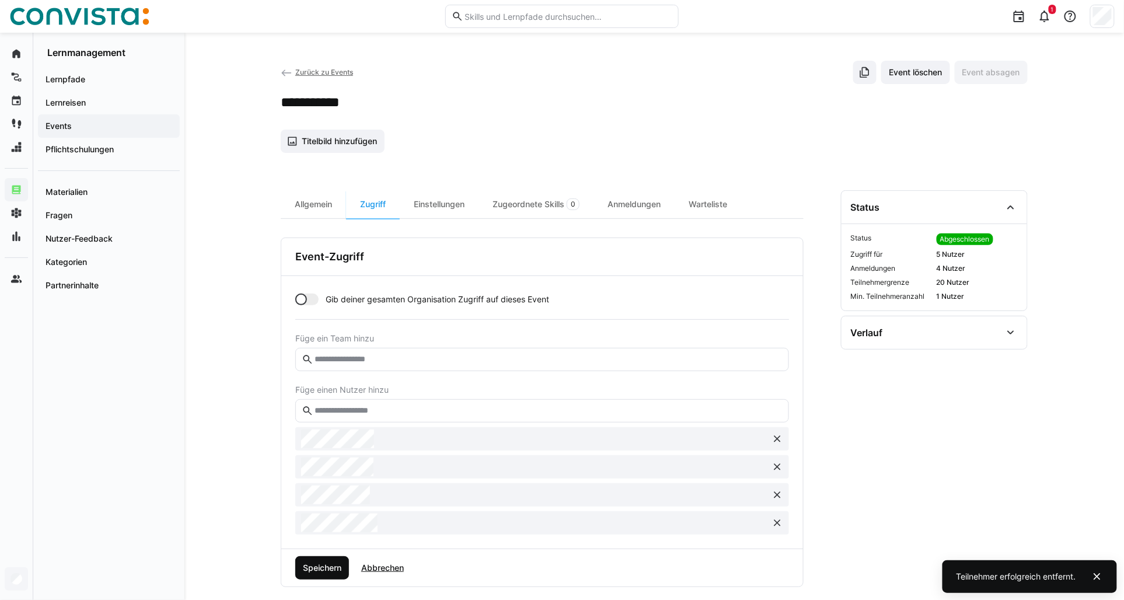
click at [327, 566] on span "Speichern" at bounding box center [322, 568] width 42 height 12
click at [311, 205] on div "Allgemein" at bounding box center [313, 204] width 65 height 28
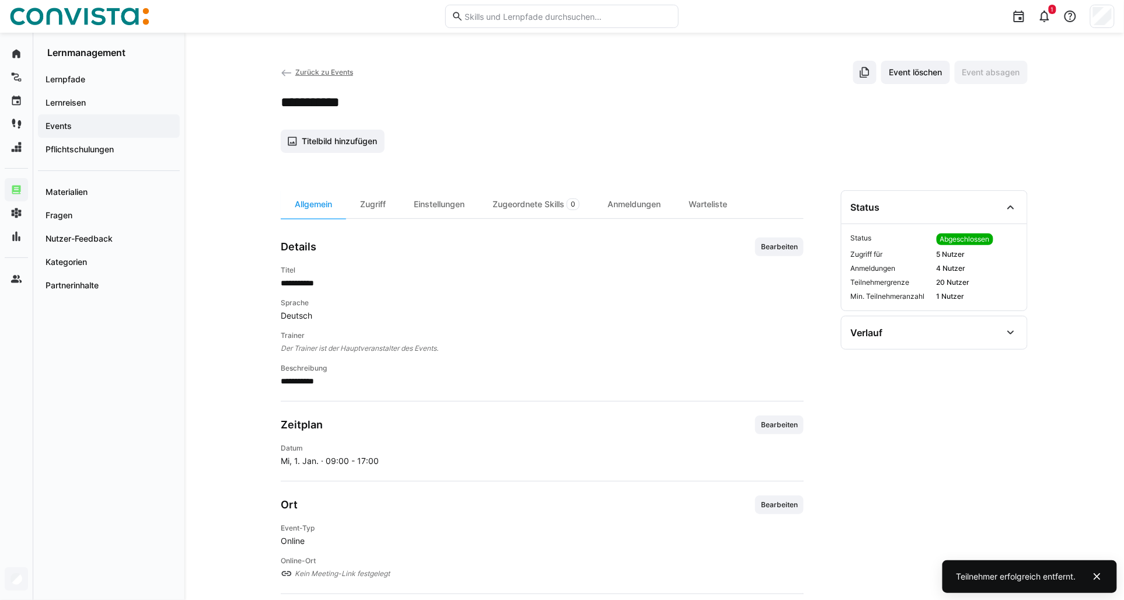
click at [313, 71] on span "Zurück zu Events" at bounding box center [324, 72] width 58 height 9
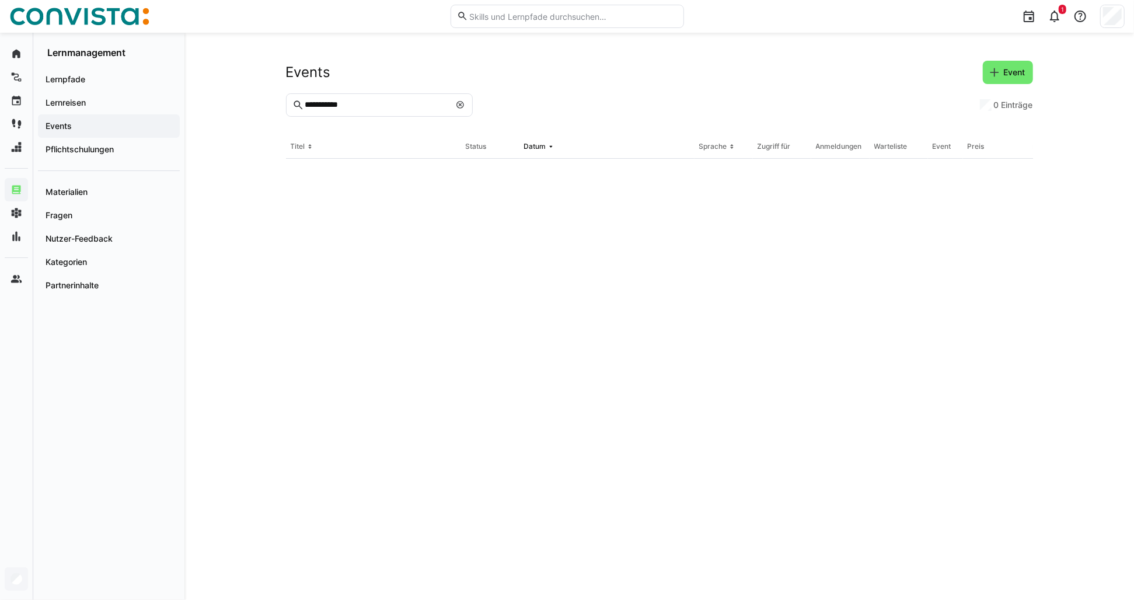
click at [376, 108] on input "**********" at bounding box center [377, 105] width 146 height 11
click at [392, 105] on input "**********" at bounding box center [377, 105] width 146 height 11
click at [365, 110] on input "**********" at bounding box center [377, 105] width 146 height 11
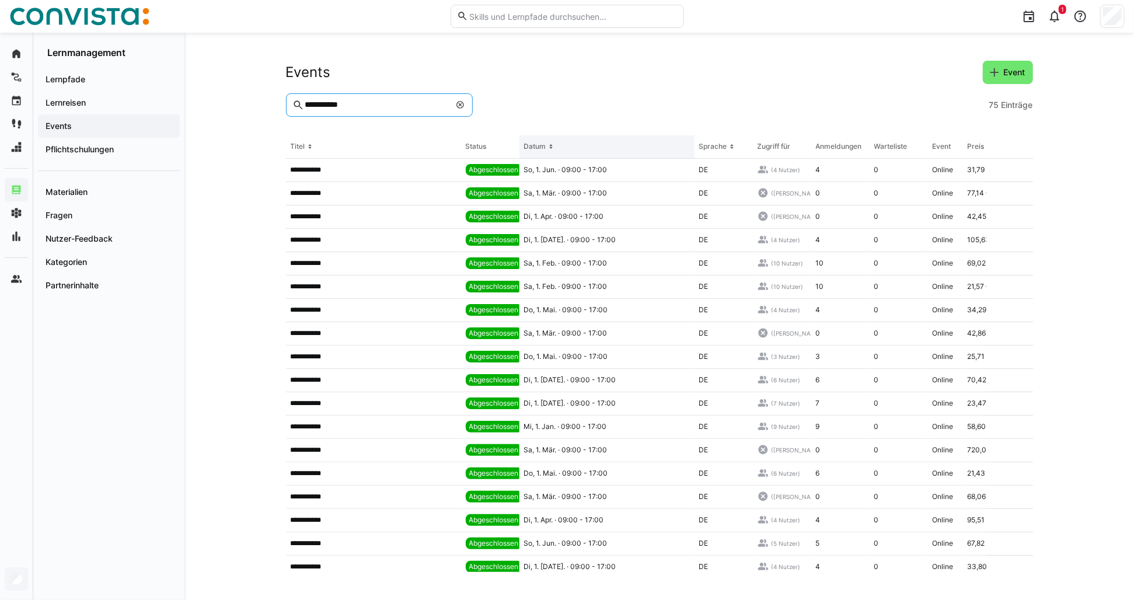
type input "**********"
click at [546, 150] on eds-icon at bounding box center [550, 146] width 9 height 9
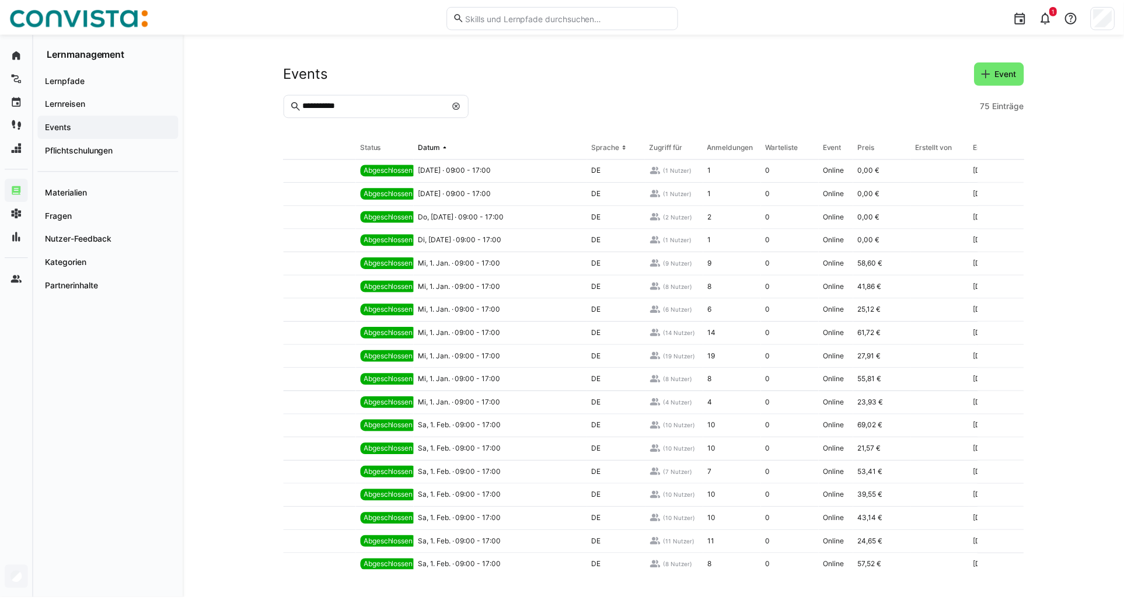
scroll to position [0, 118]
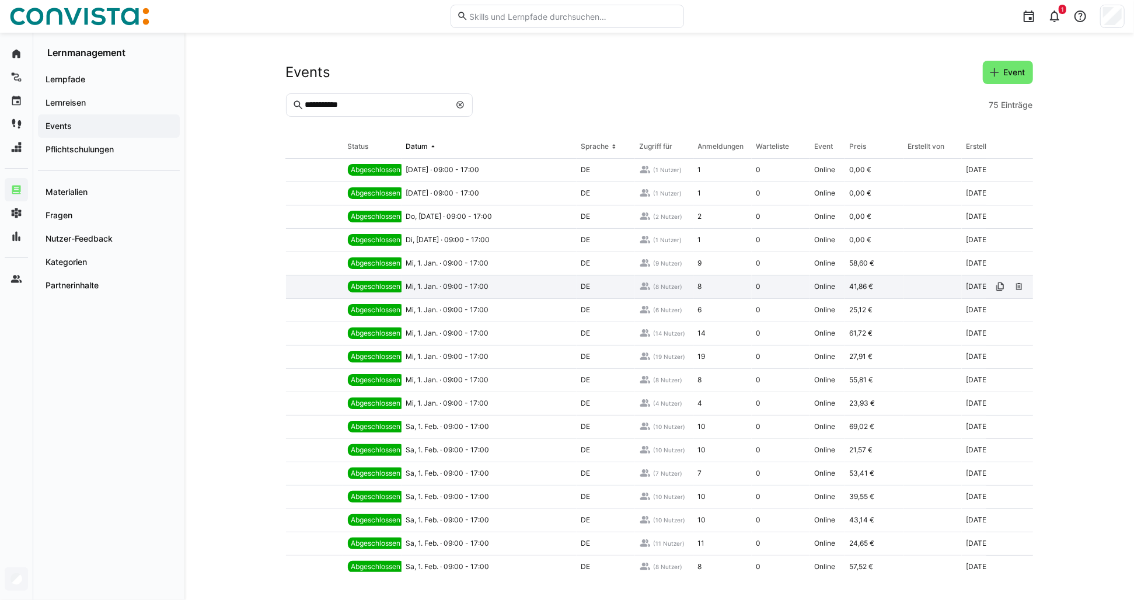
click at [538, 293] on div "Mi, 1. Jan. · 09:00 - 17:00" at bounding box center [489, 287] width 175 height 23
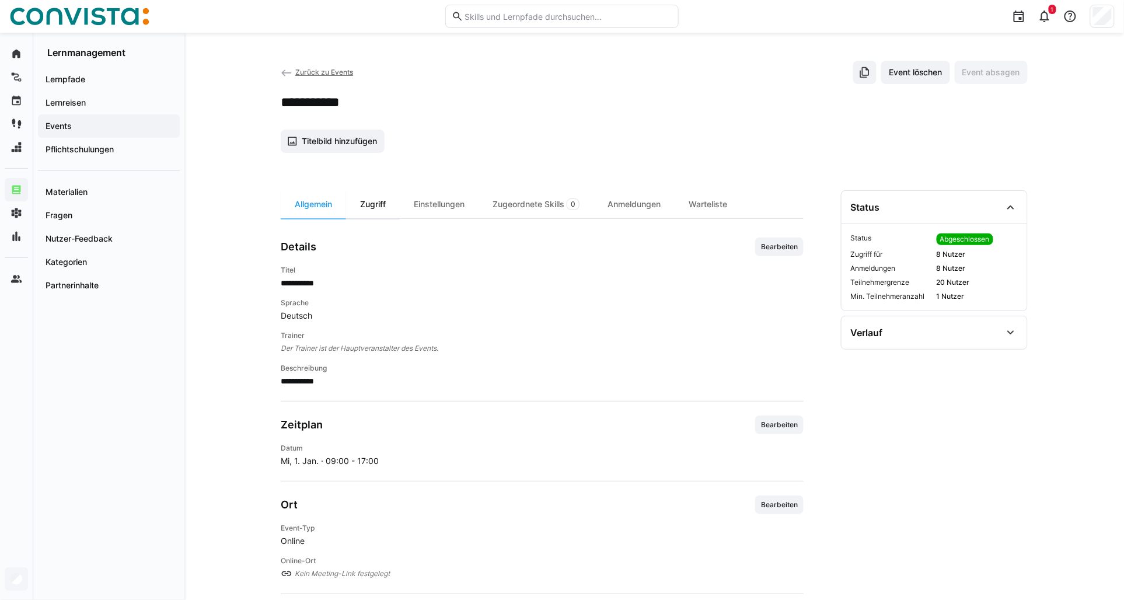
click at [379, 203] on div "Zugriff" at bounding box center [373, 204] width 54 height 28
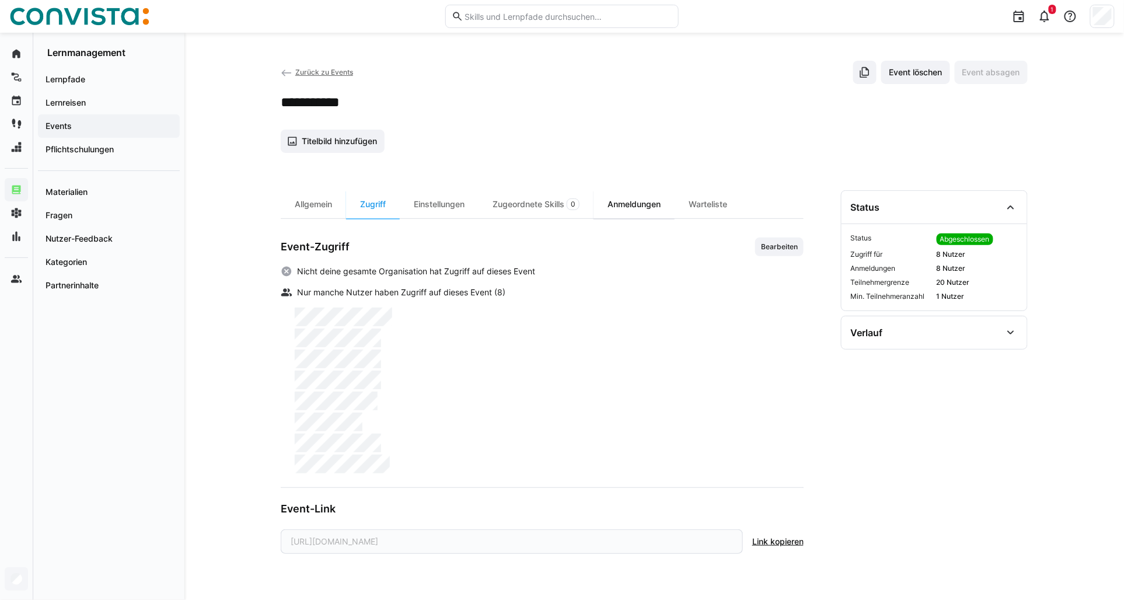
click at [664, 201] on div "Anmeldungen" at bounding box center [634, 204] width 81 height 28
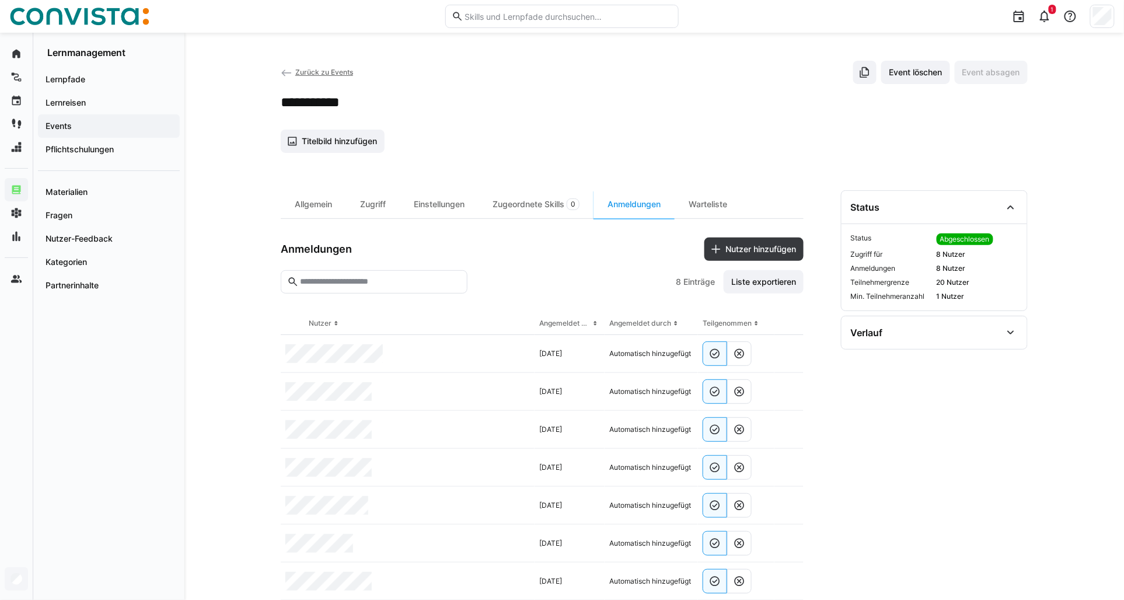
click at [302, 74] on span "Zurück zu Events" at bounding box center [324, 72] width 58 height 9
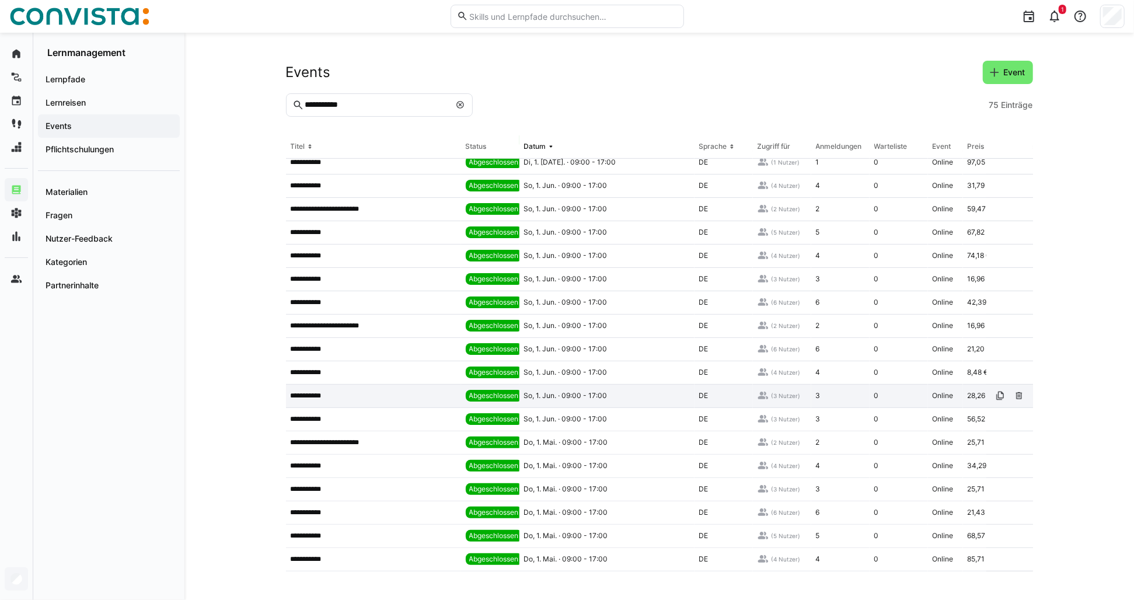
scroll to position [324, 0]
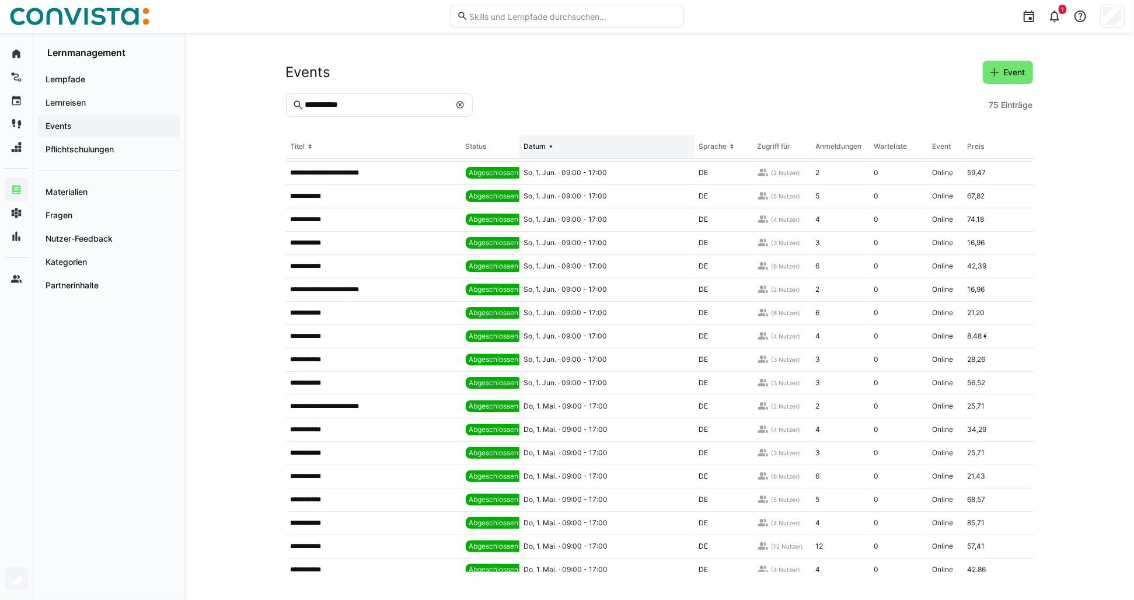
click at [541, 147] on div "Datum" at bounding box center [535, 146] width 22 height 9
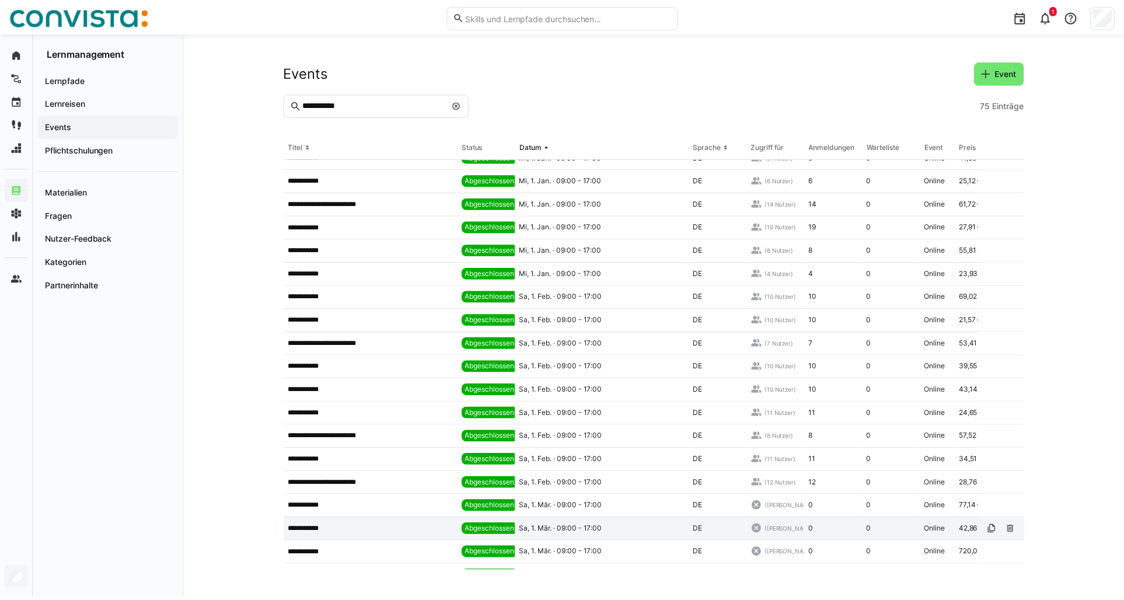
scroll to position [0, 0]
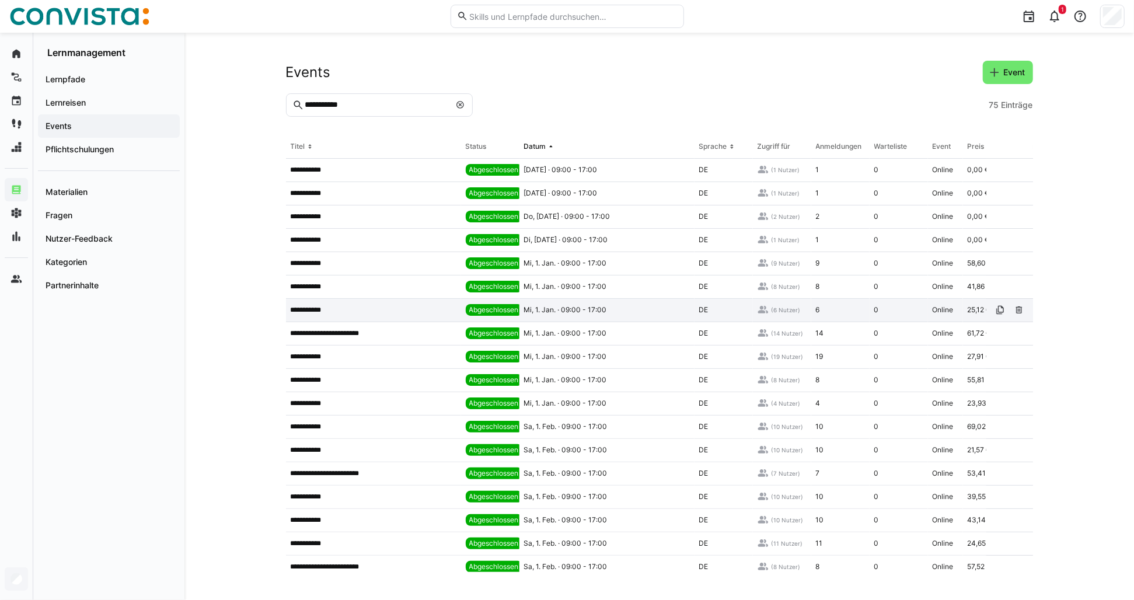
click at [636, 313] on div "Mi, 1. Jan. · 09:00 - 17:00" at bounding box center [606, 310] width 175 height 23
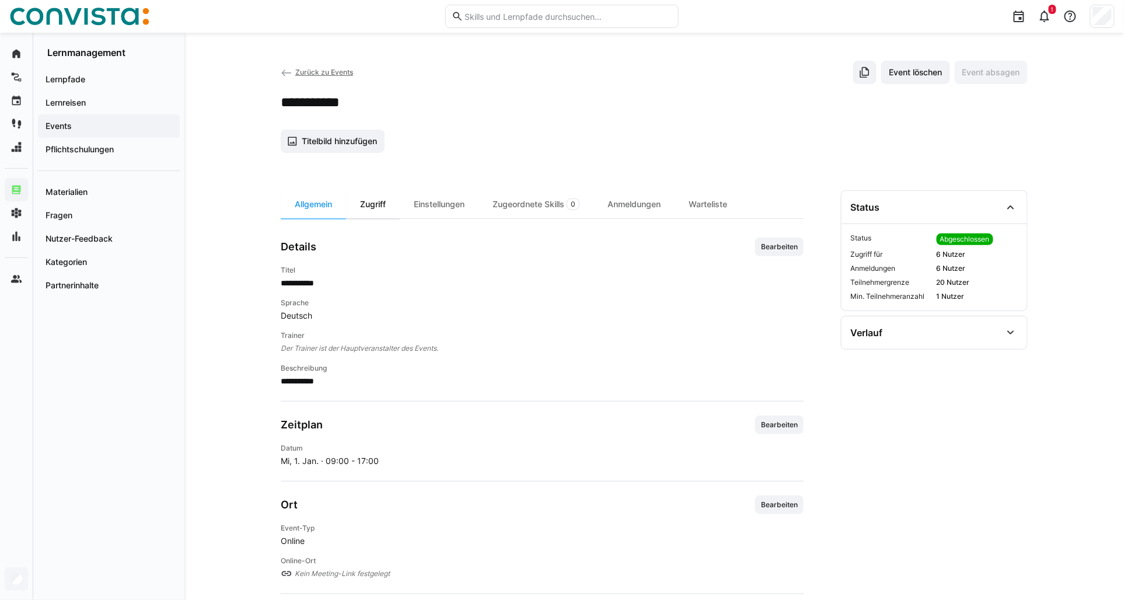
click at [388, 204] on div "Zugriff" at bounding box center [373, 204] width 54 height 28
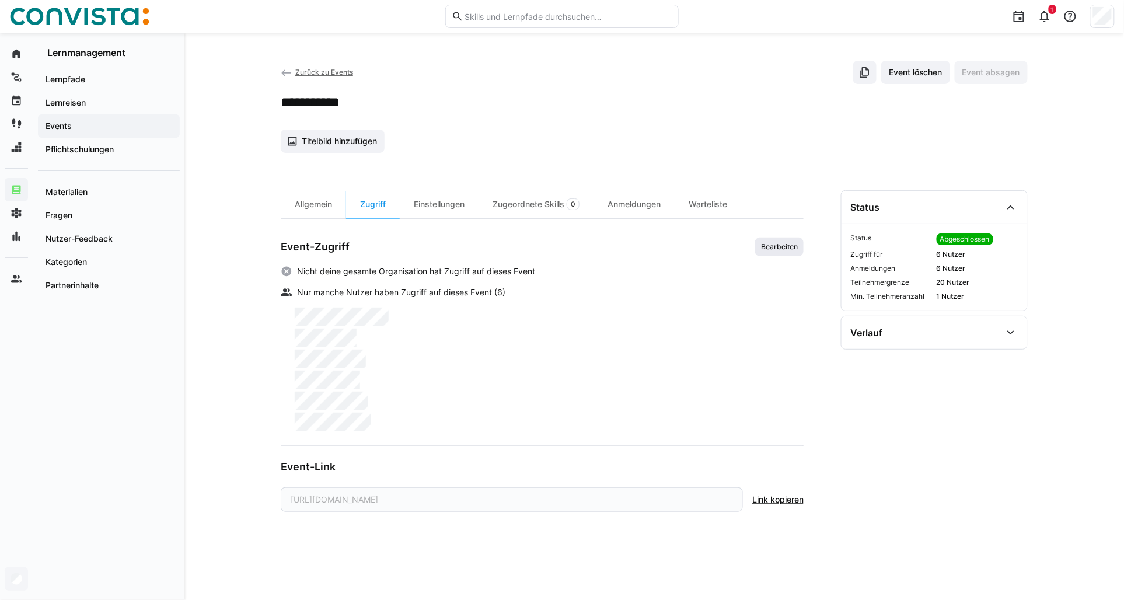
click at [779, 247] on span "Bearbeiten" at bounding box center [779, 246] width 39 height 9
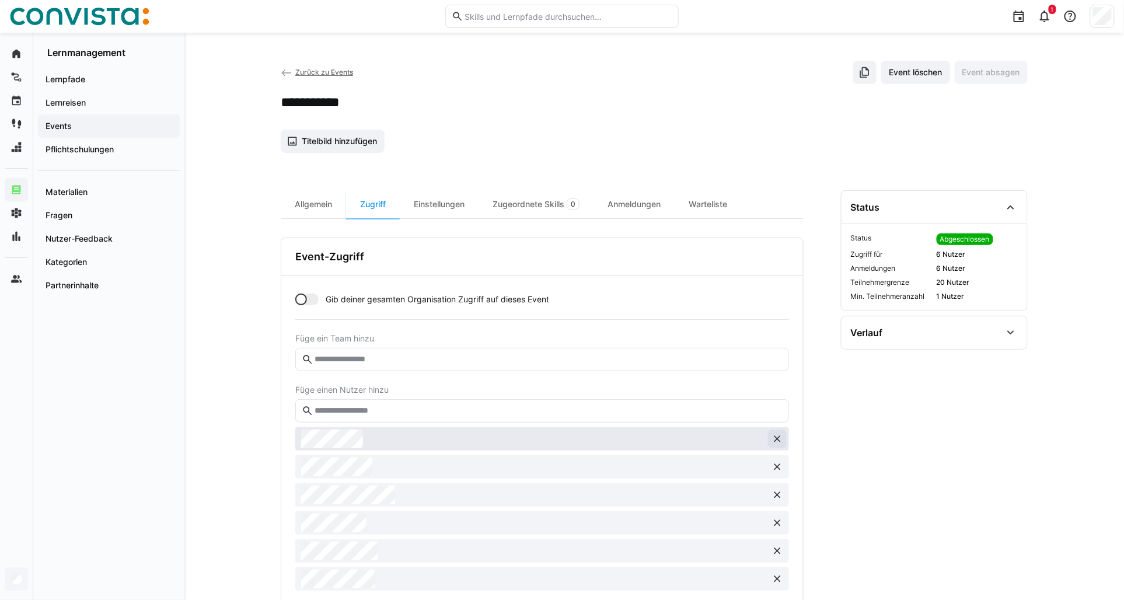
click at [781, 433] on eds-icon at bounding box center [778, 439] width 12 height 12
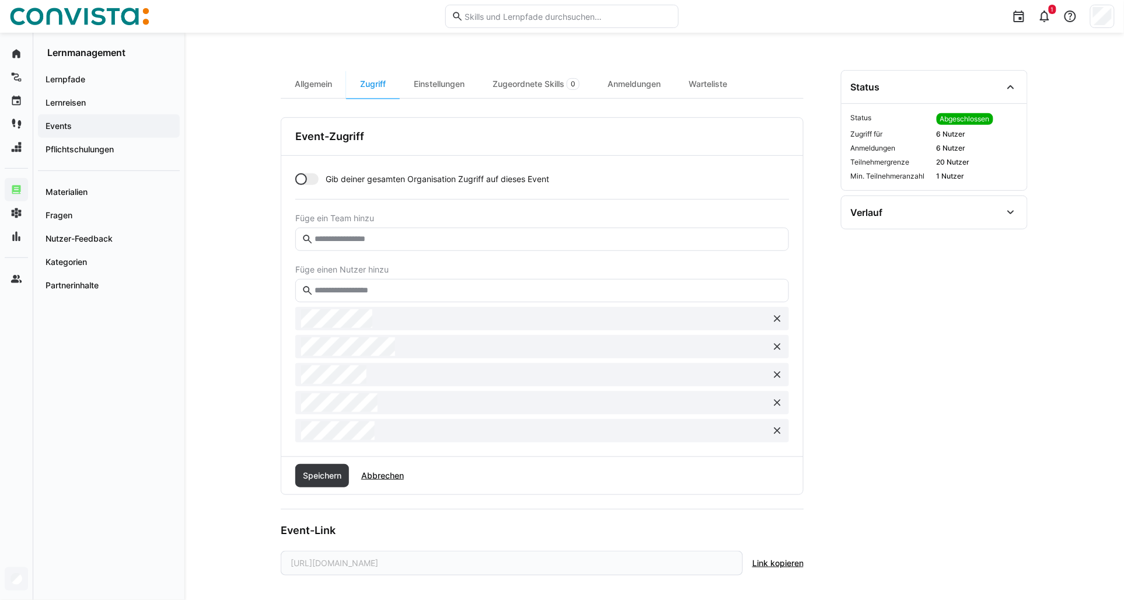
scroll to position [128, 0]
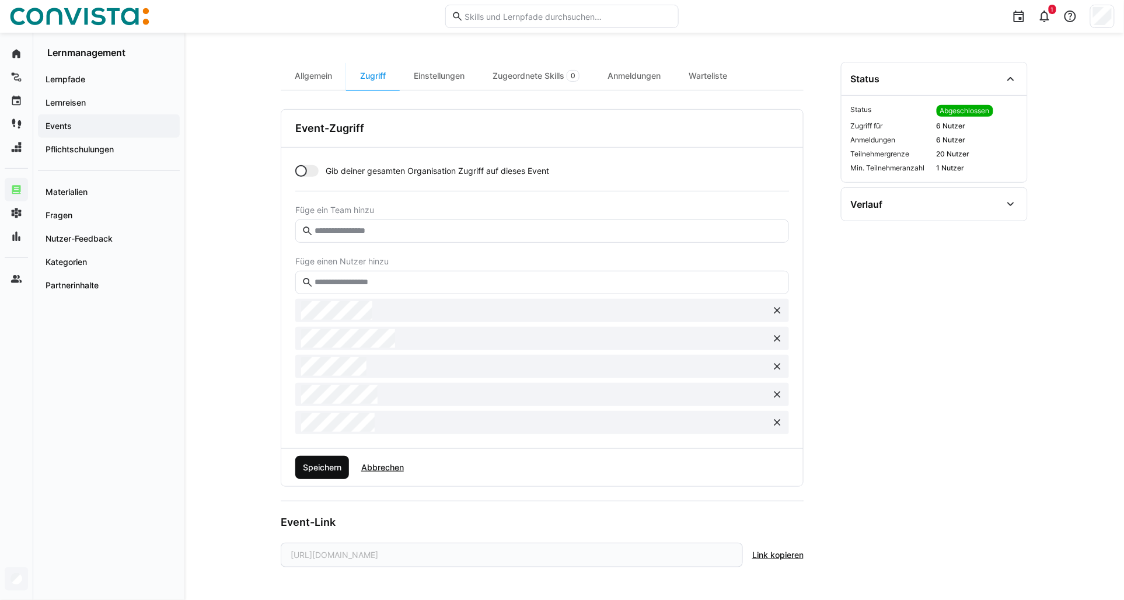
click at [312, 469] on span "Speichern" at bounding box center [322, 468] width 42 height 12
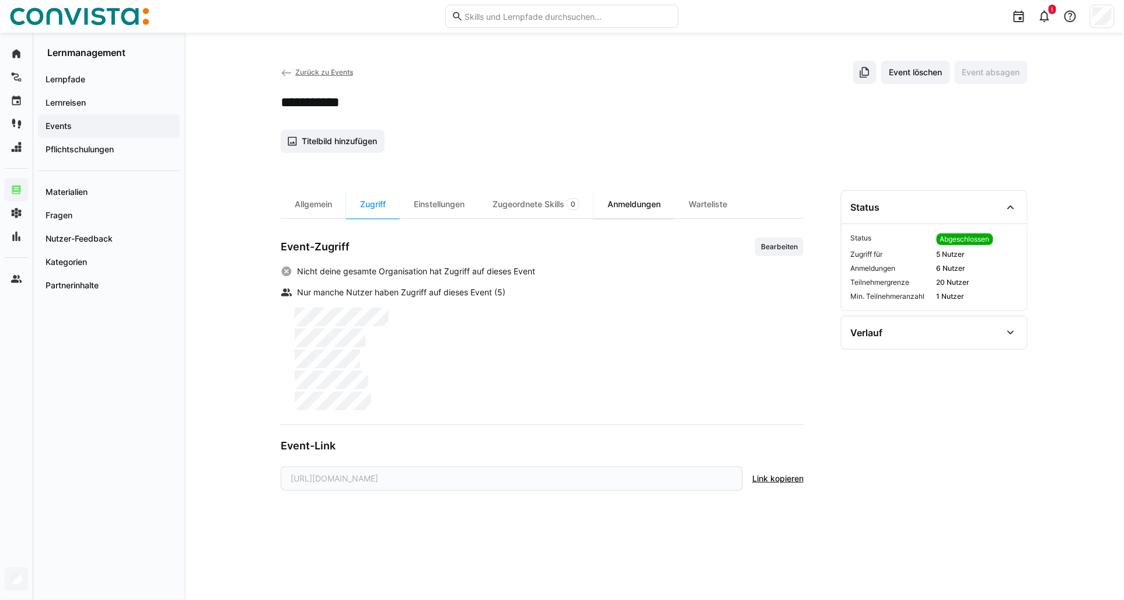
click at [632, 190] on div "Anmeldungen" at bounding box center [634, 204] width 81 height 28
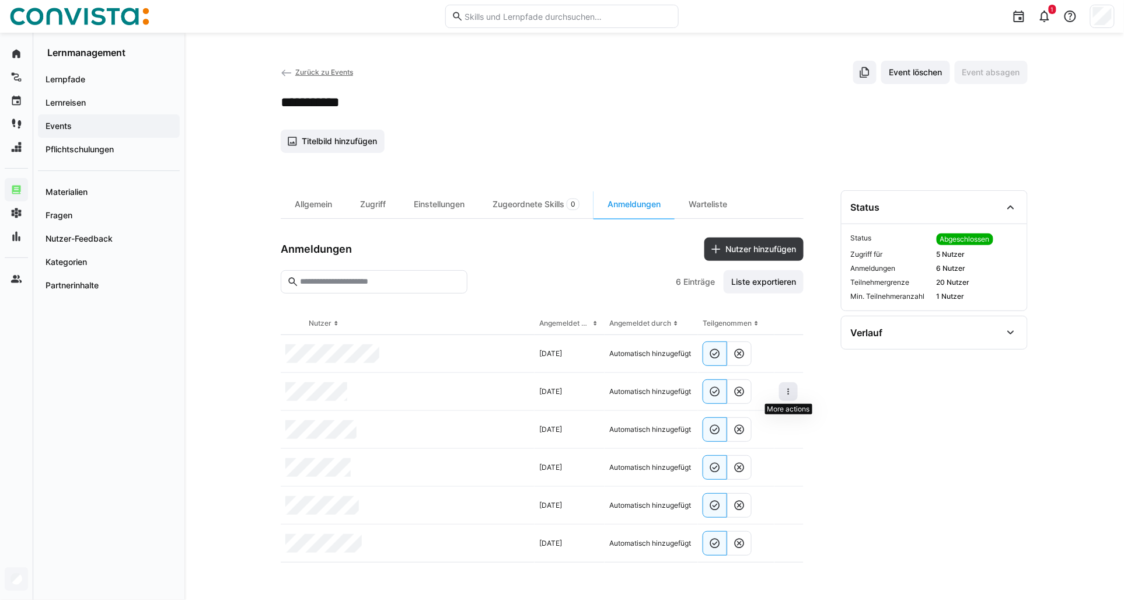
click at [784, 393] on eds-icon at bounding box center [788, 391] width 9 height 9
click at [766, 423] on span "Teilnehmer entfernen" at bounding box center [753, 418] width 90 height 22
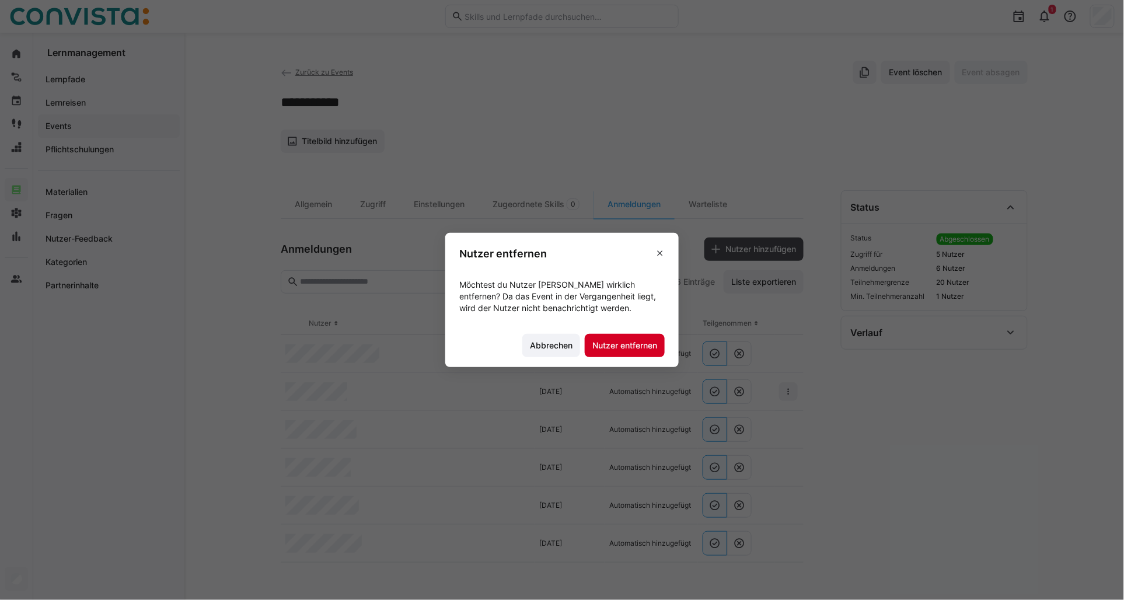
click at [642, 344] on span "Nutzer entfernen" at bounding box center [625, 346] width 68 height 12
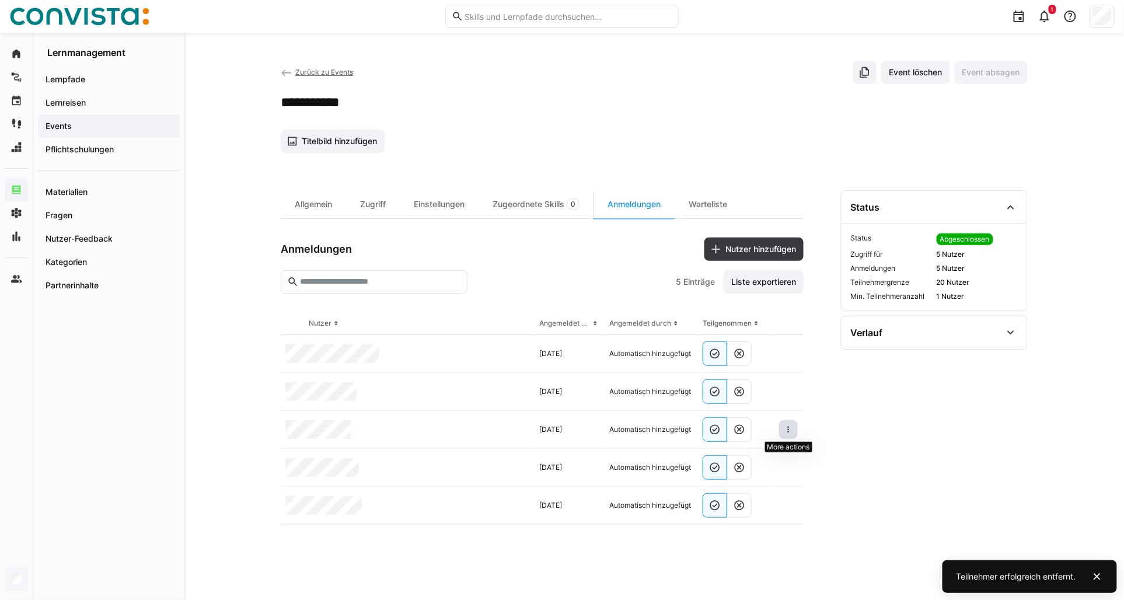
click at [785, 433] on eds-icon at bounding box center [788, 429] width 9 height 9
click at [771, 454] on div "Teilnehmer entfernen" at bounding box center [752, 456] width 71 height 9
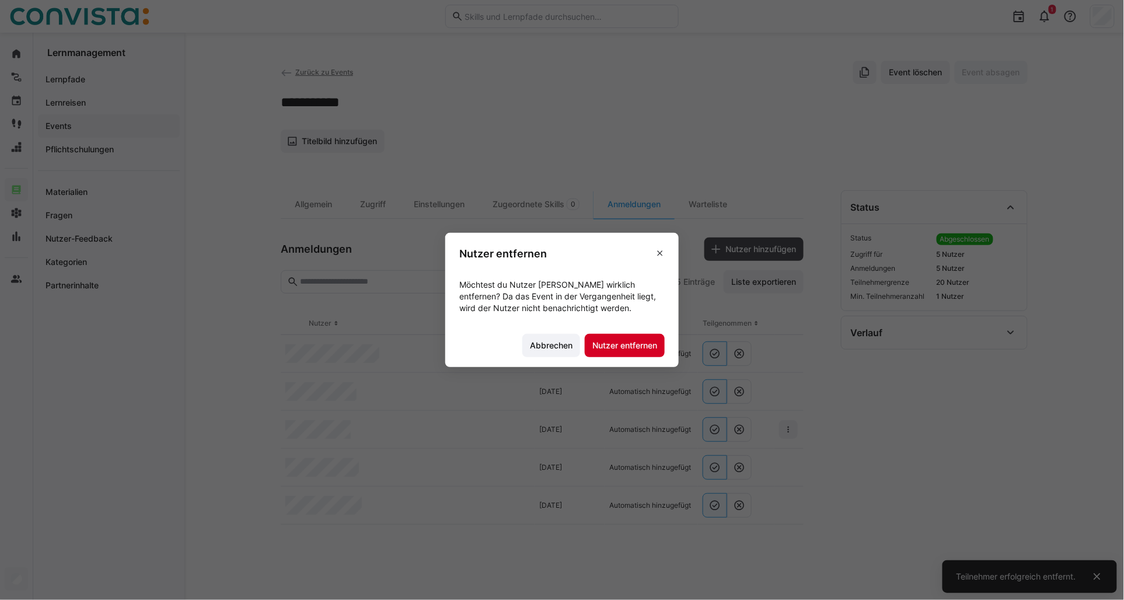
click at [633, 341] on span "Nutzer entfernen" at bounding box center [625, 346] width 68 height 12
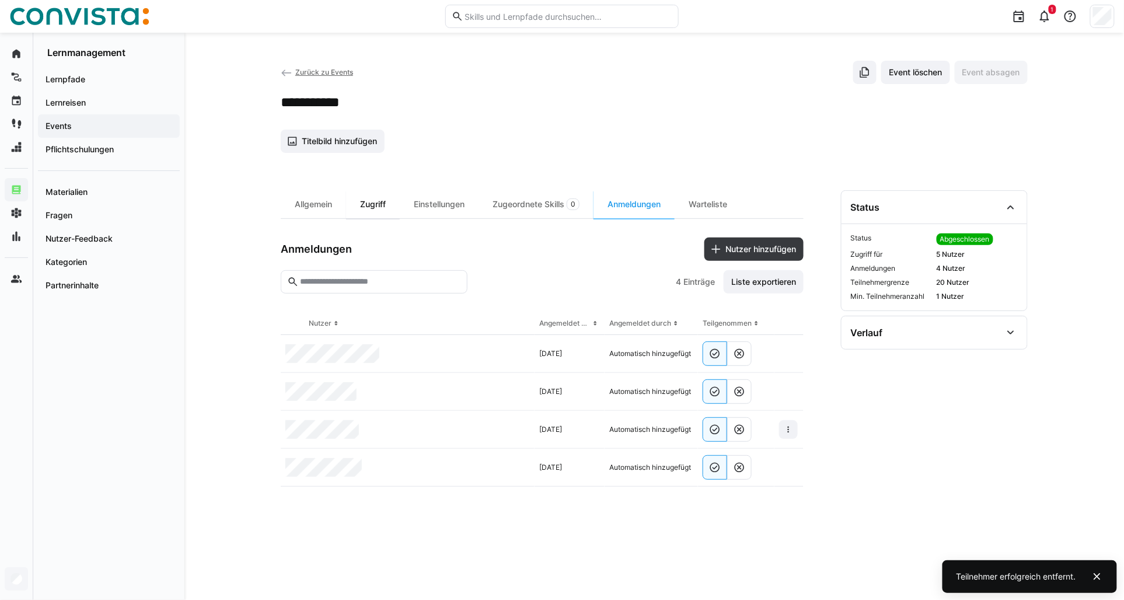
click at [369, 206] on div "Zugriff" at bounding box center [373, 204] width 54 height 28
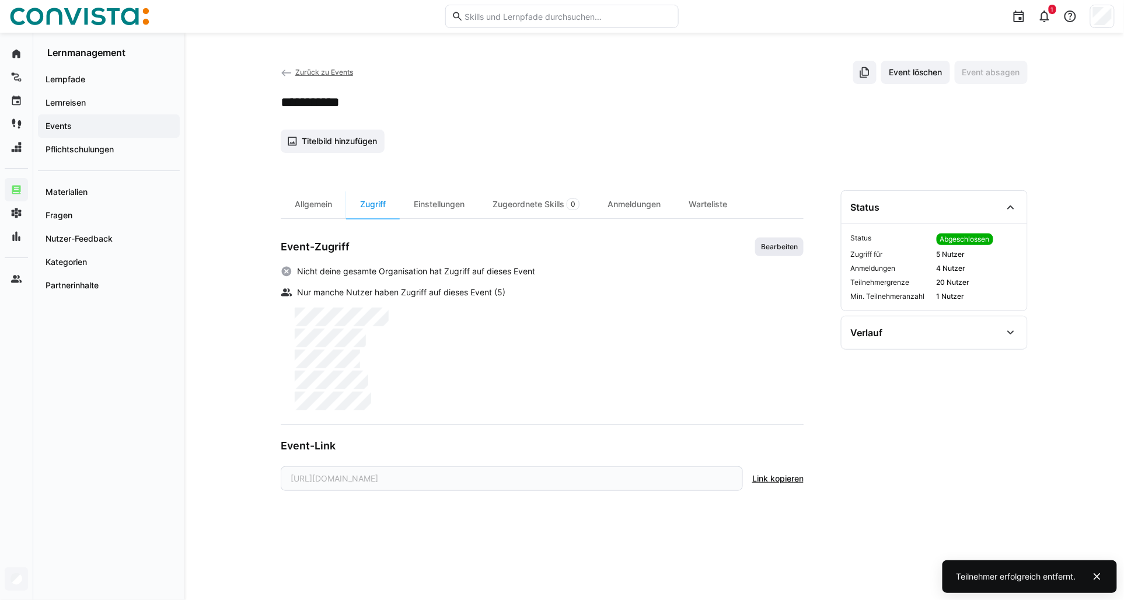
click at [766, 249] on span "Bearbeiten" at bounding box center [779, 246] width 39 height 9
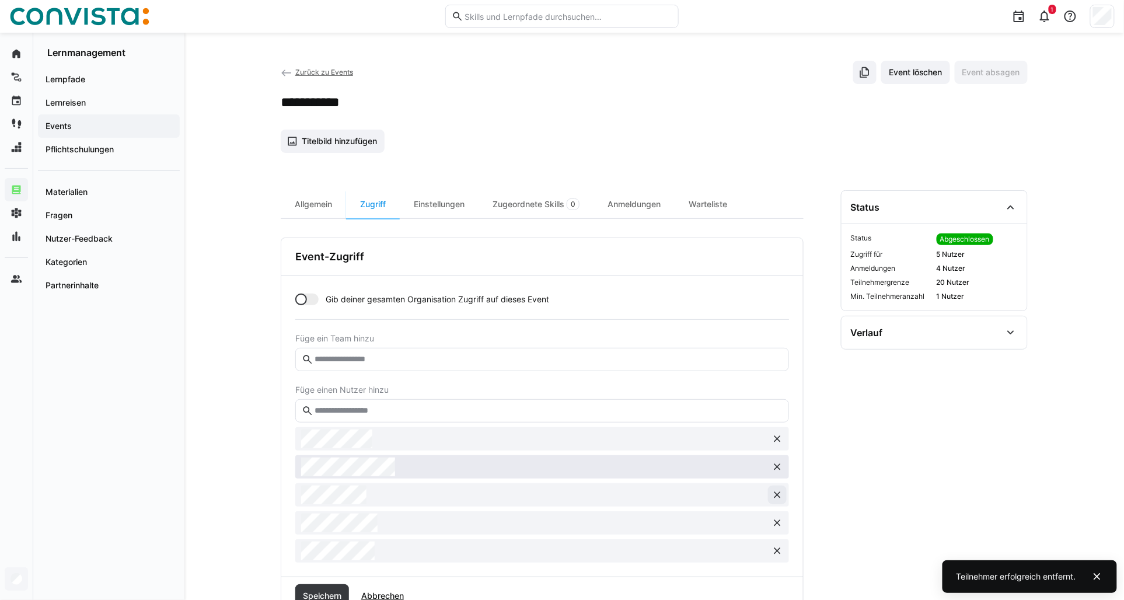
drag, startPoint x: 777, startPoint y: 490, endPoint x: 687, endPoint y: 470, distance: 92.1
click at [777, 490] on eds-icon at bounding box center [778, 495] width 12 height 12
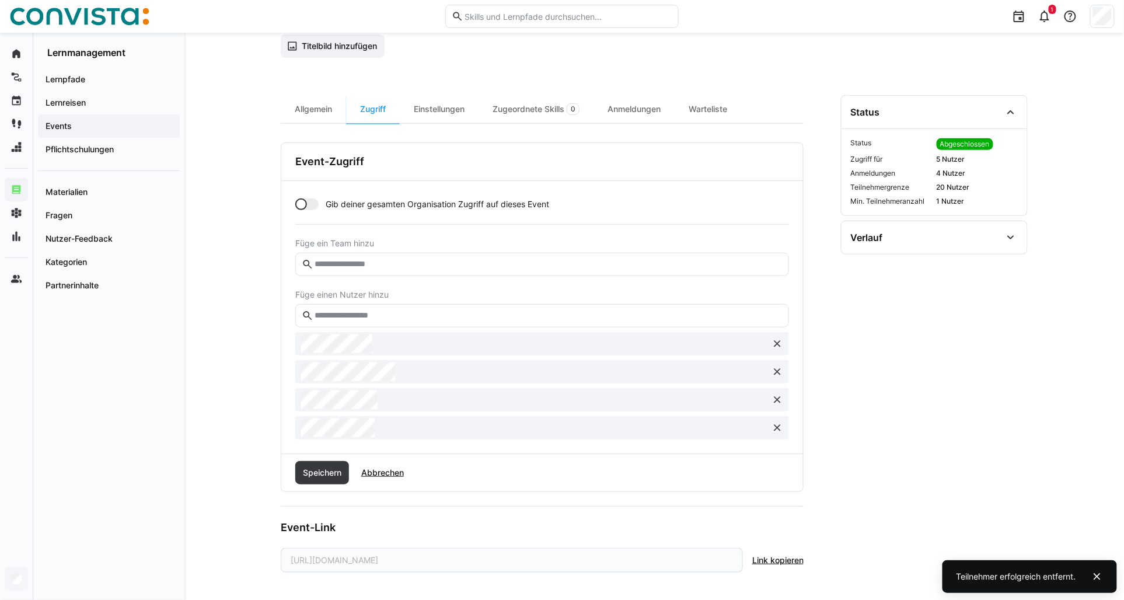
scroll to position [100, 0]
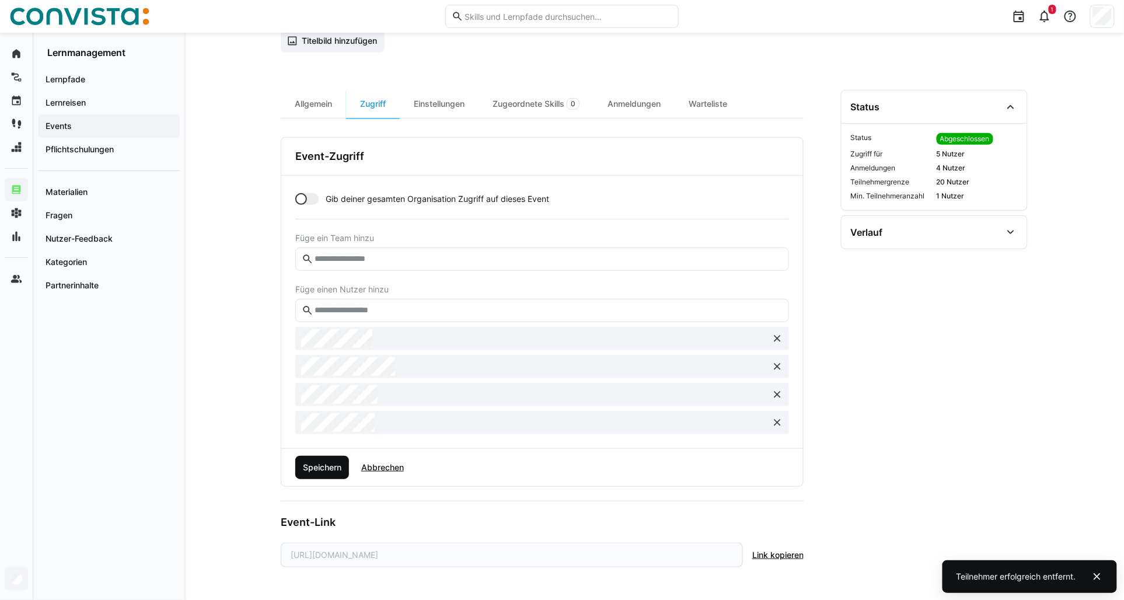
click at [323, 473] on span "Speichern" at bounding box center [322, 468] width 42 height 12
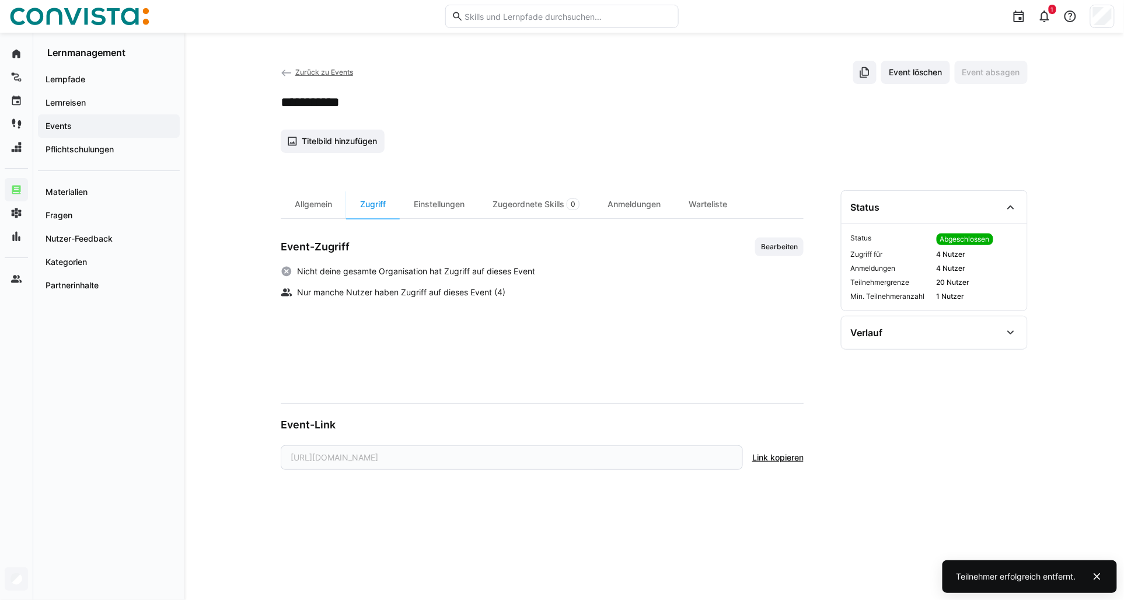
scroll to position [0, 0]
